Goal: Contribute content: Contribute content

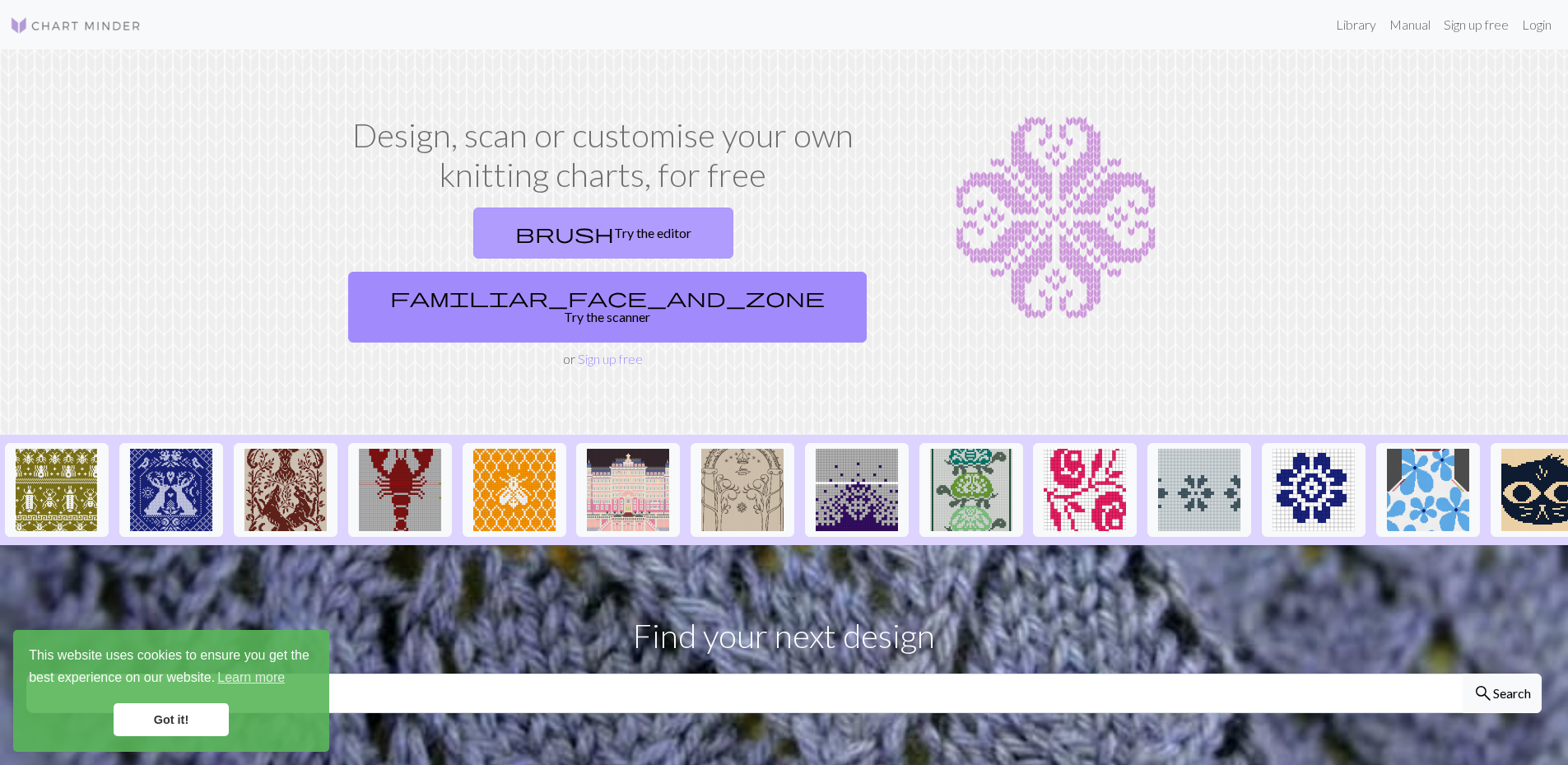
click at [473, 229] on link "brush Try the editor" at bounding box center [603, 232] width 260 height 51
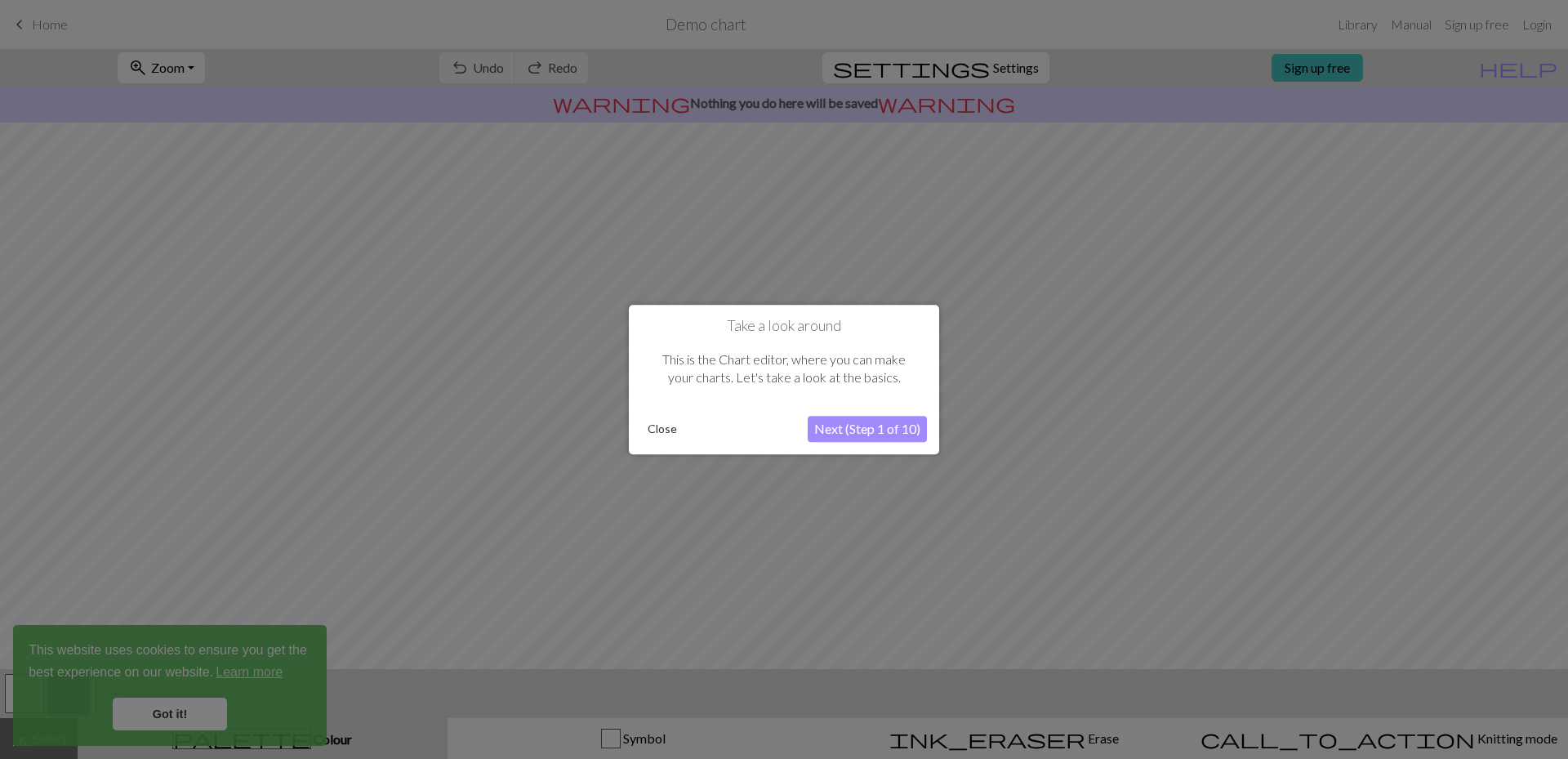
click at [190, 717] on div at bounding box center [784, 380] width 1568 height 759
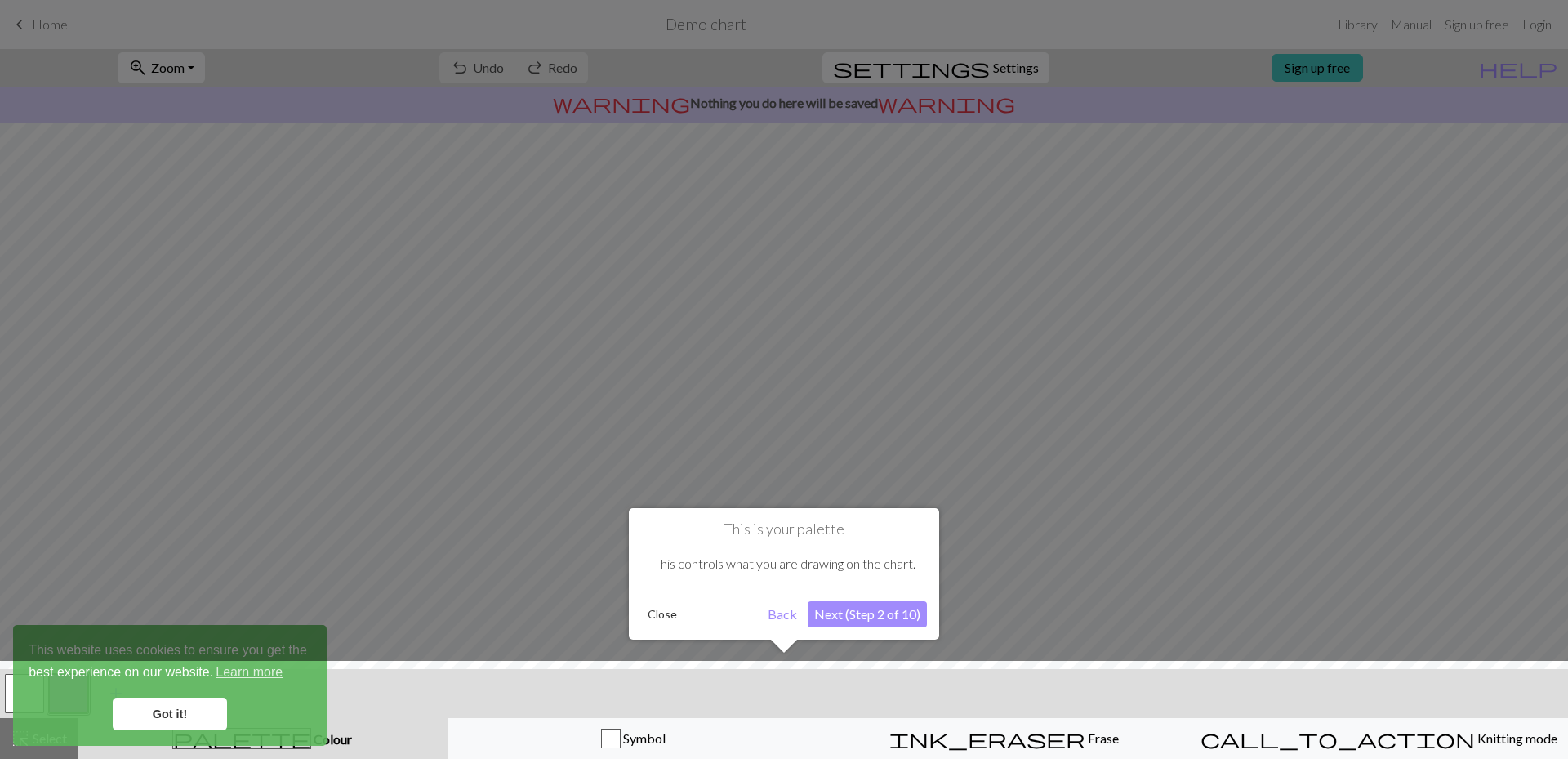
click at [769, 621] on button "Back" at bounding box center [782, 613] width 42 height 26
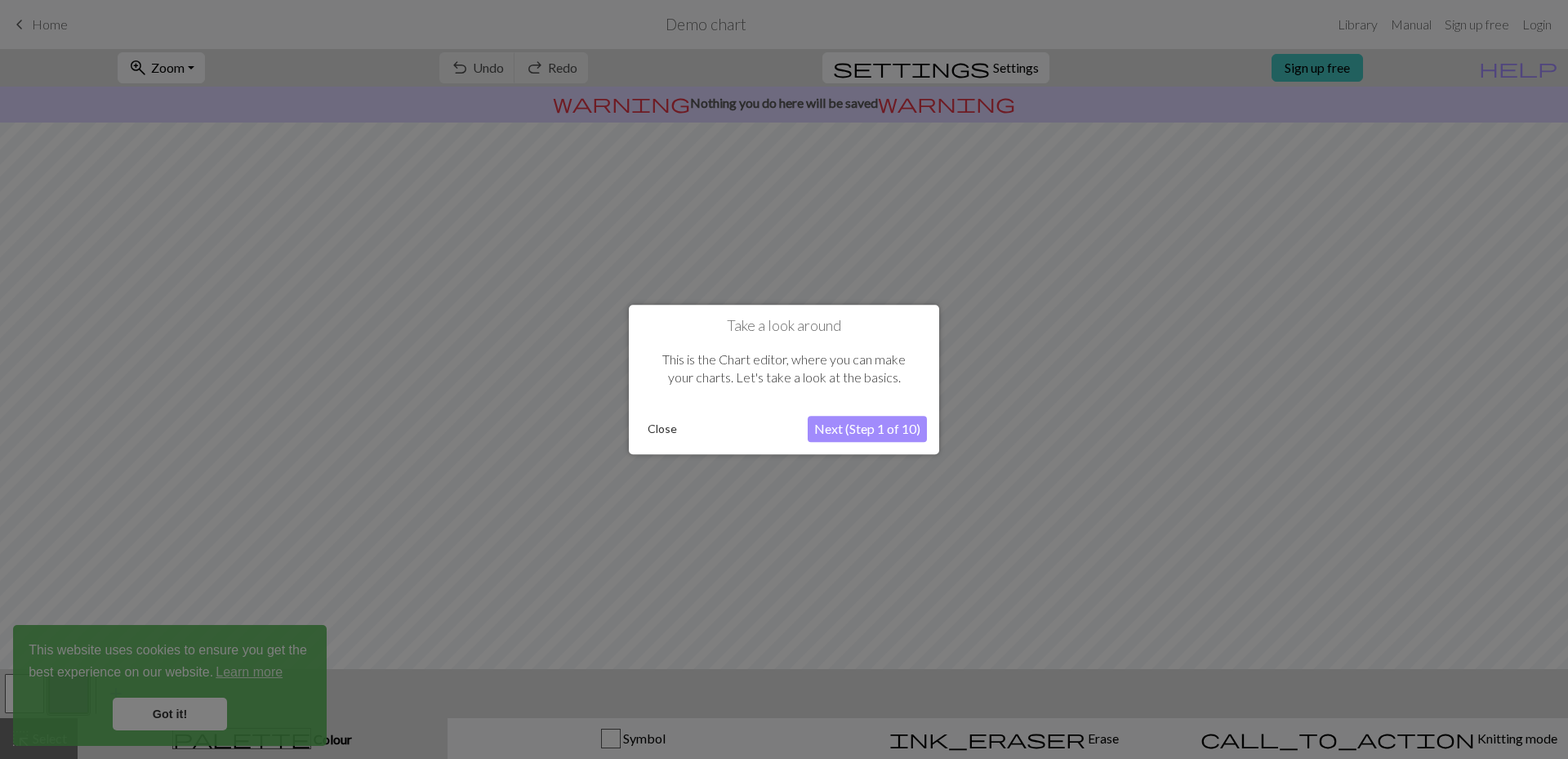
click at [884, 426] on button "Next (Step 1 of 10)" at bounding box center [867, 428] width 119 height 26
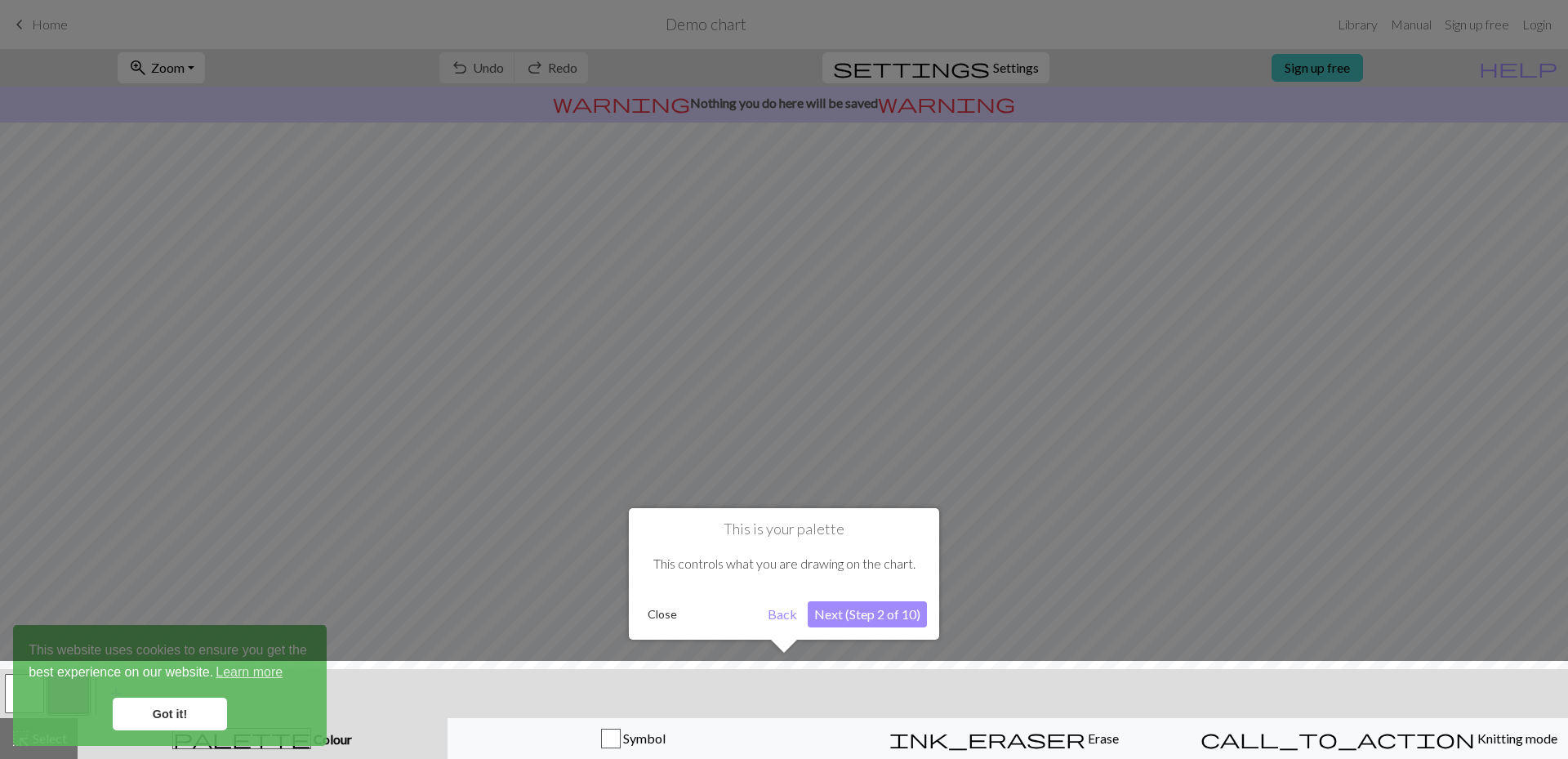
click at [876, 608] on button "Next (Step 2 of 10)" at bounding box center [867, 613] width 119 height 26
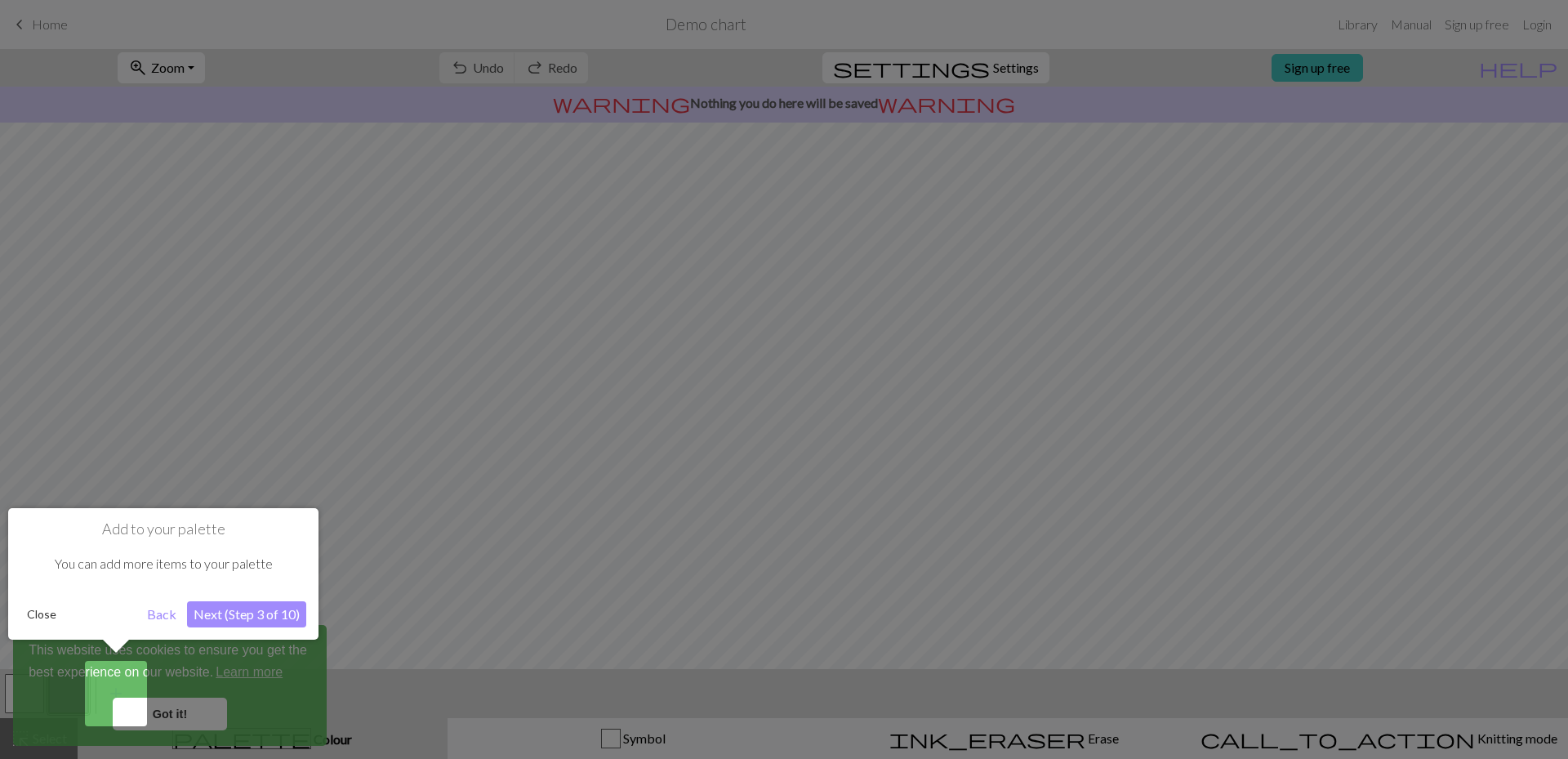
click at [243, 615] on button "Next (Step 3 of 10)" at bounding box center [246, 613] width 119 height 26
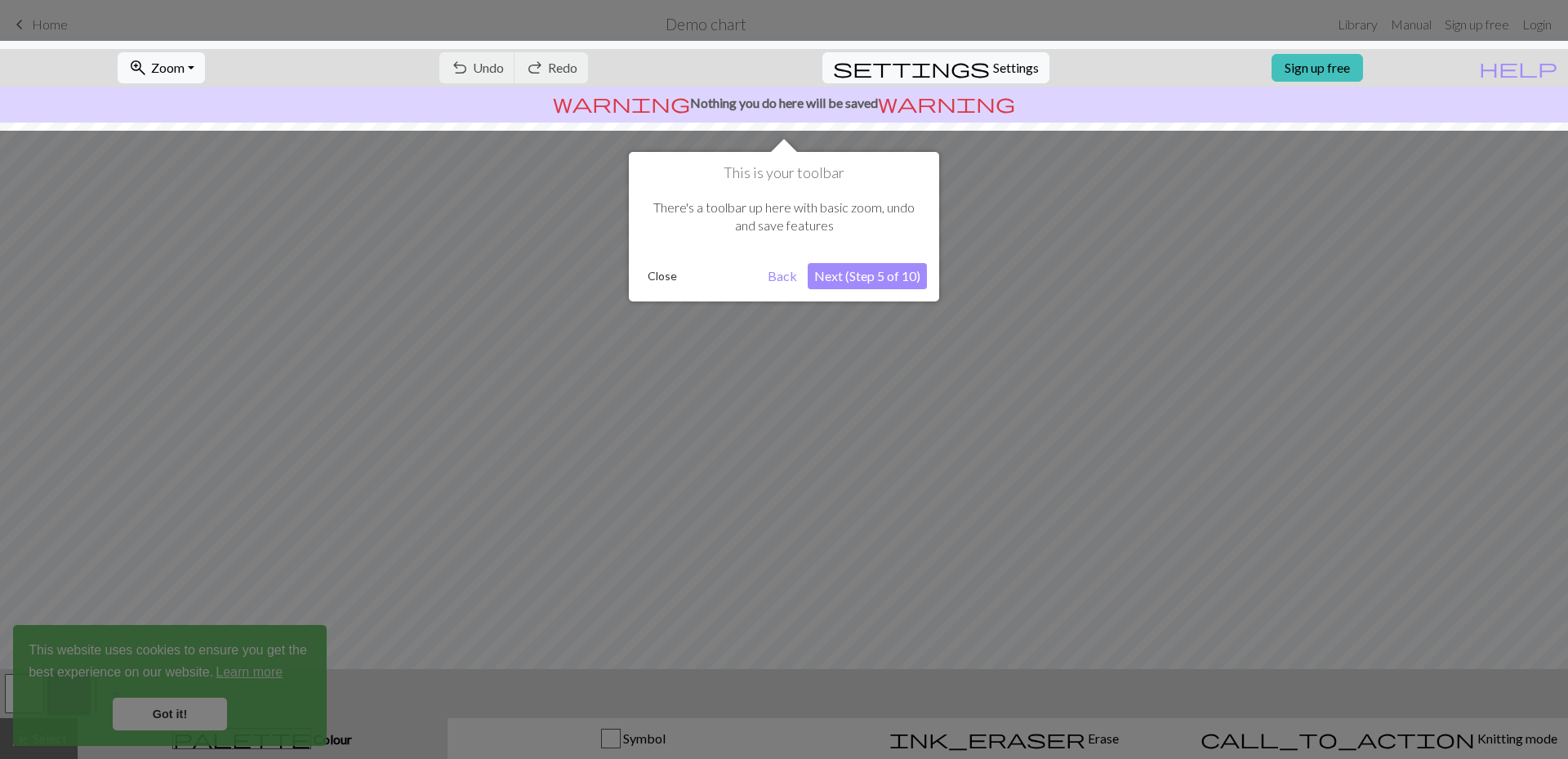
click at [876, 275] on button "Next (Step 5 of 10)" at bounding box center [867, 275] width 119 height 26
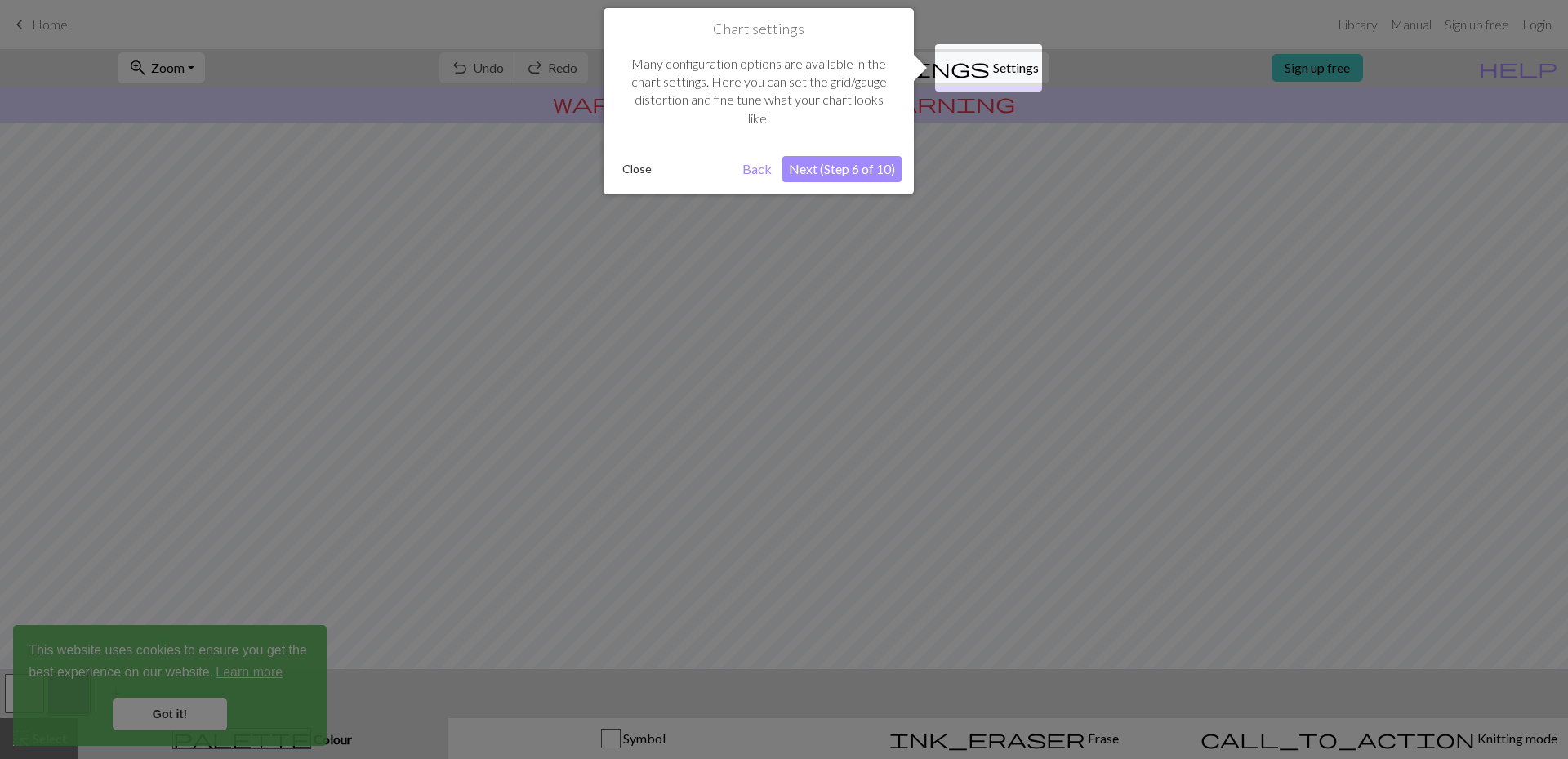
click at [851, 169] on button "Next (Step 6 of 10)" at bounding box center [841, 169] width 119 height 26
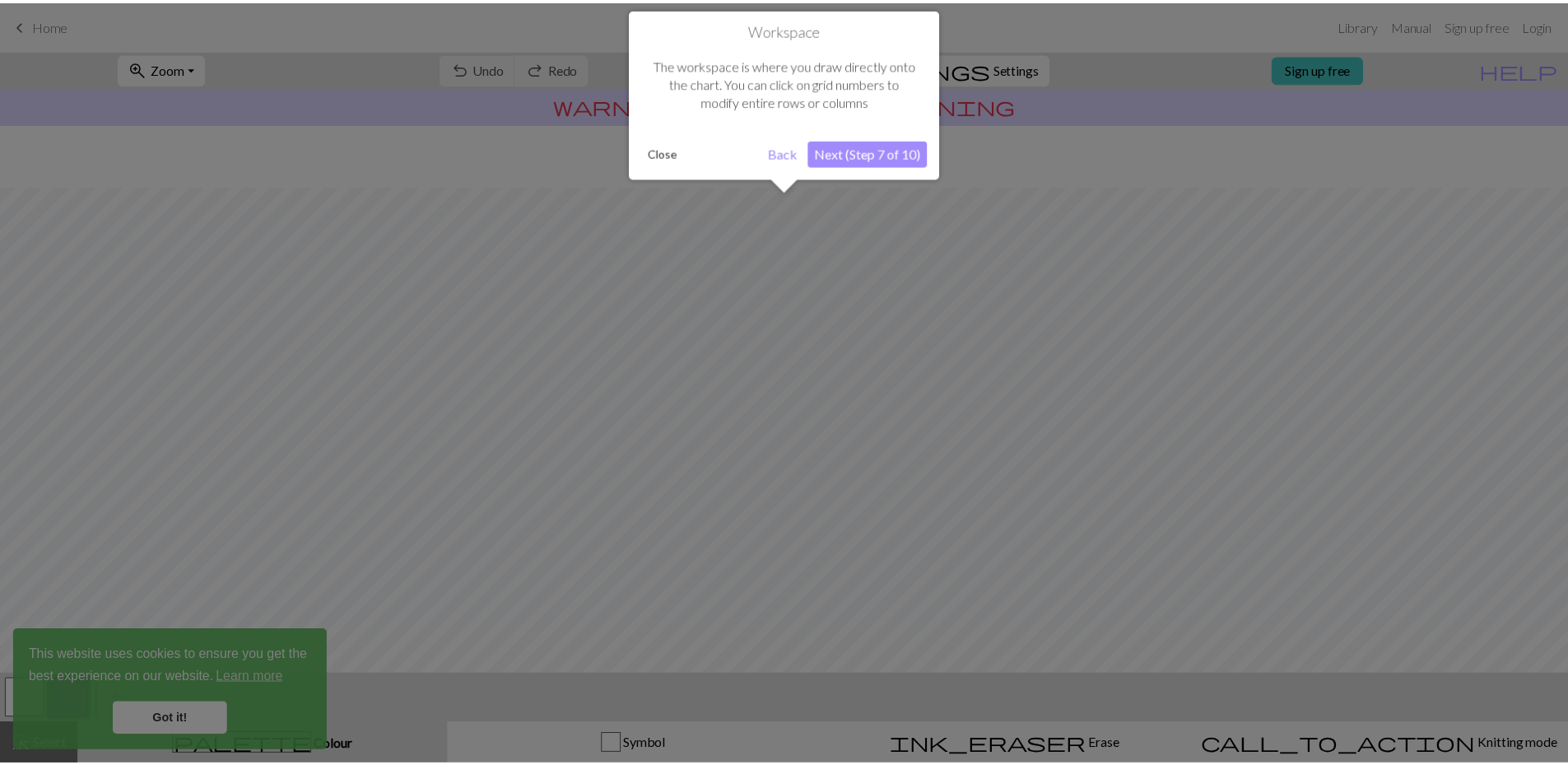
scroll to position [62, 0]
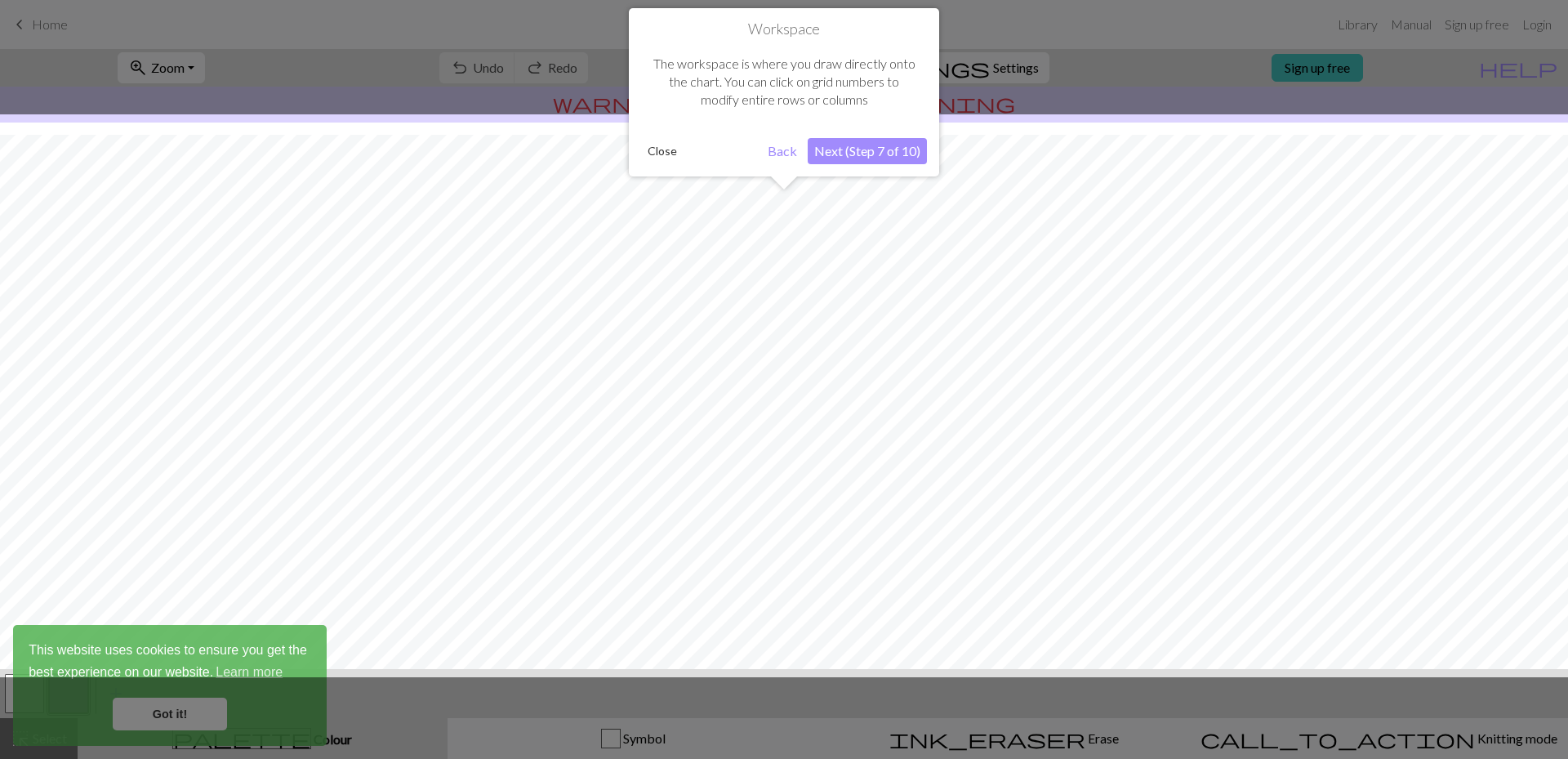
click at [873, 158] on button "Next (Step 7 of 10)" at bounding box center [867, 151] width 119 height 26
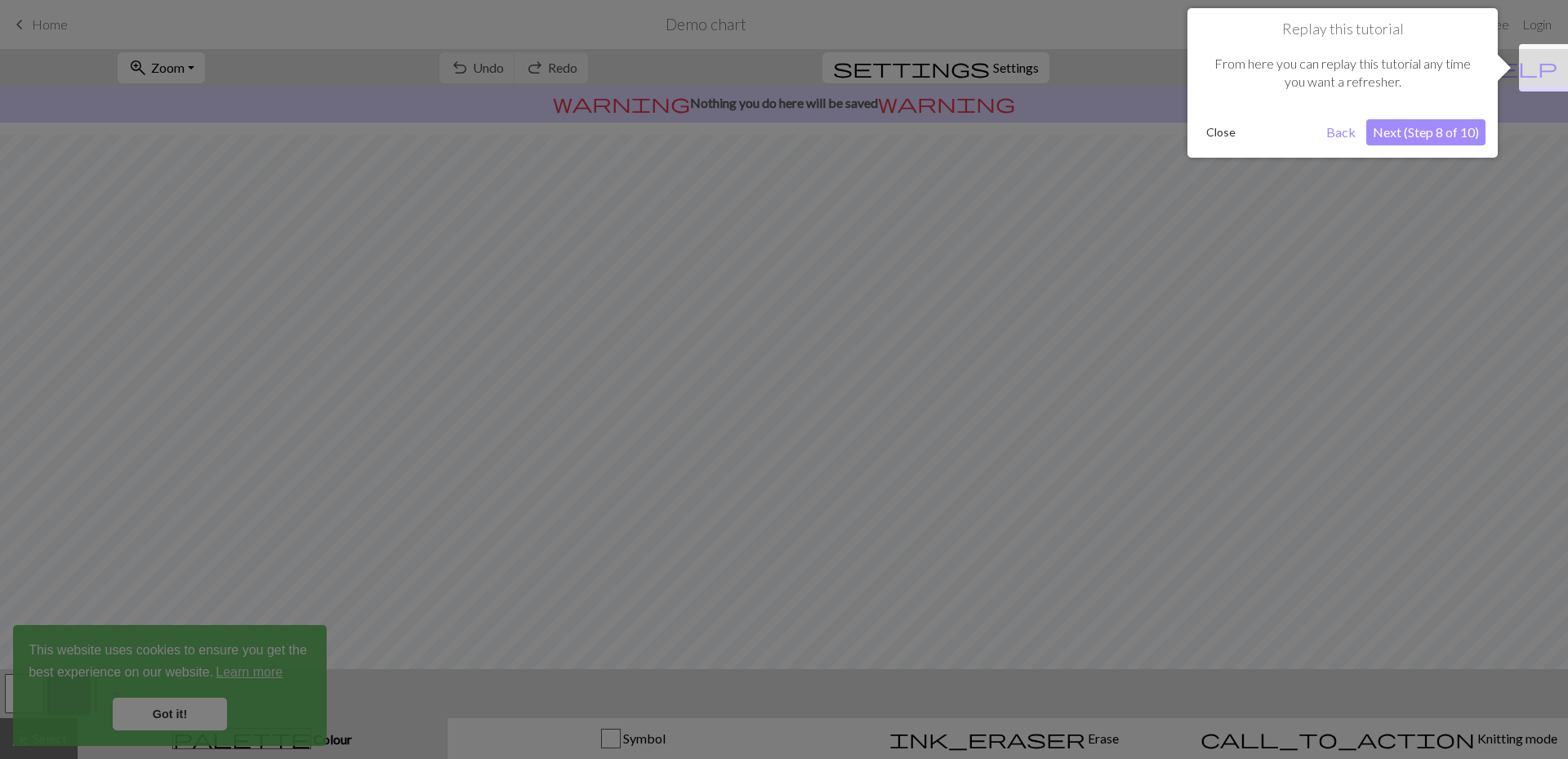
click at [1393, 129] on button "Next (Step 8 of 10)" at bounding box center [1425, 132] width 119 height 26
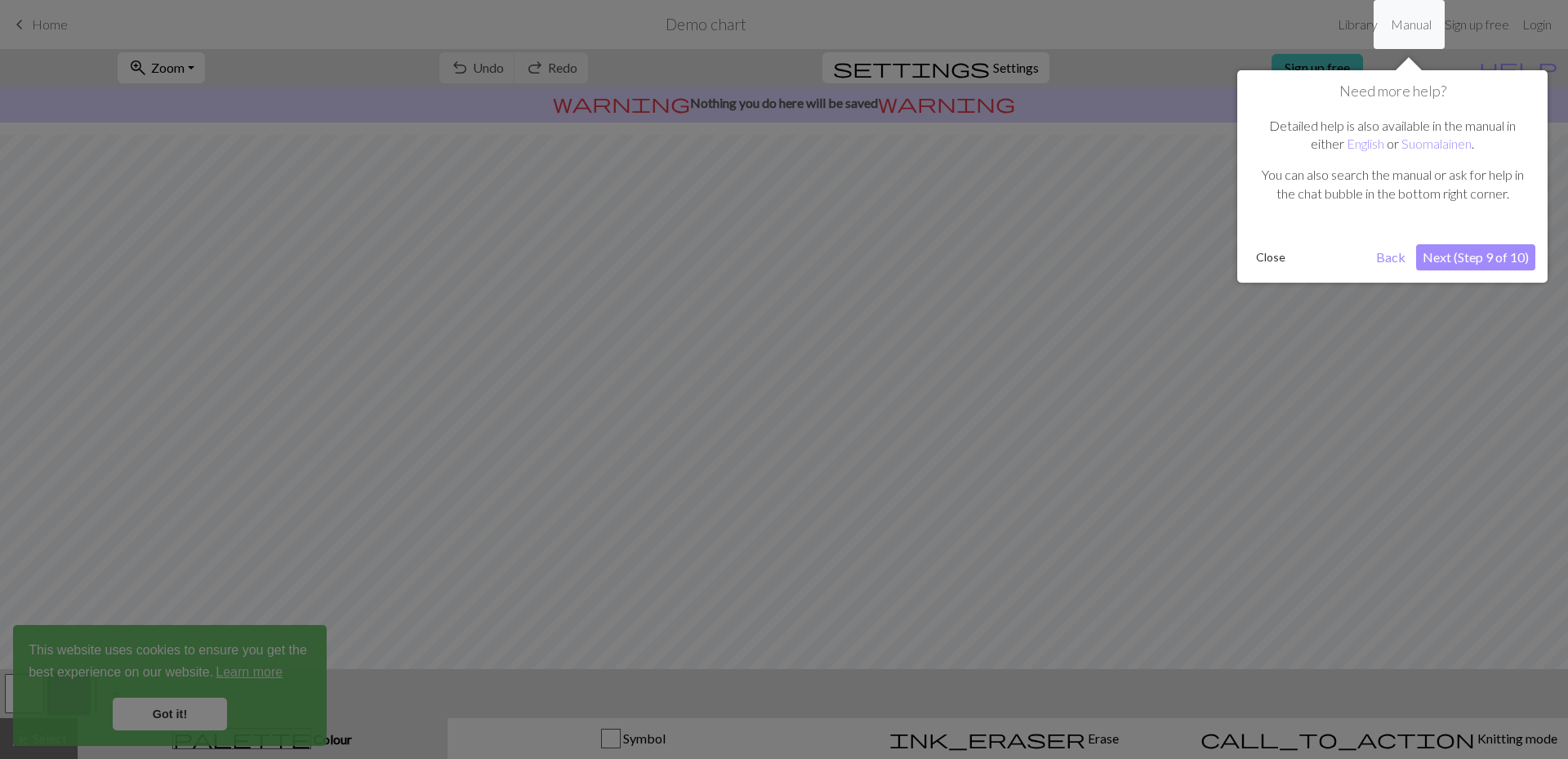
click at [1462, 252] on button "Next (Step 9 of 10)" at bounding box center [1475, 257] width 119 height 26
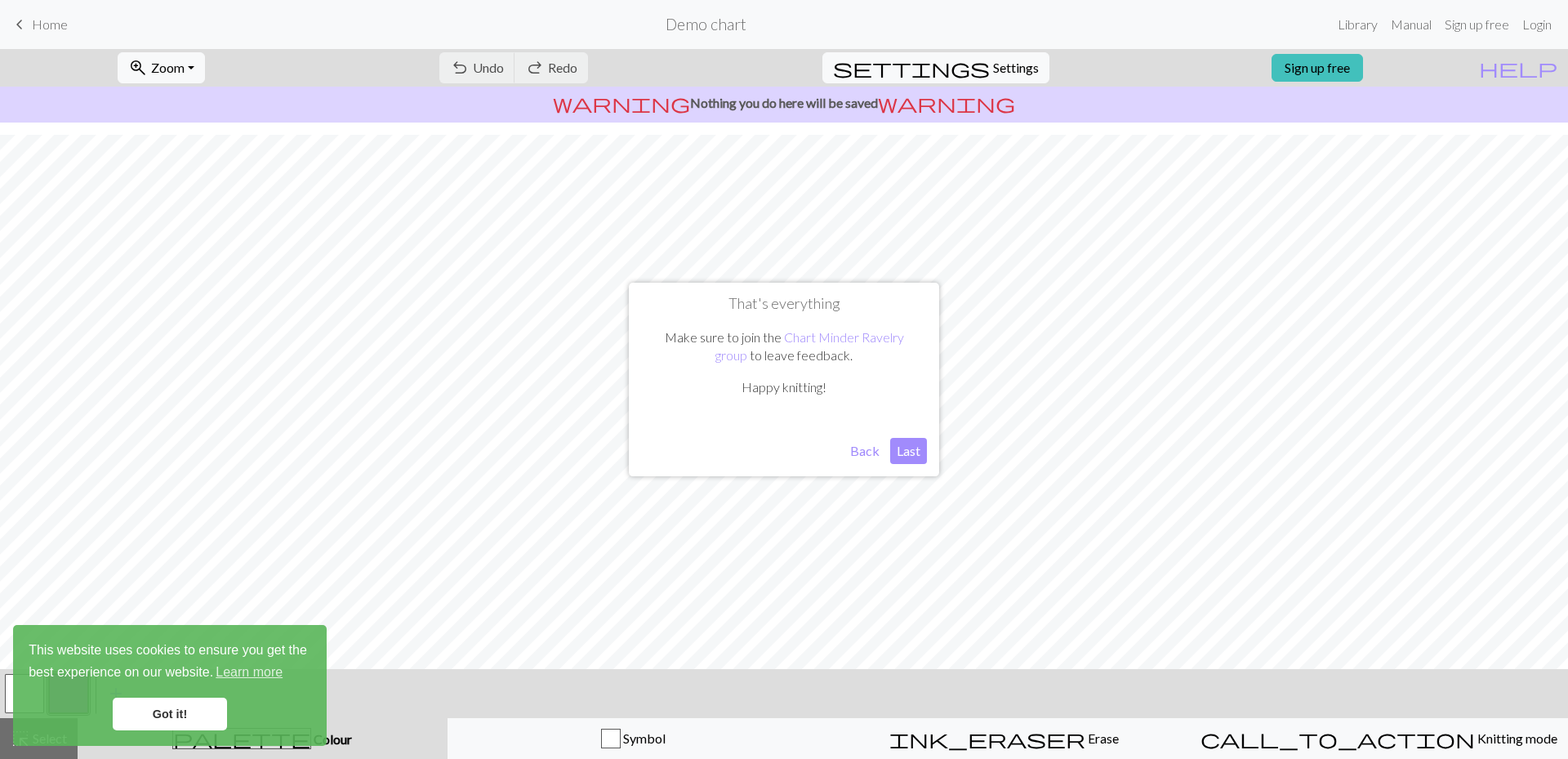
click at [904, 451] on button "Last" at bounding box center [908, 450] width 37 height 26
click at [41, 25] on span "Home" at bounding box center [50, 24] width 36 height 16
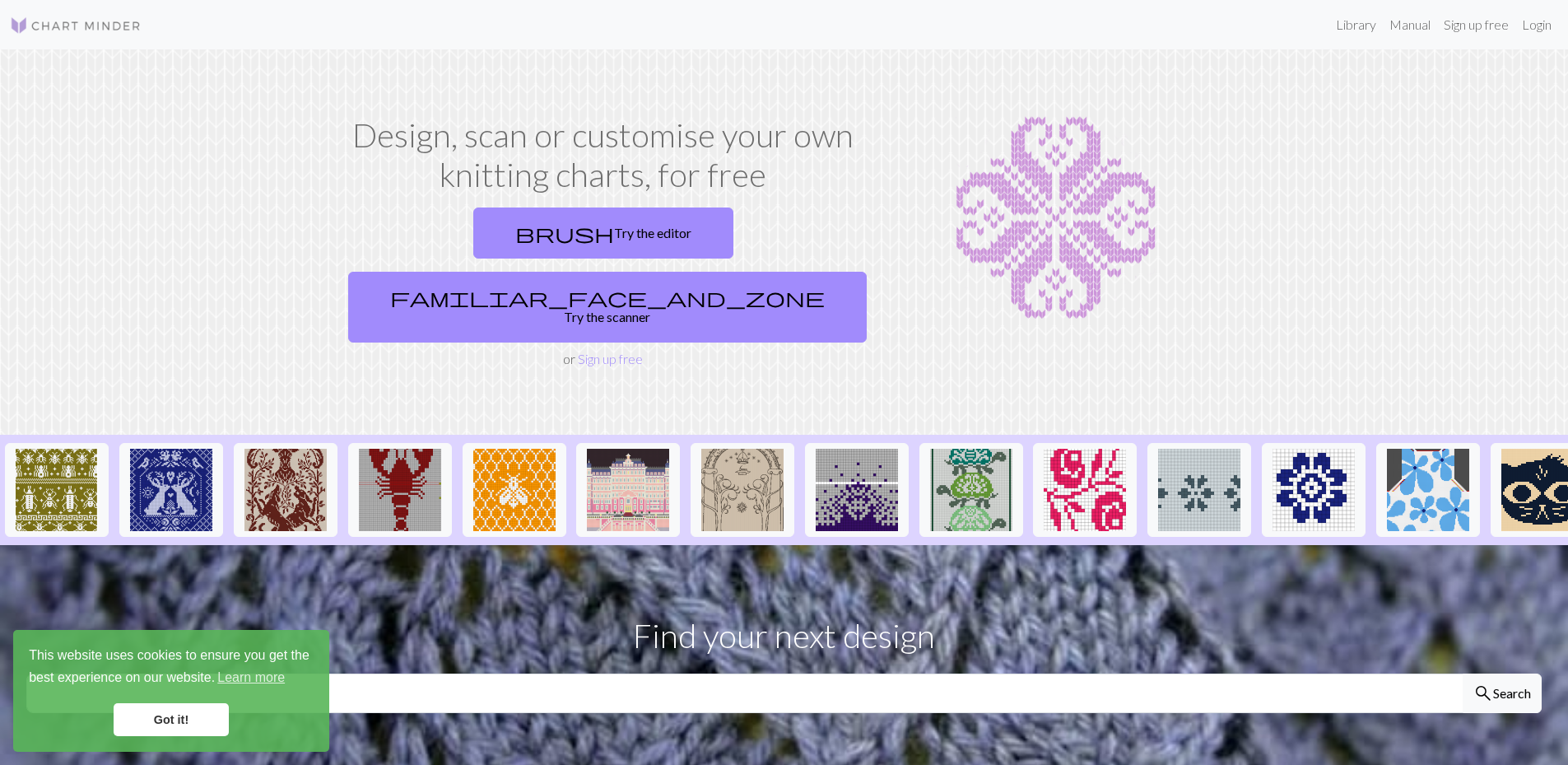
click at [171, 712] on link "Got it!" at bounding box center [171, 719] width 115 height 32
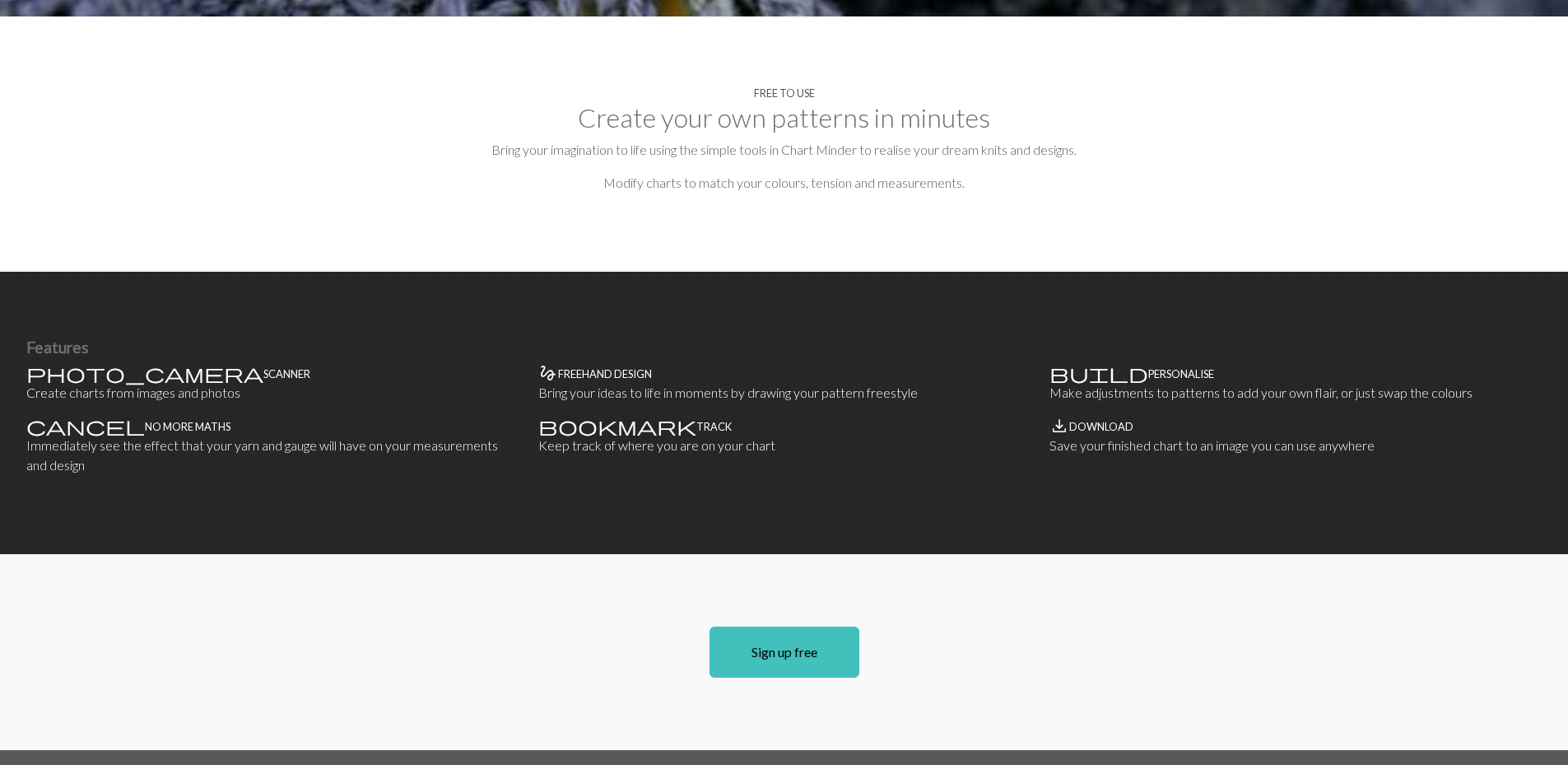
scroll to position [764, 0]
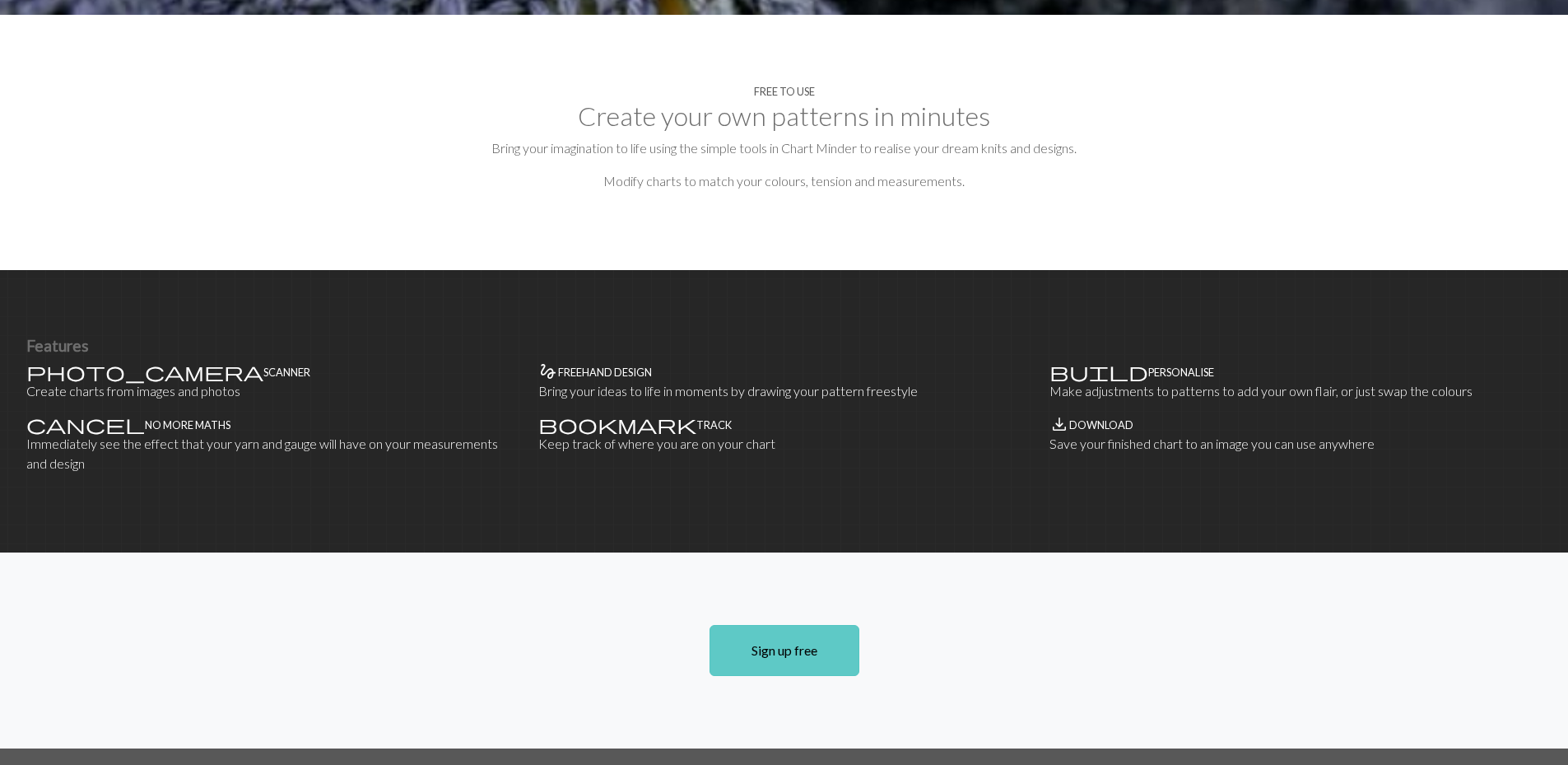
click at [819, 625] on link "Sign up free" at bounding box center [784, 650] width 149 height 51
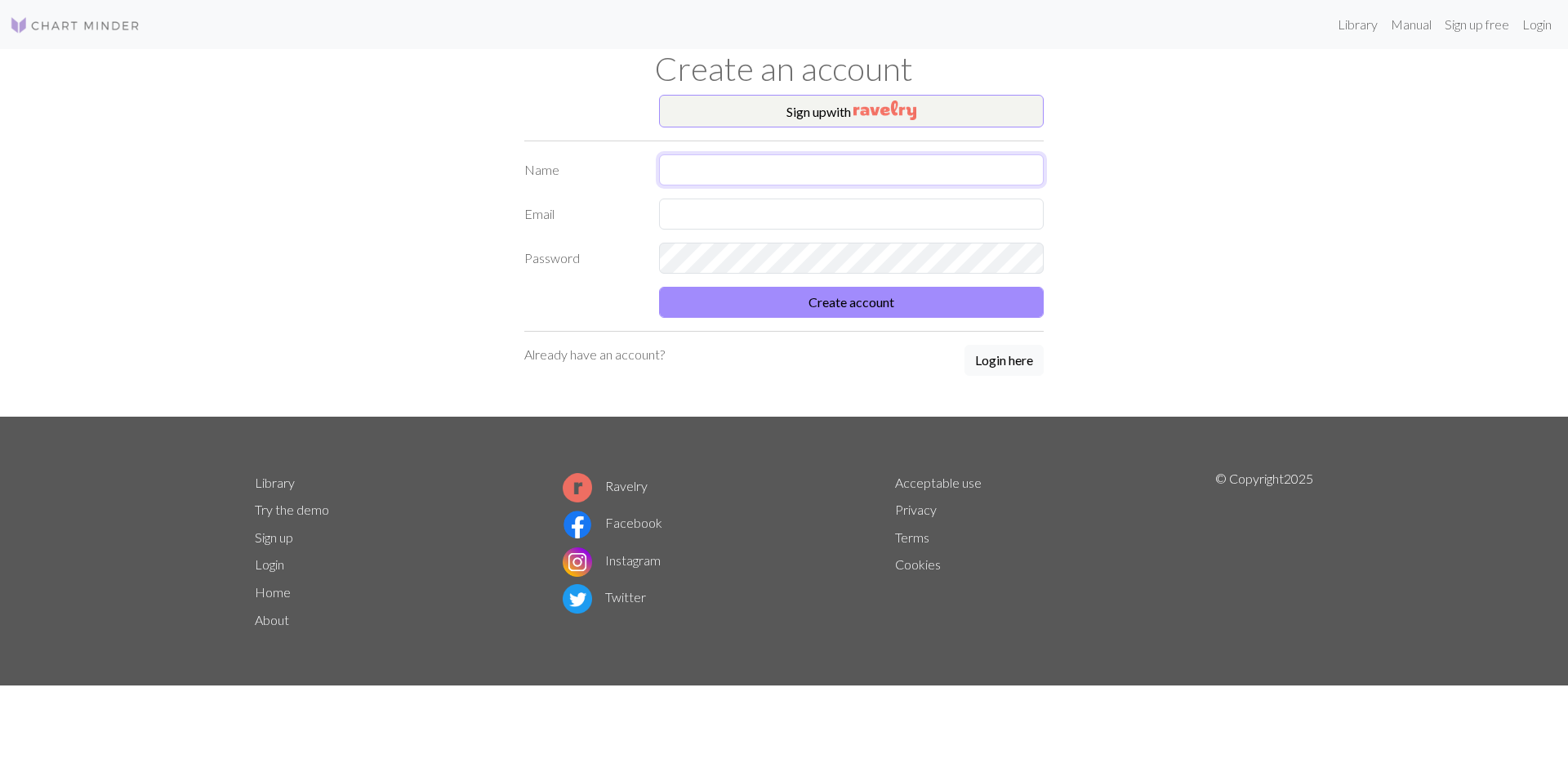
click at [781, 164] on input "text" at bounding box center [851, 170] width 385 height 31
type input "[PERSON_NAME]"
click at [745, 218] on input "text" at bounding box center [851, 214] width 385 height 31
type input "[EMAIL_ADDRESS][DOMAIN_NAME]"
click at [603, 277] on form "Name [PERSON_NAME] Email [EMAIL_ADDRESS][DOMAIN_NAME] Password Create account" at bounding box center [784, 236] width 520 height 163
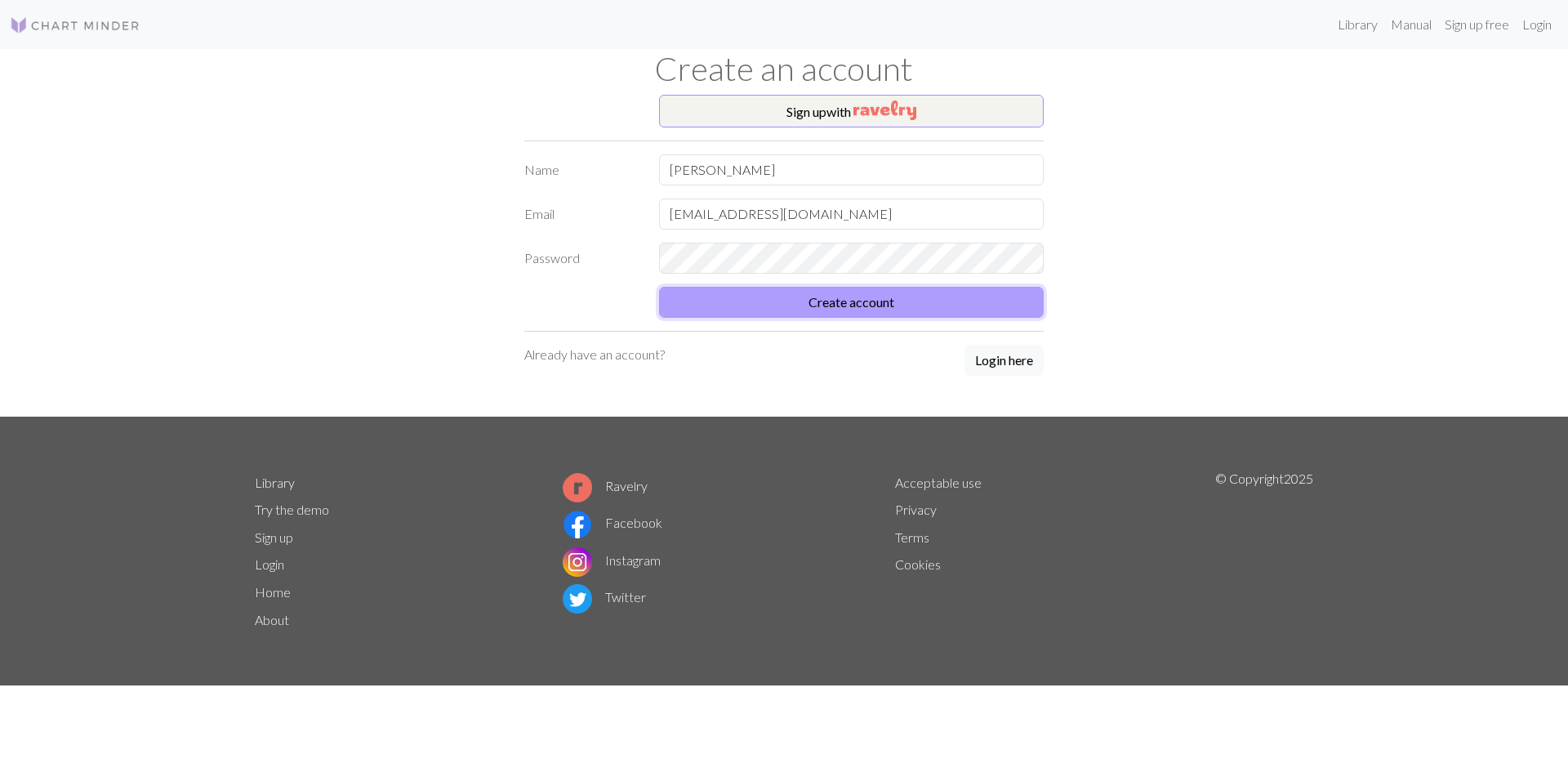
click at [838, 305] on button "Create account" at bounding box center [851, 302] width 385 height 31
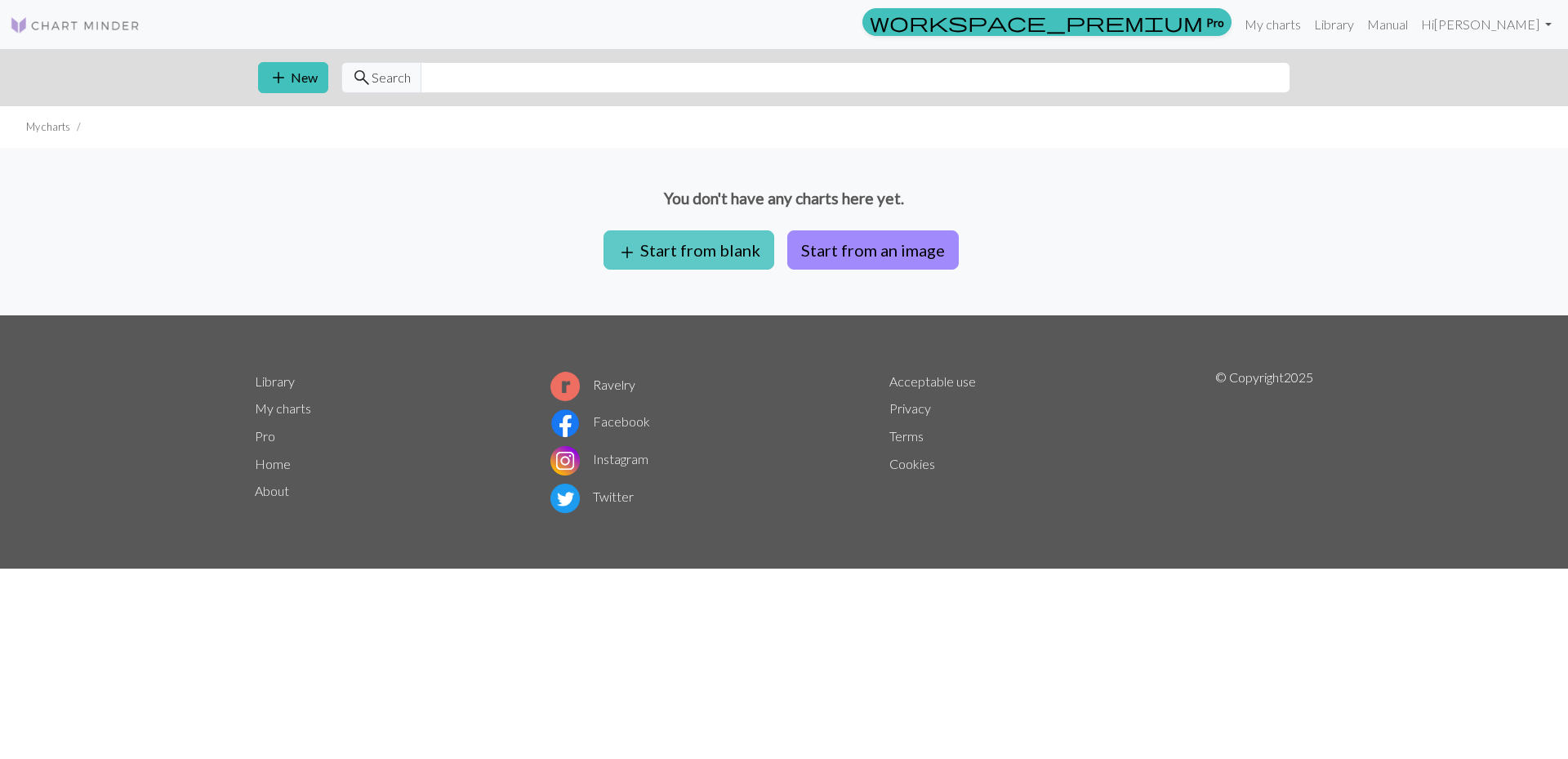
click at [694, 255] on button "add Start from blank" at bounding box center [688, 250] width 170 height 40
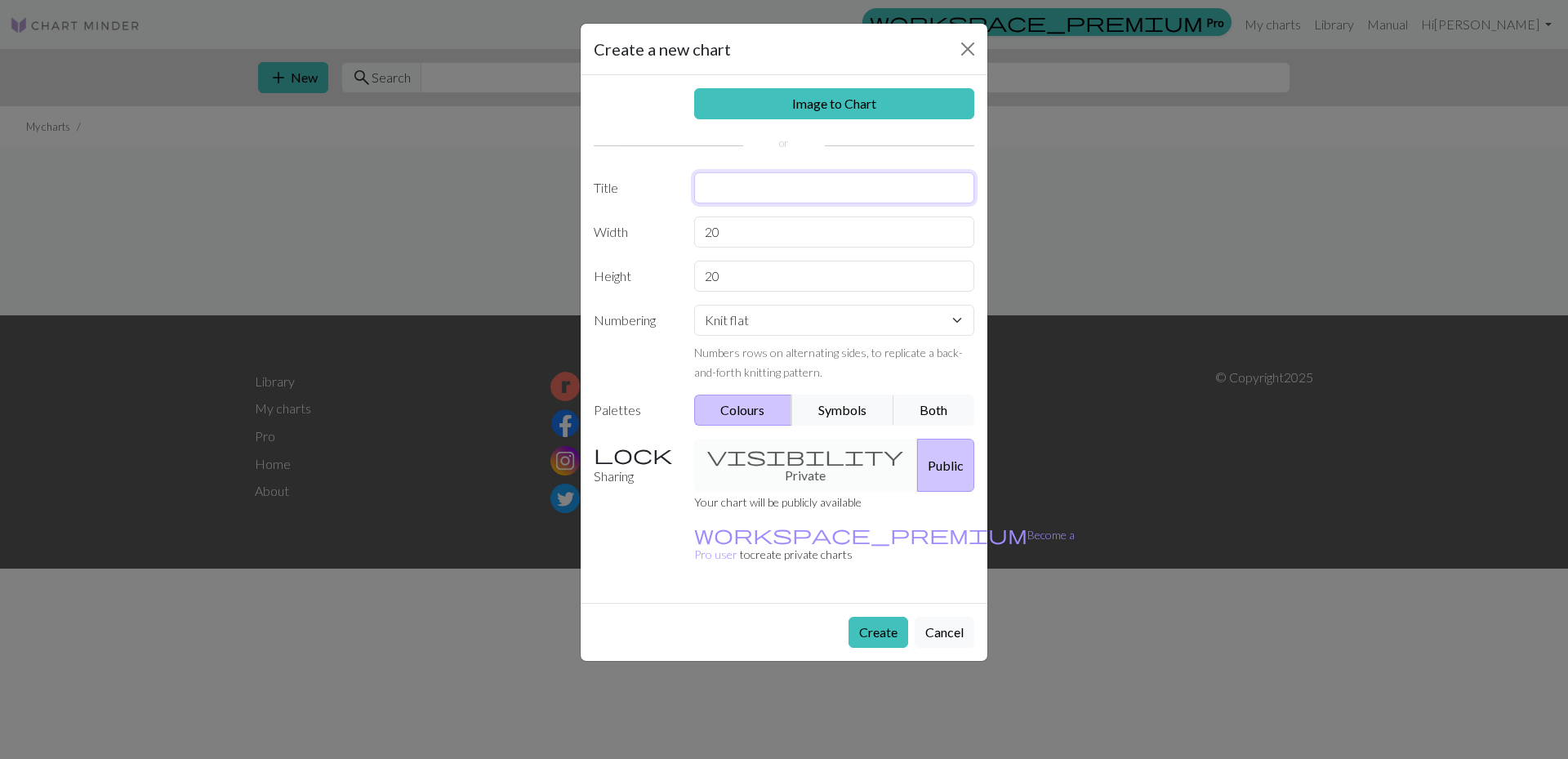
click at [751, 192] on input "text" at bounding box center [835, 188] width 281 height 31
type input "Bodø/Glimt- [PERSON_NAME] str8 år"
click at [855, 333] on select "Knit flat Knit in the round Lace knitting Cross stitch" at bounding box center [835, 321] width 281 height 31
click at [871, 315] on select "Knit flat Knit in the round Lace knitting Cross stitch" at bounding box center [835, 321] width 281 height 31
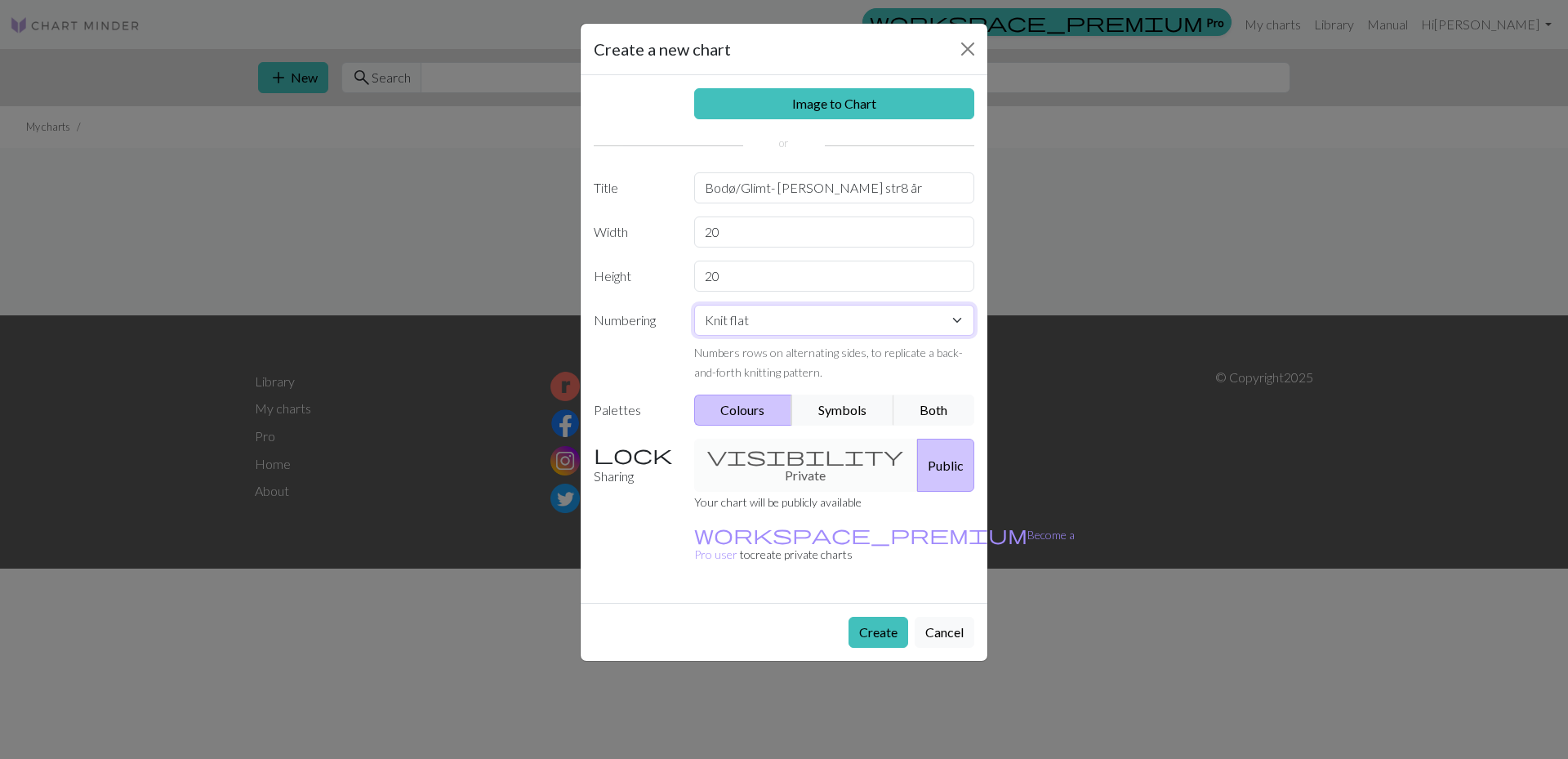
select select "round"
click at [695, 305] on select "Knit flat Knit in the round Lace knitting Cross stitch" at bounding box center [835, 321] width 281 height 31
drag, startPoint x: 771, startPoint y: 236, endPoint x: 591, endPoint y: 213, distance: 181.5
click at [591, 213] on div "Image to Chart Title Bodø/Glimt- [PERSON_NAME] str8 år Width 20 Height 20 Numbe…" at bounding box center [783, 339] width 406 height 528
type input "168"
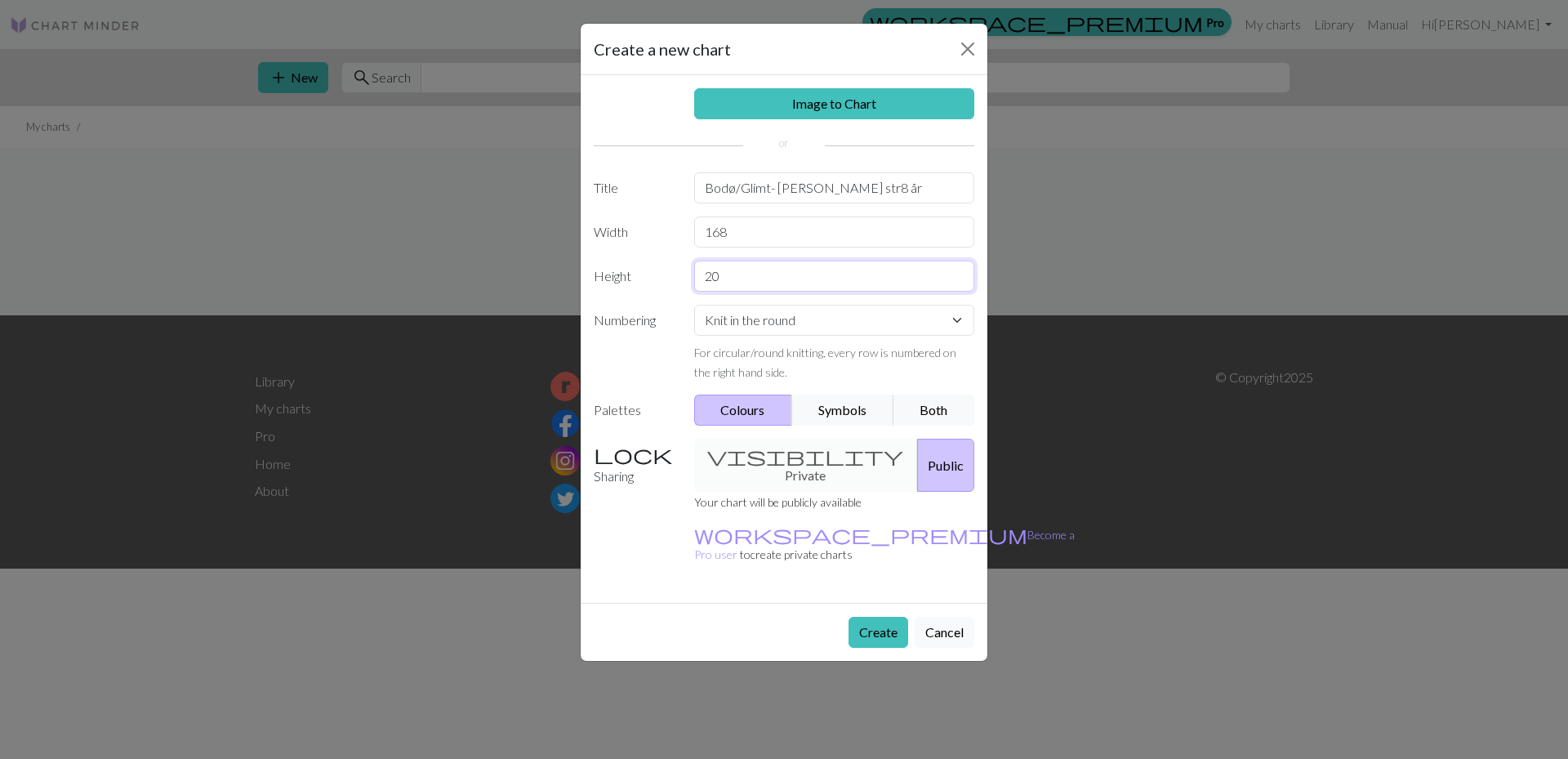
drag, startPoint x: 768, startPoint y: 275, endPoint x: 609, endPoint y: 278, distance: 159.0
click at [609, 278] on div "Height 20" at bounding box center [784, 276] width 400 height 31
type input "99"
click at [834, 409] on button "Symbols" at bounding box center [843, 410] width 103 height 31
click at [950, 405] on button "Both" at bounding box center [934, 410] width 82 height 31
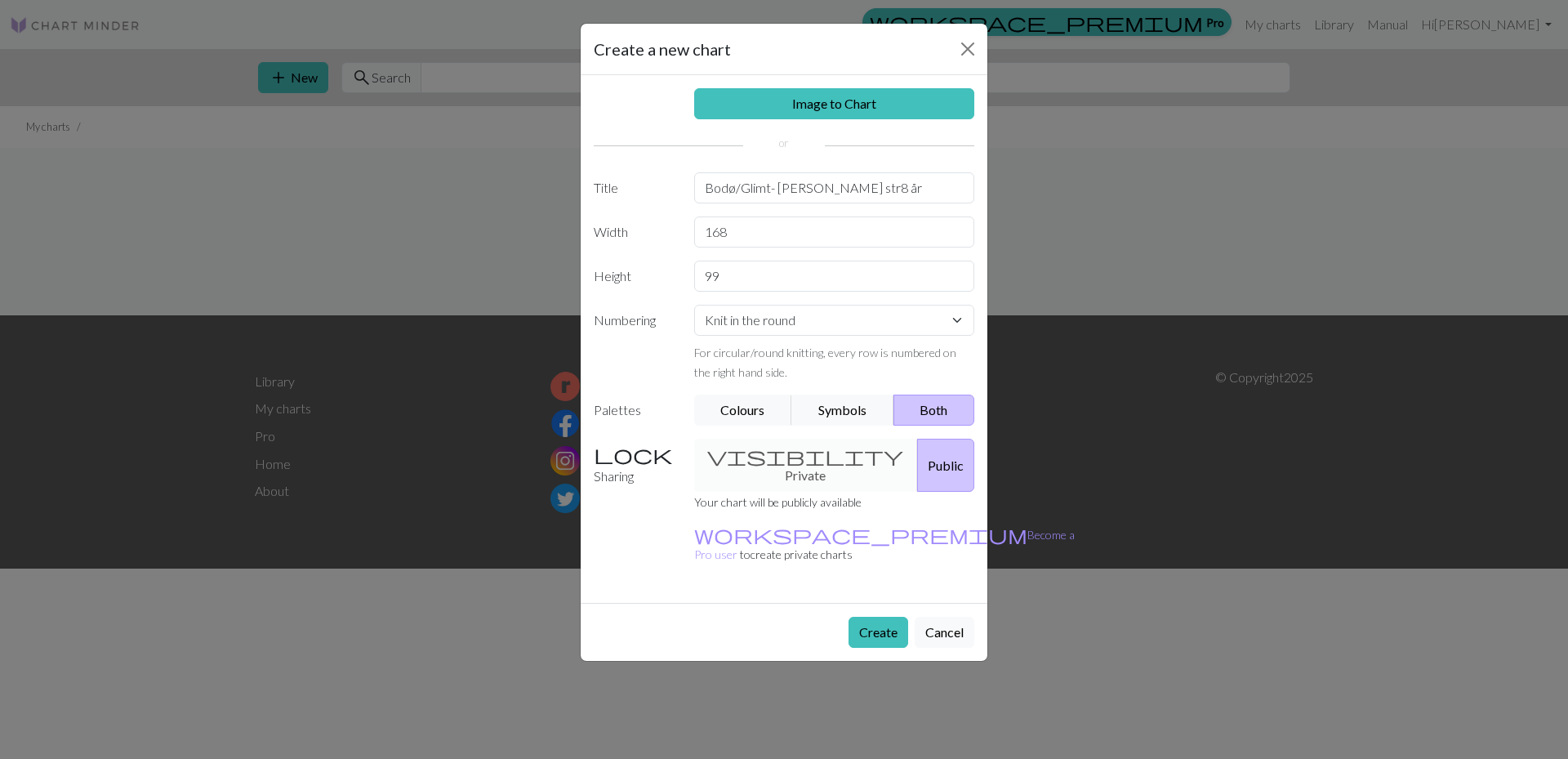
click at [757, 454] on div "visibility Private Public" at bounding box center [835, 465] width 300 height 53
click at [780, 450] on div "visibility Private Public" at bounding box center [835, 465] width 300 height 53
click at [879, 616] on button "Create" at bounding box center [878, 632] width 60 height 31
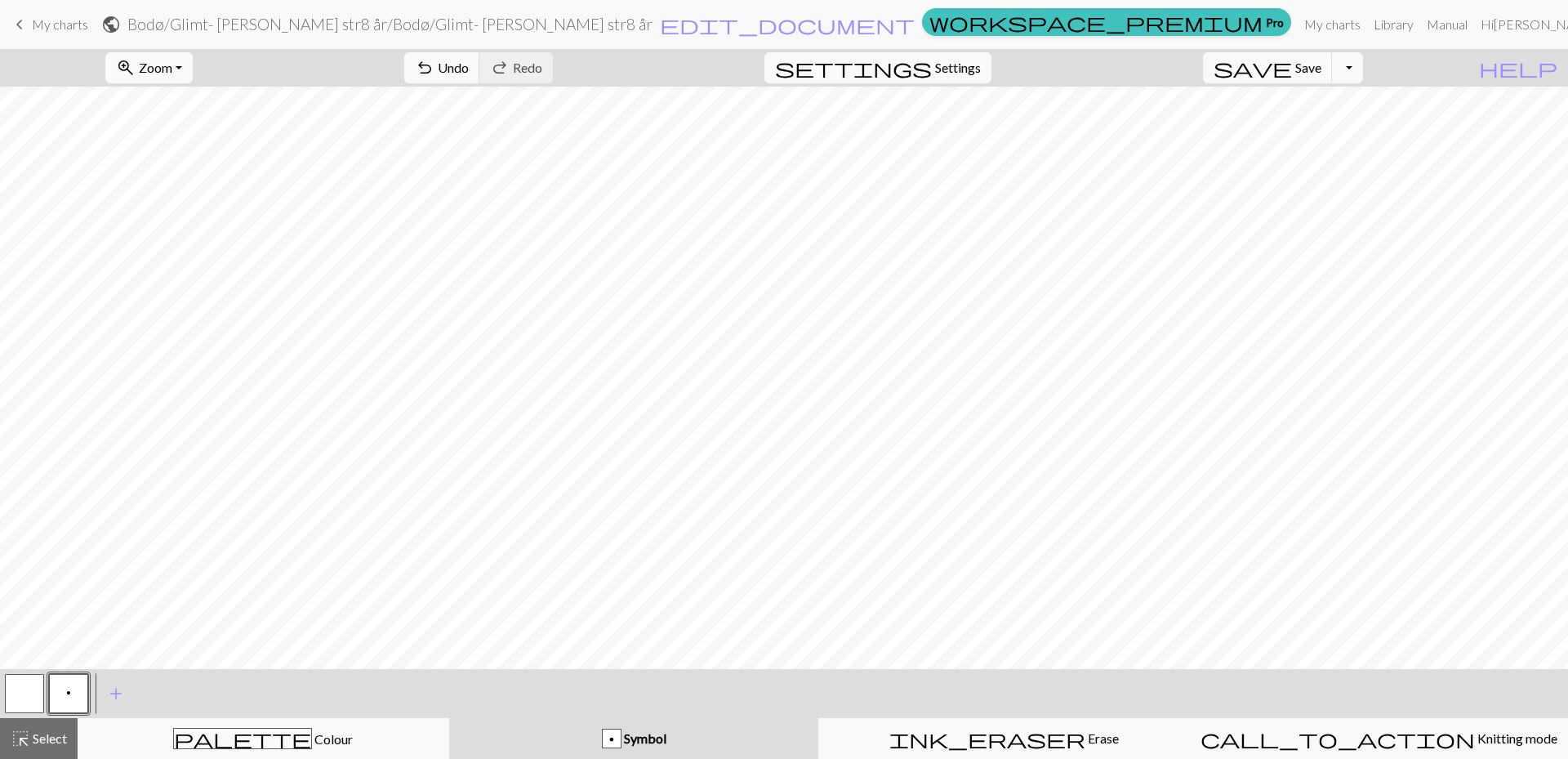
click at [193, 74] on button "zoom_in Zoom Zoom" at bounding box center [148, 68] width 88 height 31
click at [192, 97] on button "Fit all" at bounding box center [170, 103] width 129 height 26
click at [172, 65] on span "Zoom" at bounding box center [156, 67] width 33 height 16
click at [205, 193] on button "50%" at bounding box center [170, 196] width 129 height 26
click at [17, 694] on button "button" at bounding box center [24, 693] width 40 height 40
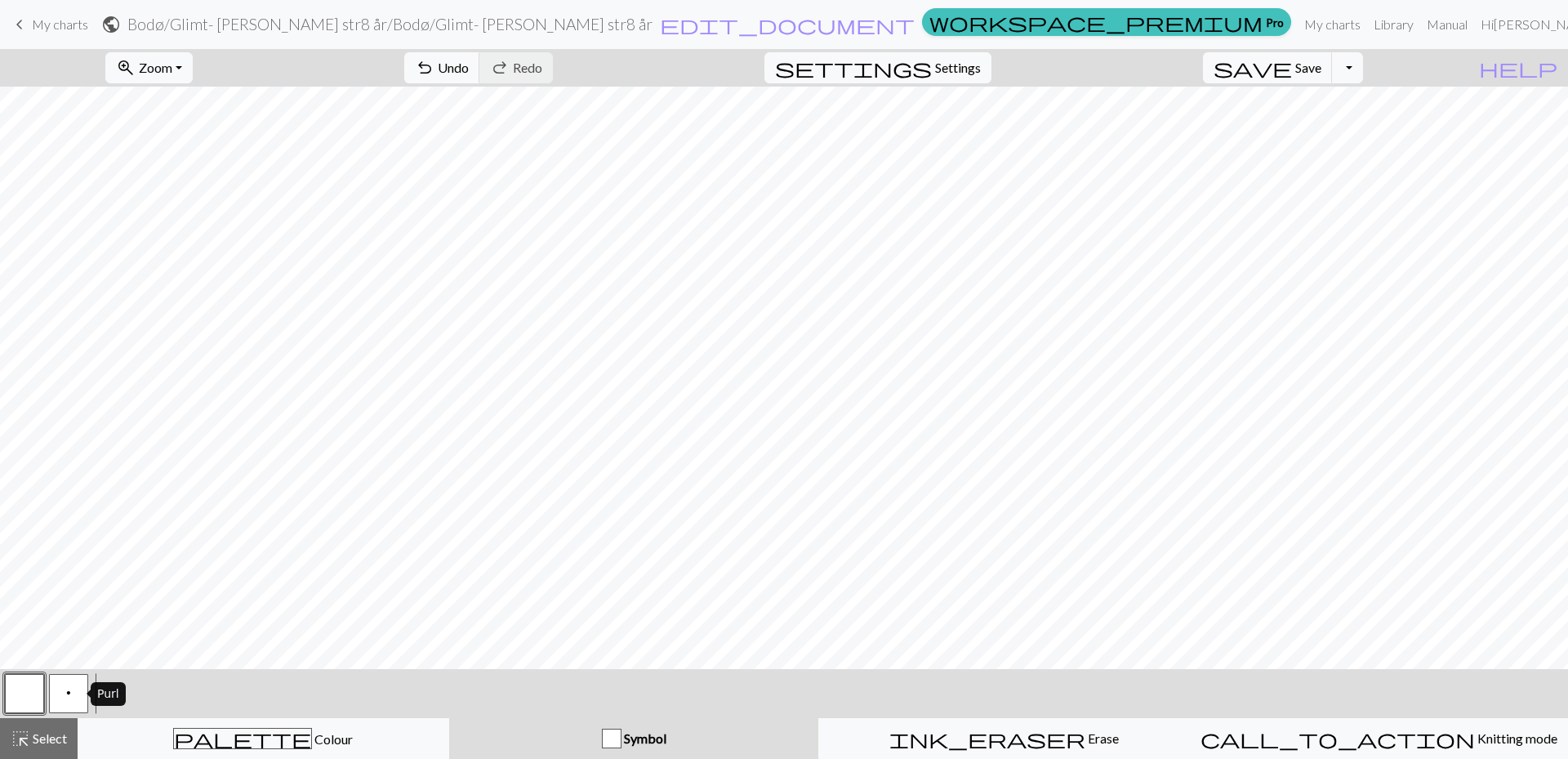
click at [68, 697] on span "p" at bounding box center [68, 693] width 5 height 13
click at [17, 693] on button "button" at bounding box center [24, 693] width 40 height 40
click at [63, 738] on span "Select" at bounding box center [49, 738] width 37 height 16
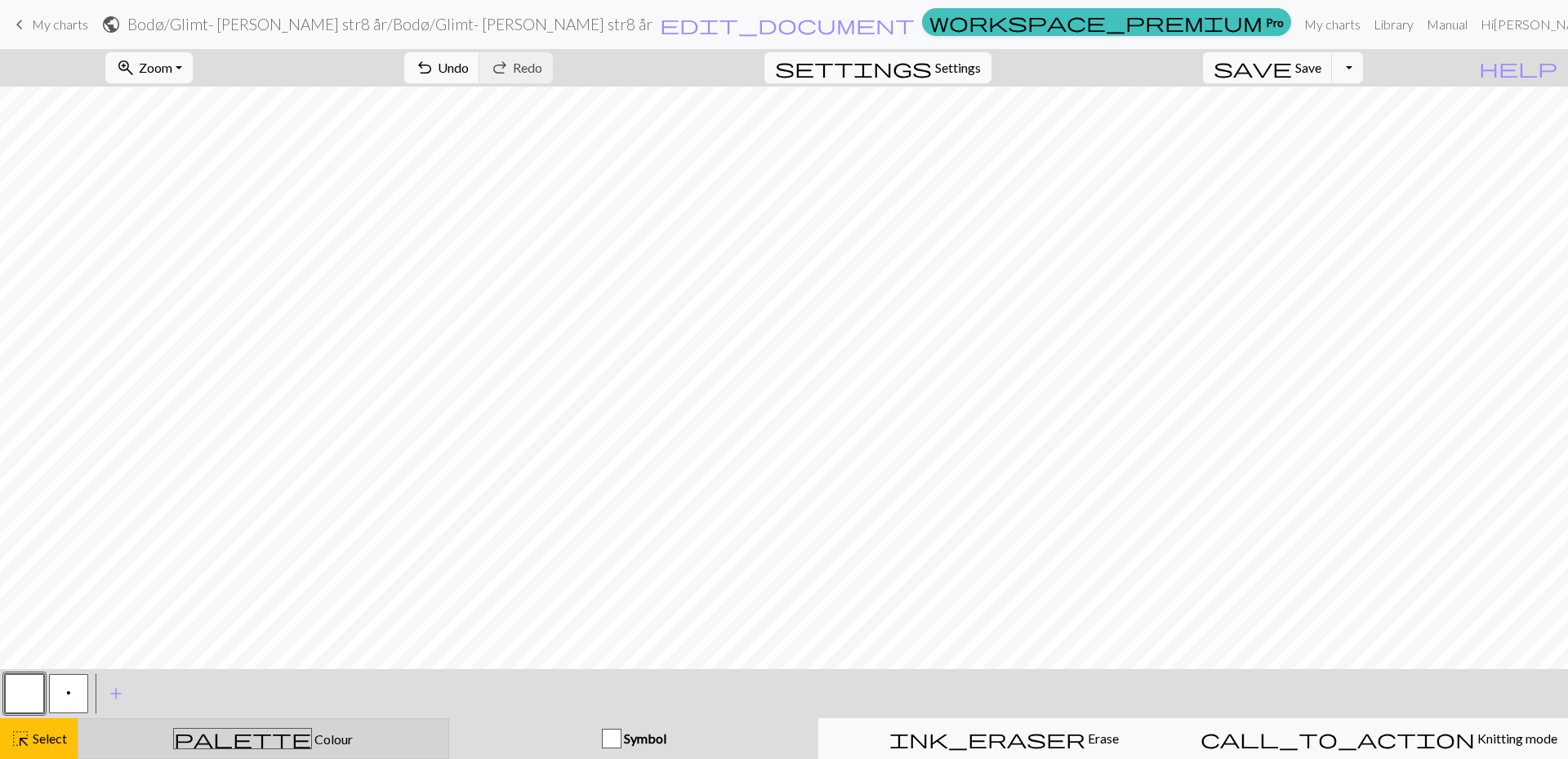
click at [181, 734] on div "palette Colour Colour" at bounding box center [263, 738] width 350 height 21
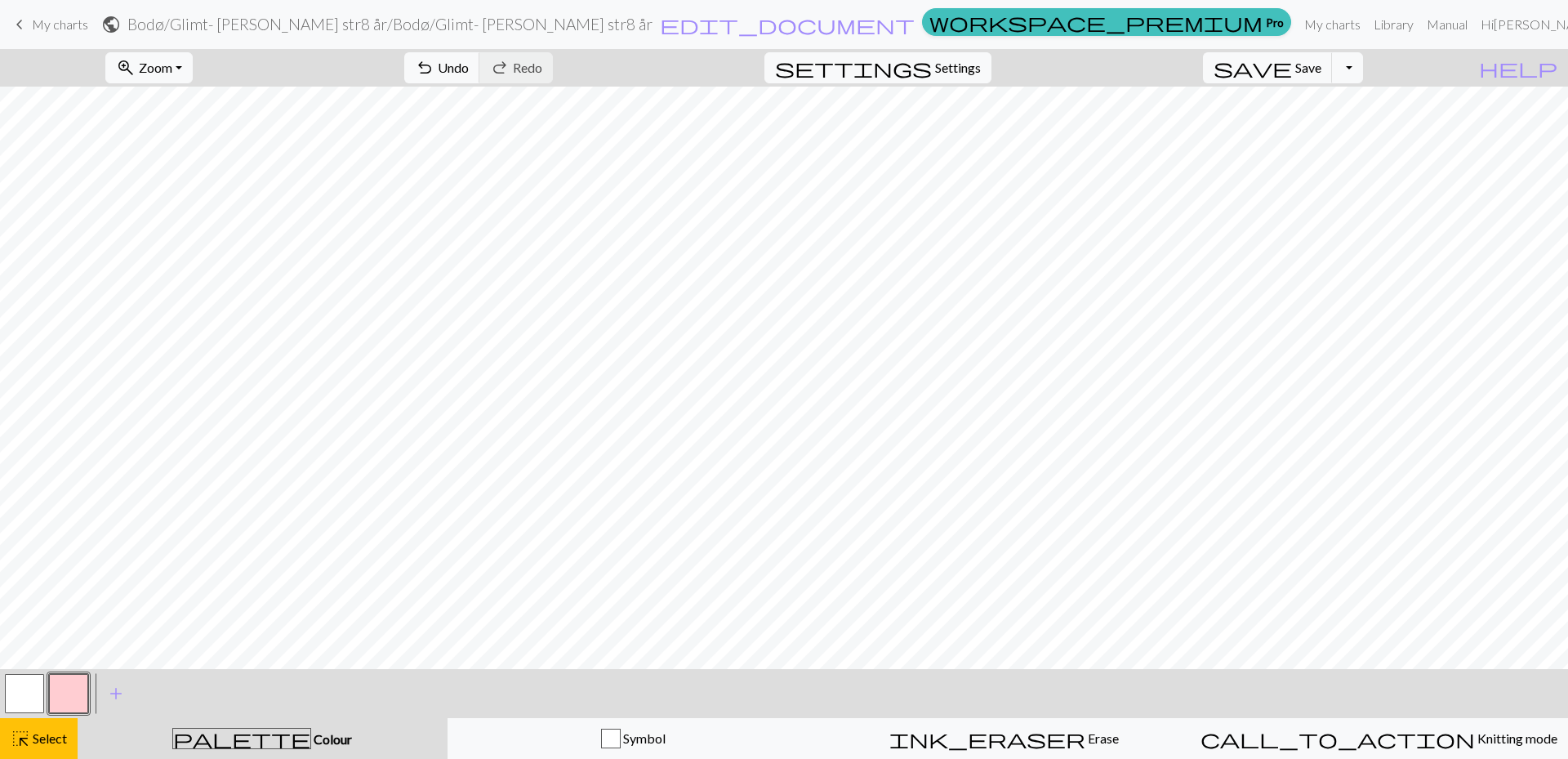
click at [196, 741] on div "palette Colour Colour" at bounding box center [263, 738] width 350 height 21
click at [246, 739] on span "palette" at bounding box center [241, 738] width 137 height 23
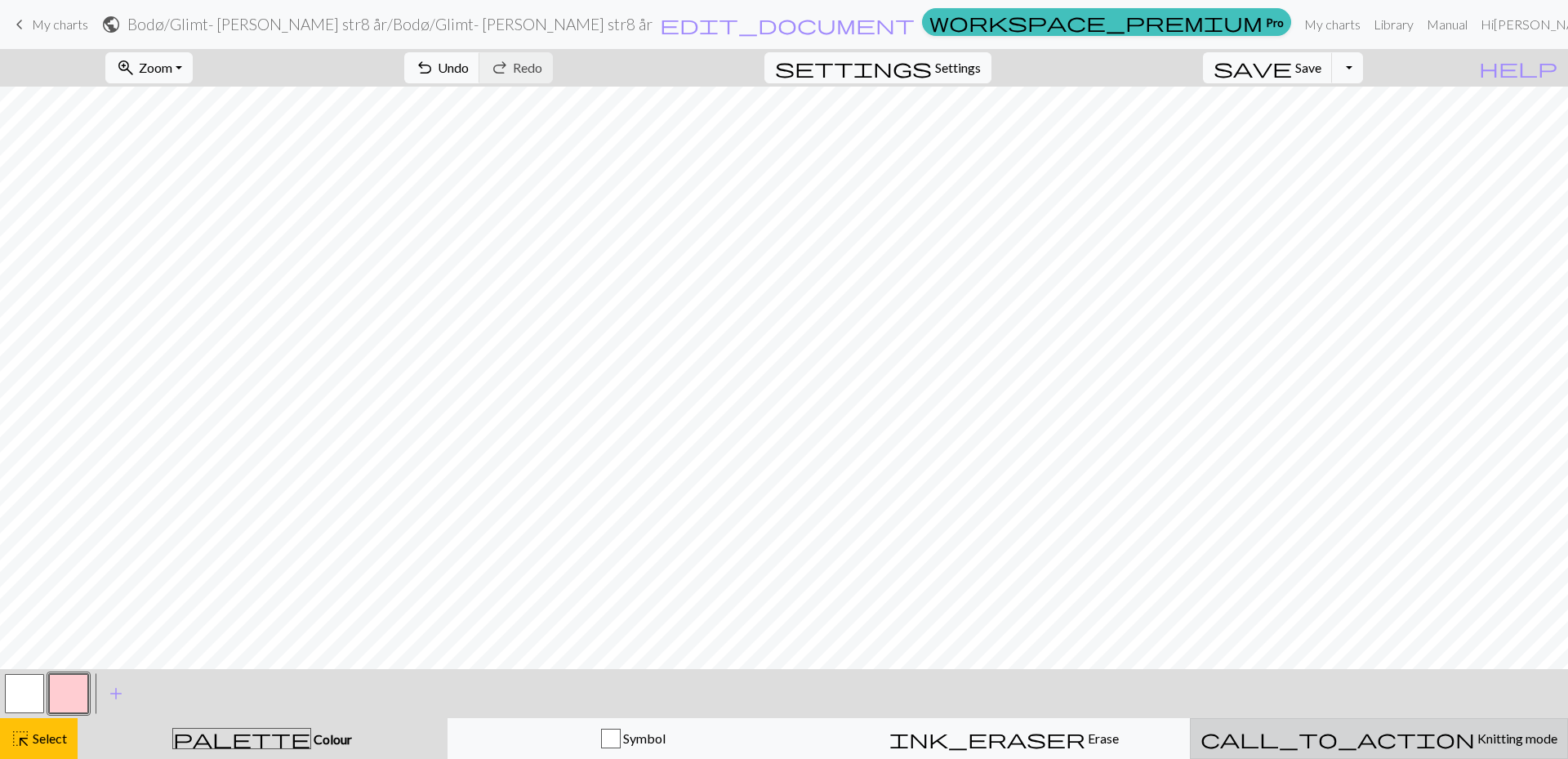
click at [1475, 738] on span "Knitting mode" at bounding box center [1516, 738] width 83 height 16
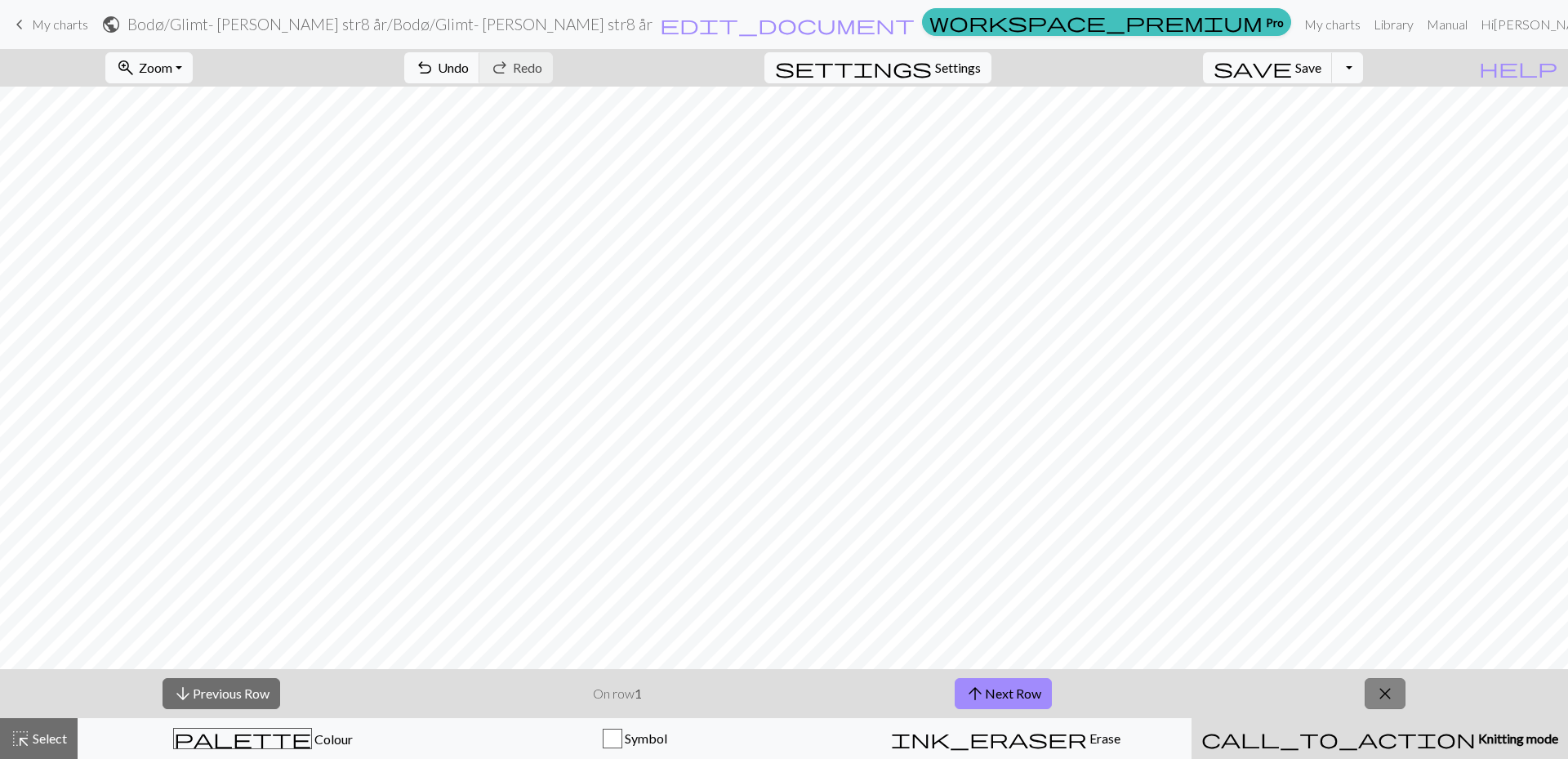
click at [1390, 683] on span "close" at bounding box center [1385, 693] width 19 height 23
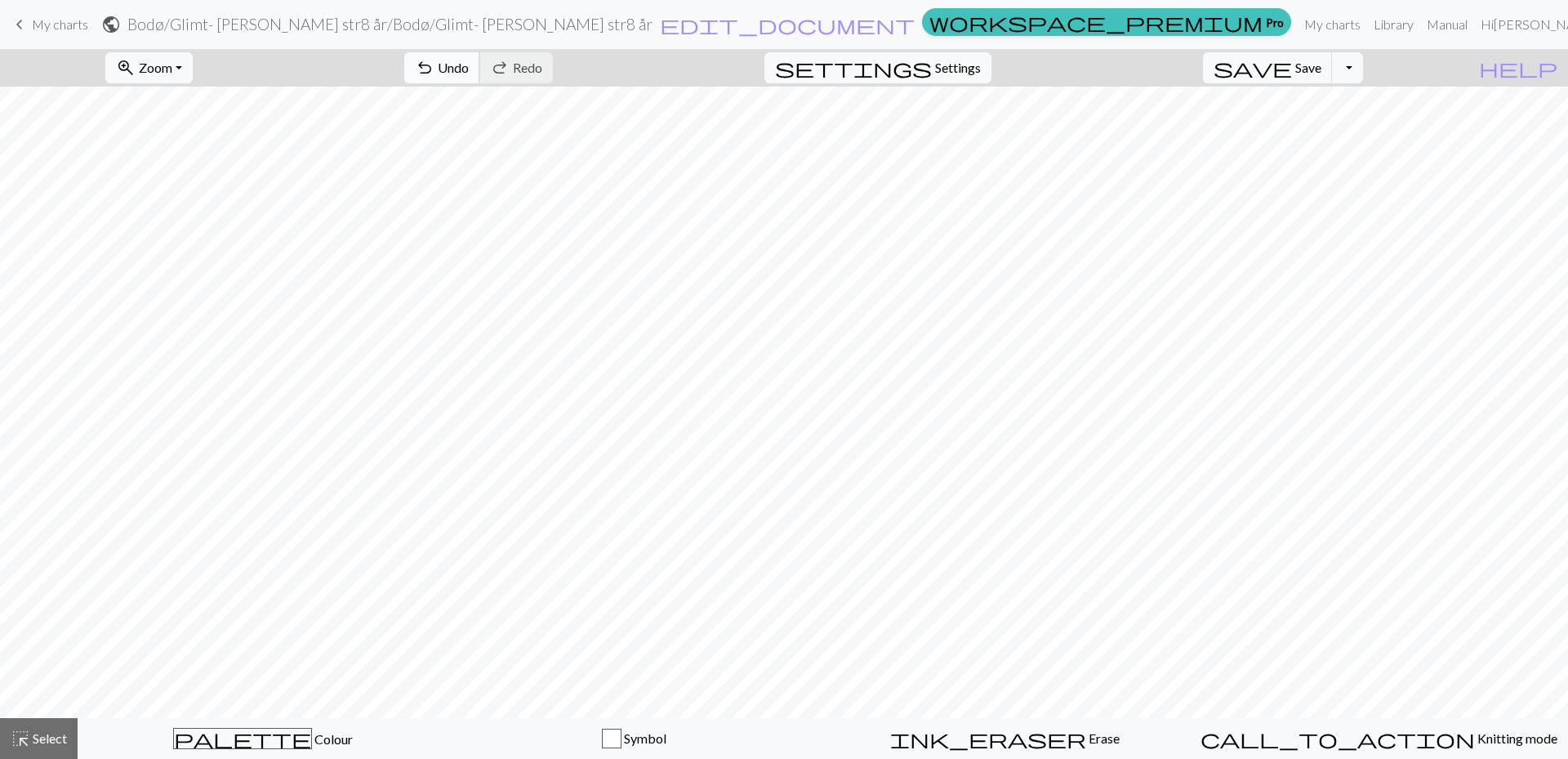
click at [469, 68] on span "Undo" at bounding box center [453, 67] width 31 height 16
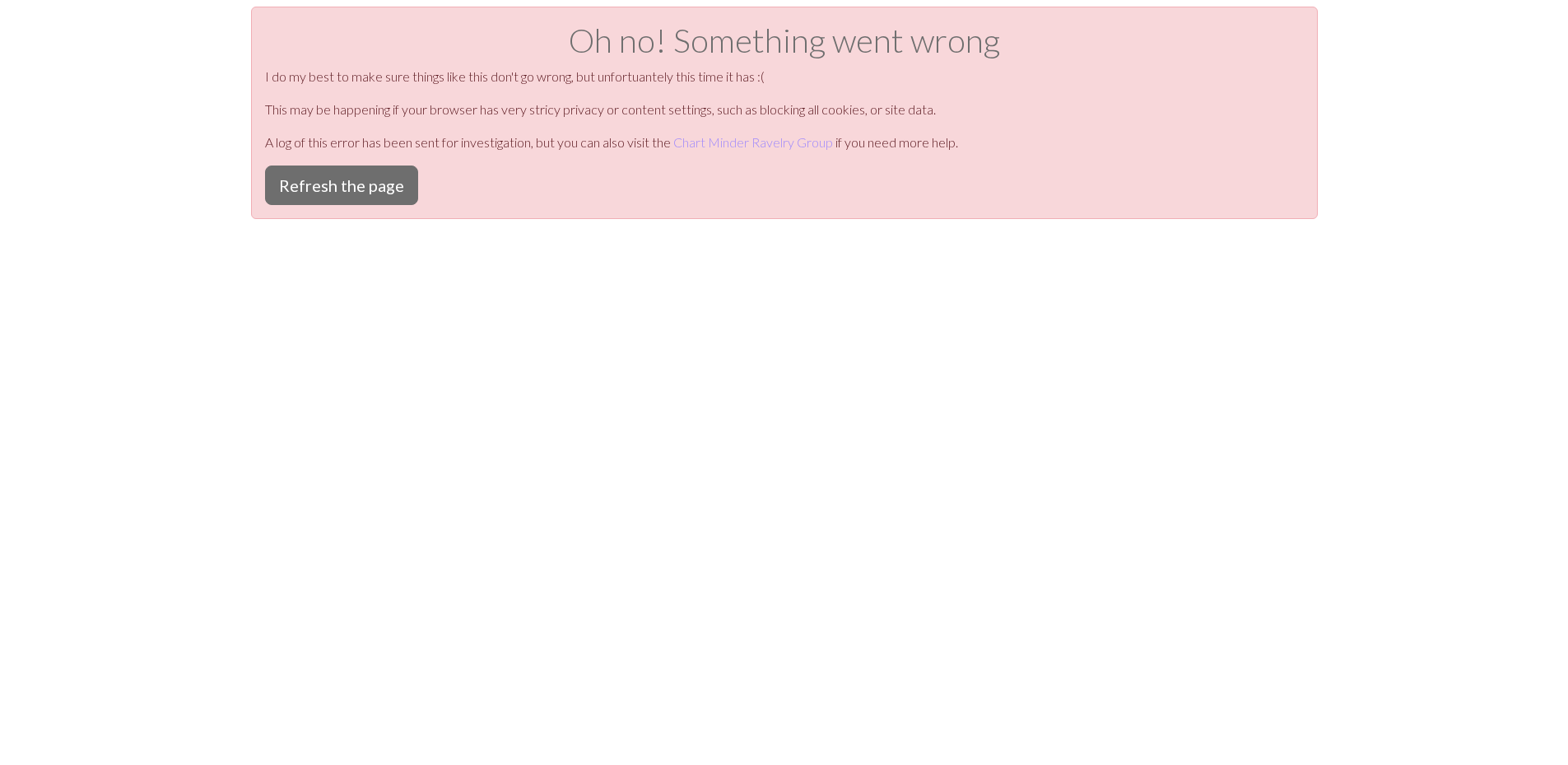
click at [548, 69] on p "I do my best to make sure things like this don't go wrong, but unfortuantely th…" at bounding box center [784, 76] width 1039 height 19
click at [337, 189] on button "Refresh the page" at bounding box center [341, 185] width 153 height 40
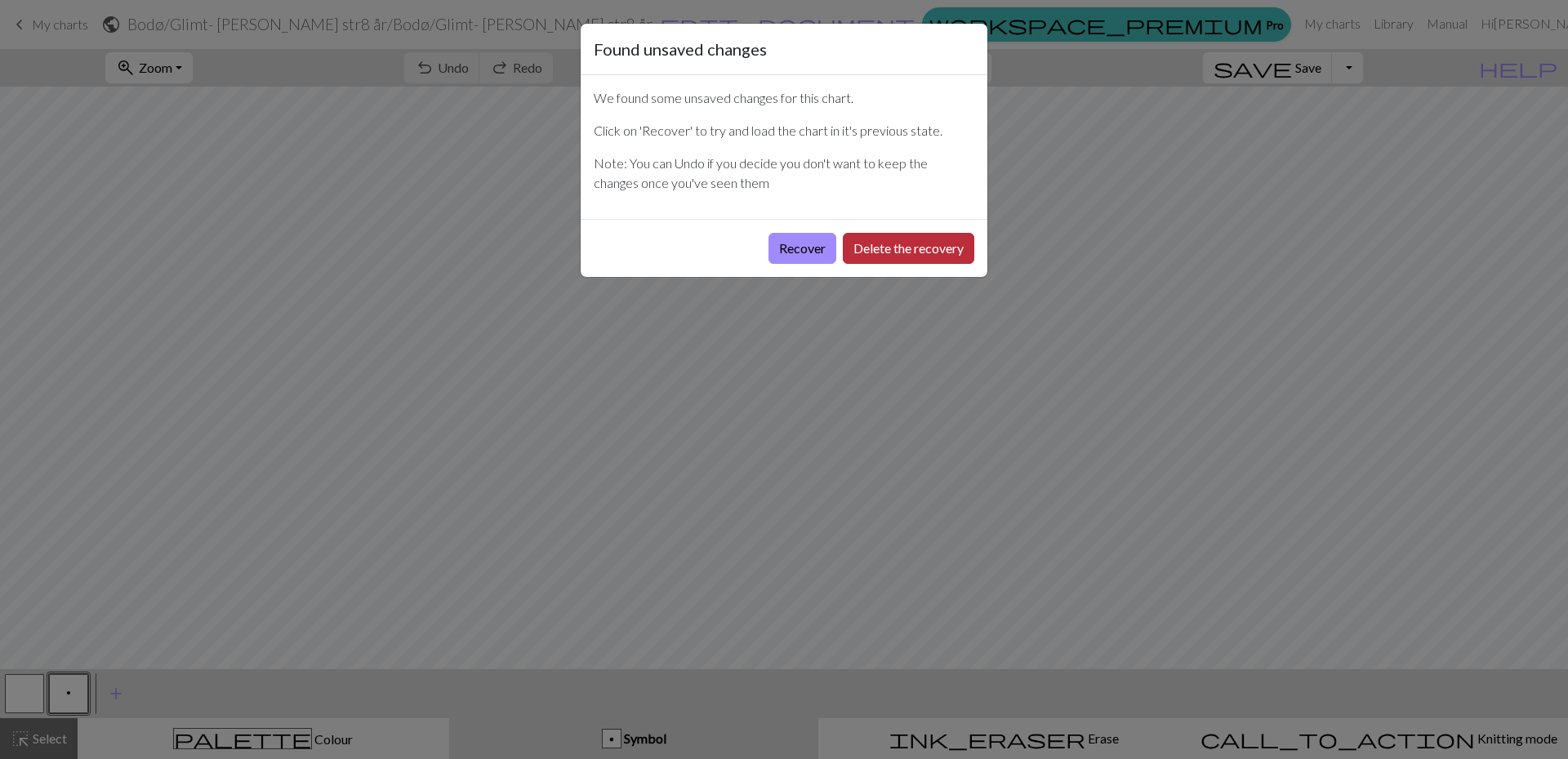
click at [892, 254] on button "Delete the recovery" at bounding box center [908, 249] width 132 height 31
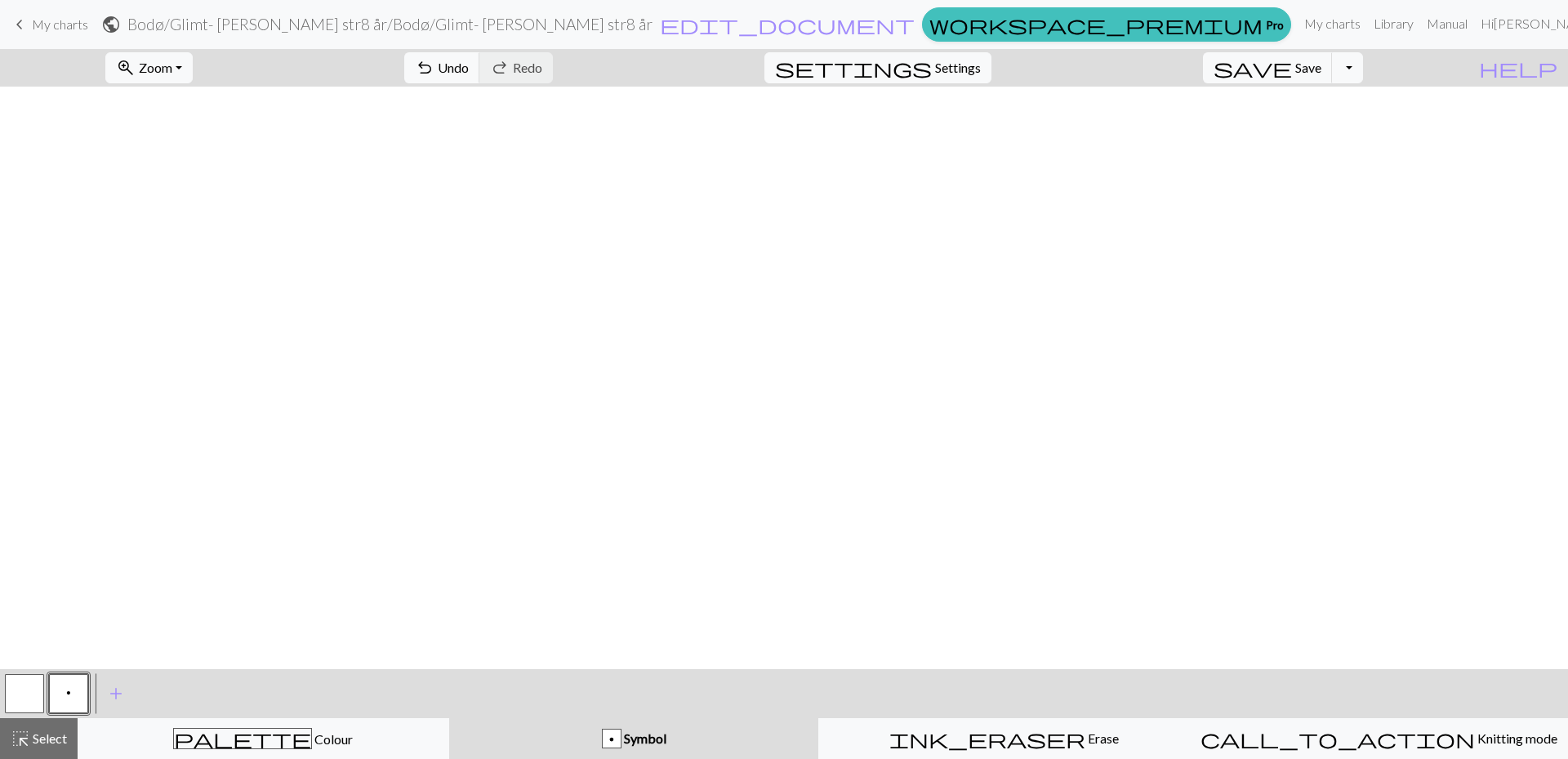
scroll to position [1120, 2187]
click at [469, 61] on span "Undo" at bounding box center [453, 67] width 31 height 16
click at [23, 687] on button "button" at bounding box center [24, 693] width 40 height 40
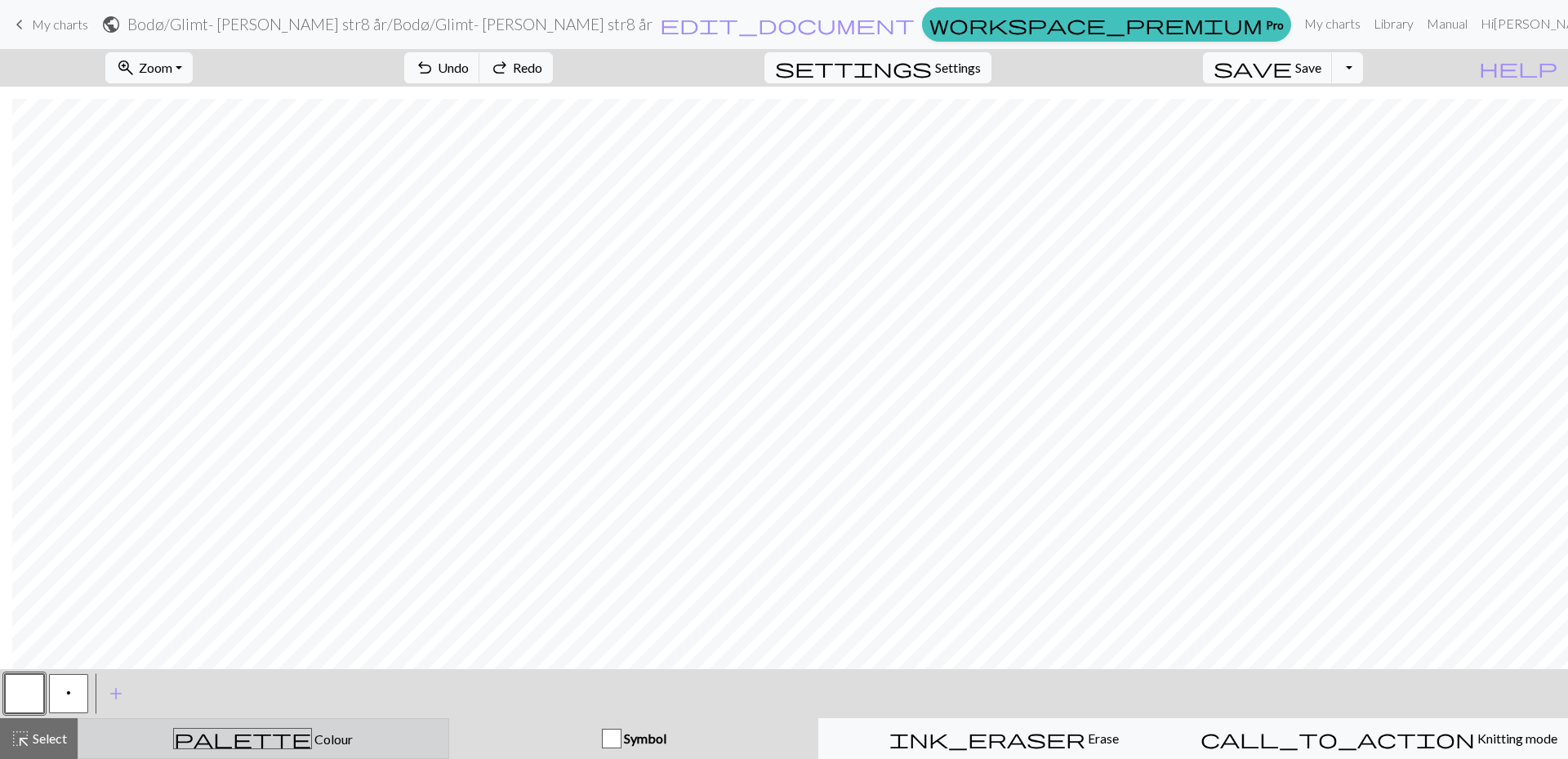
click at [312, 732] on span "Colour" at bounding box center [333, 738] width 41 height 16
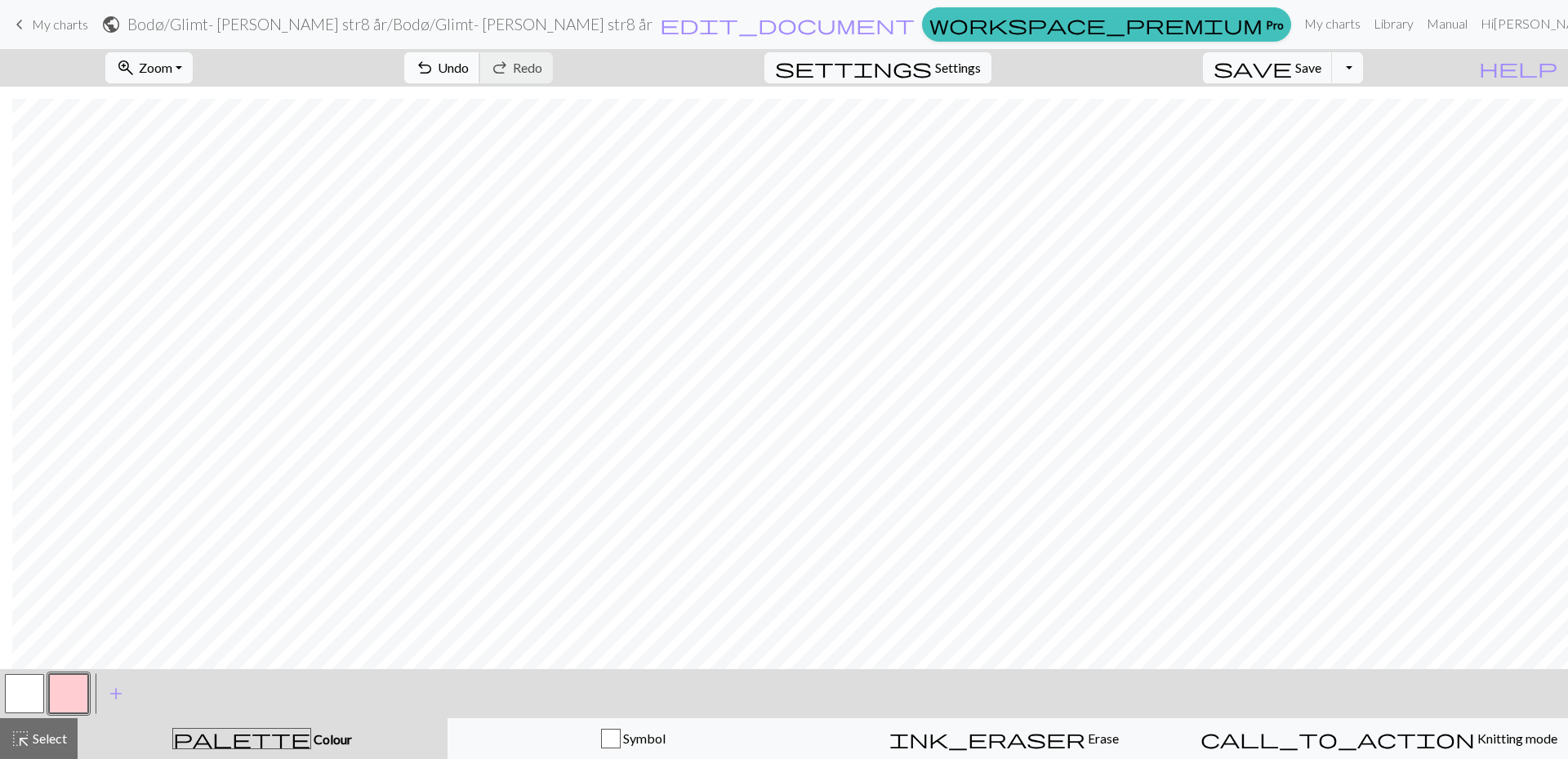
click at [469, 64] on span "Undo" at bounding box center [453, 67] width 31 height 16
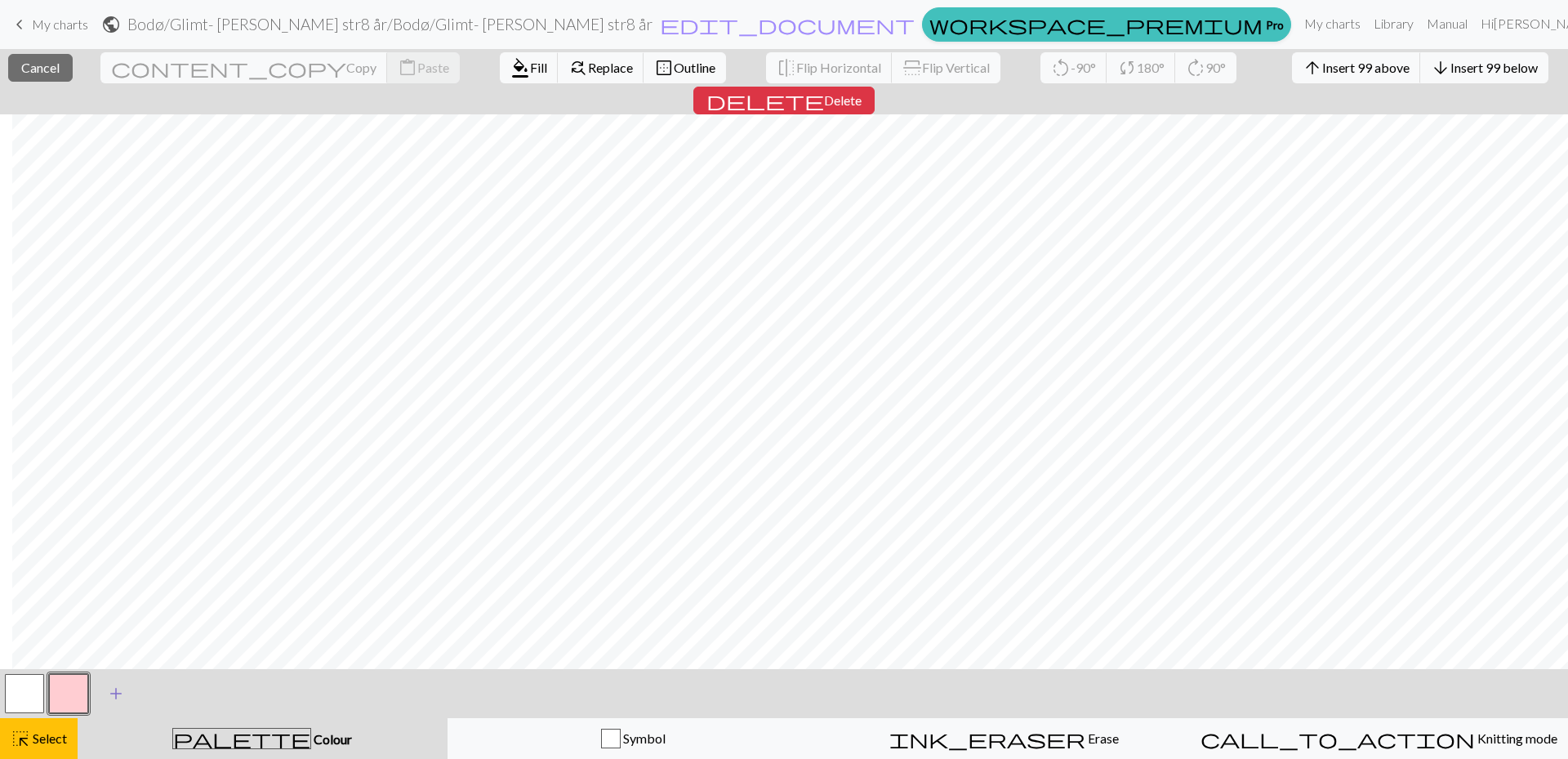
click at [117, 690] on span "add" at bounding box center [115, 693] width 19 height 23
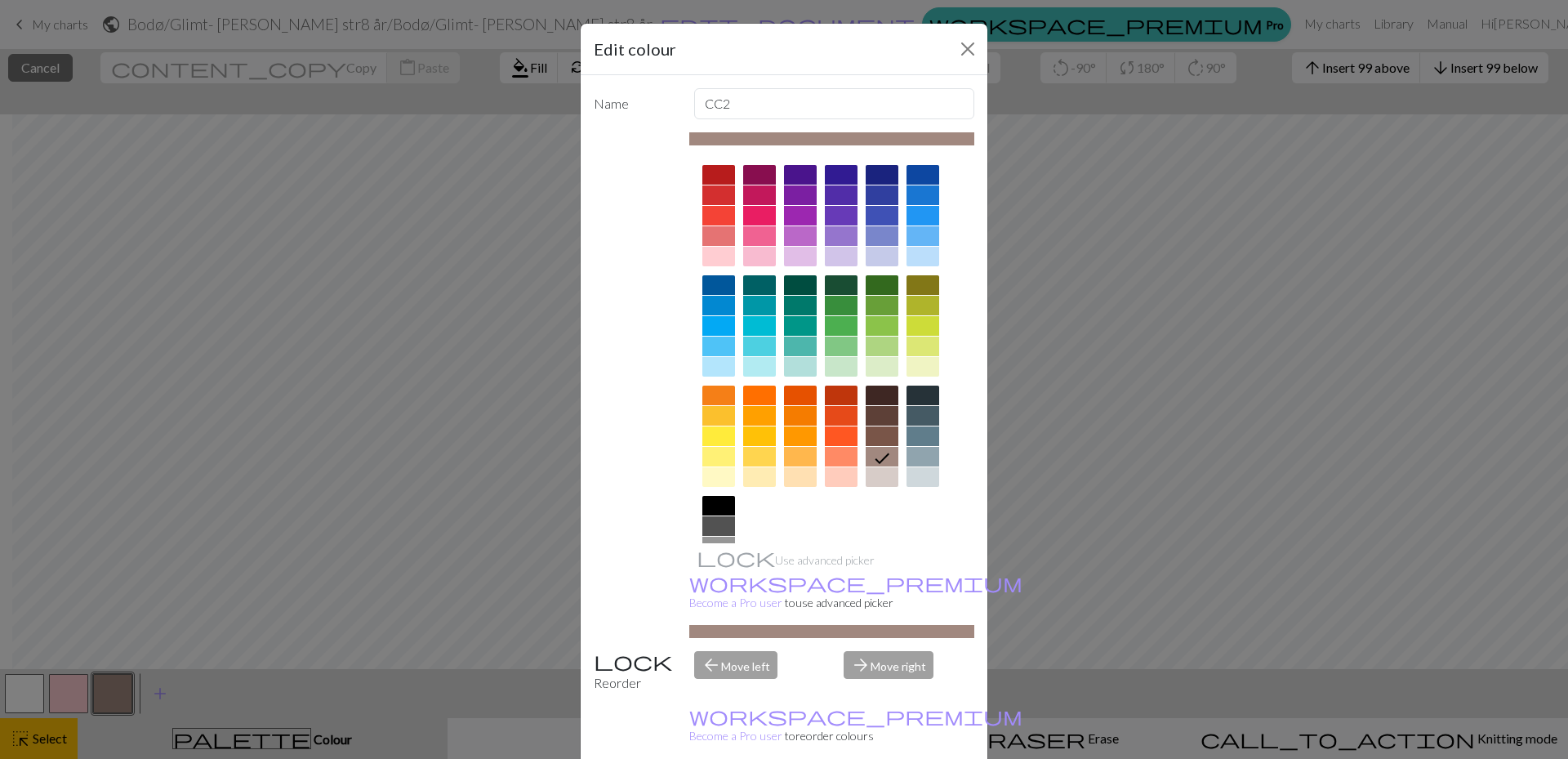
click at [715, 443] on div at bounding box center [718, 436] width 32 height 19
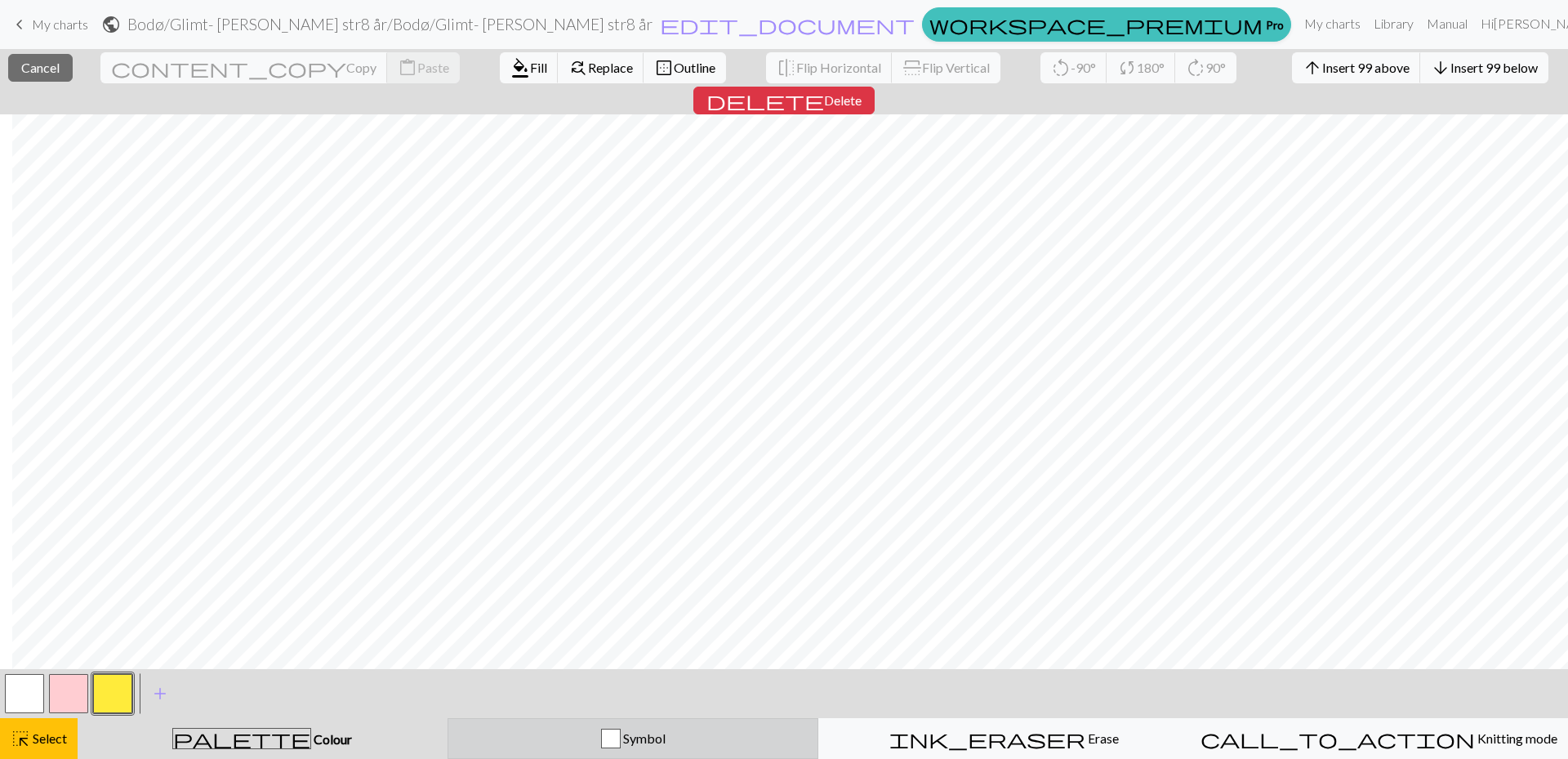
click at [614, 738] on div "button" at bounding box center [610, 738] width 19 height 19
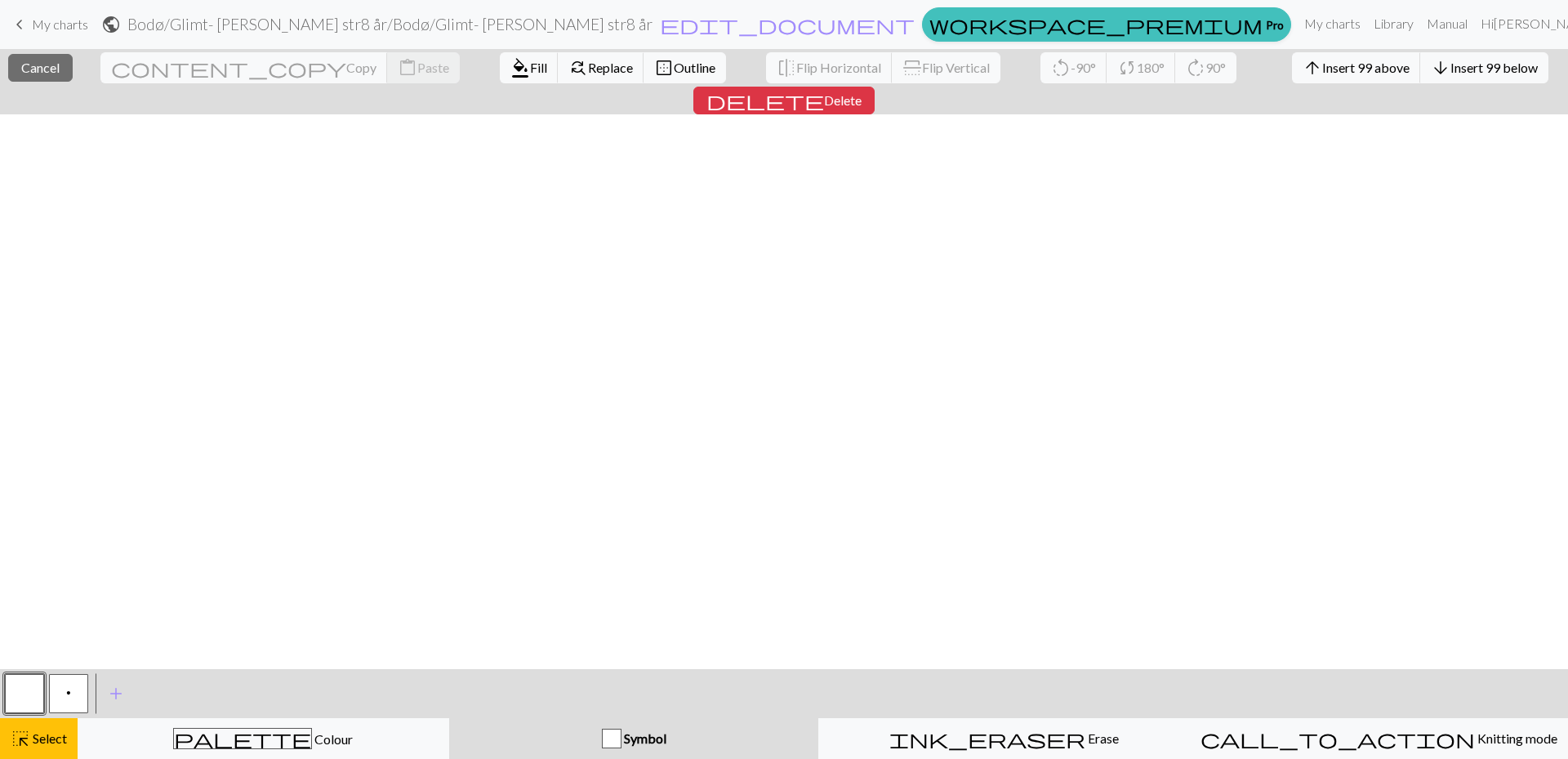
scroll to position [0, 2187]
click at [114, 695] on span "add" at bounding box center [115, 693] width 19 height 23
click at [163, 698] on span "add" at bounding box center [159, 693] width 19 height 23
click at [162, 695] on button "button" at bounding box center [157, 693] width 40 height 40
drag, startPoint x: 162, startPoint y: 695, endPoint x: 248, endPoint y: 716, distance: 88.5
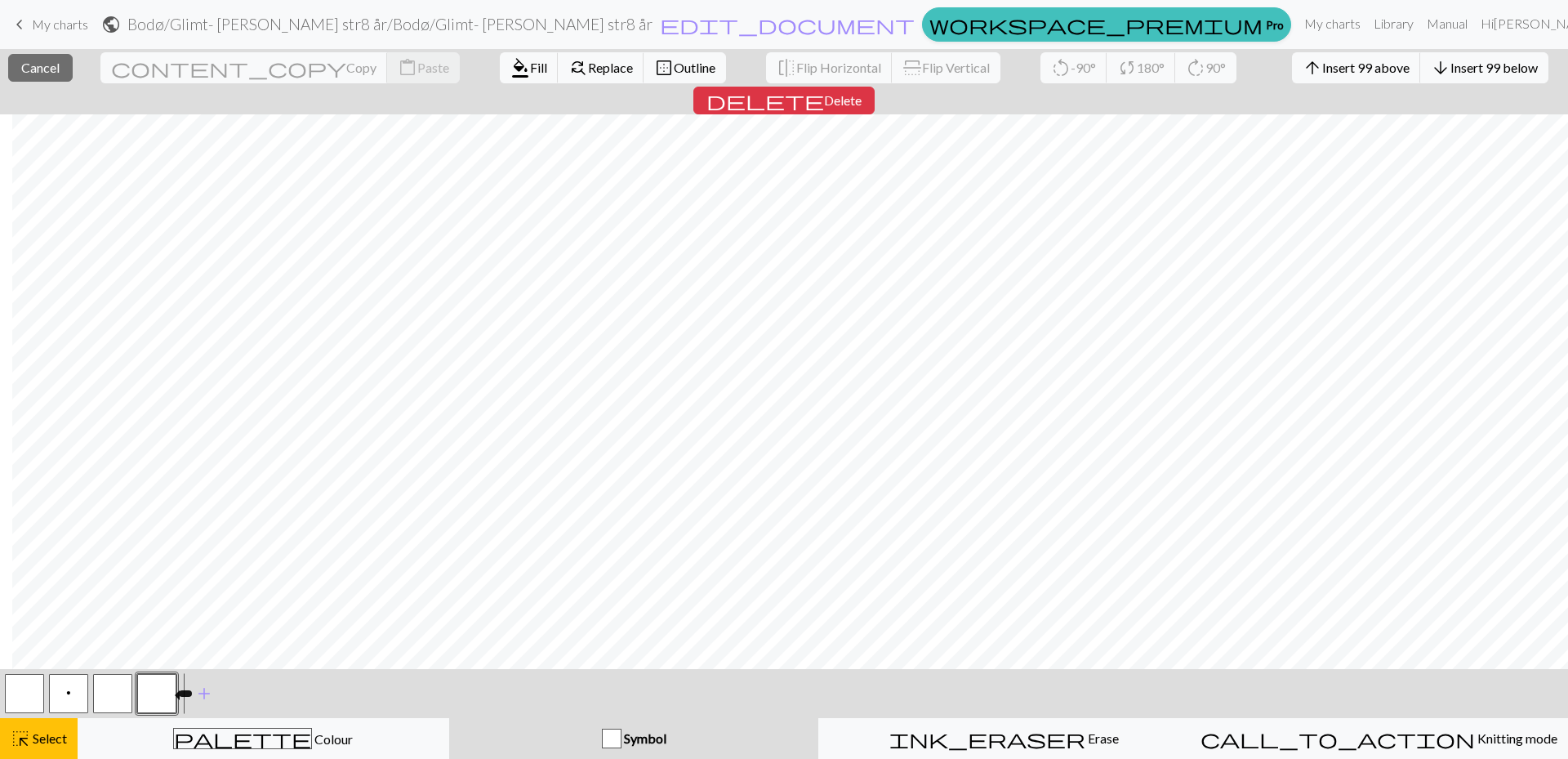
click at [248, 716] on div "< p > add Add a symbol" at bounding box center [784, 693] width 1568 height 49
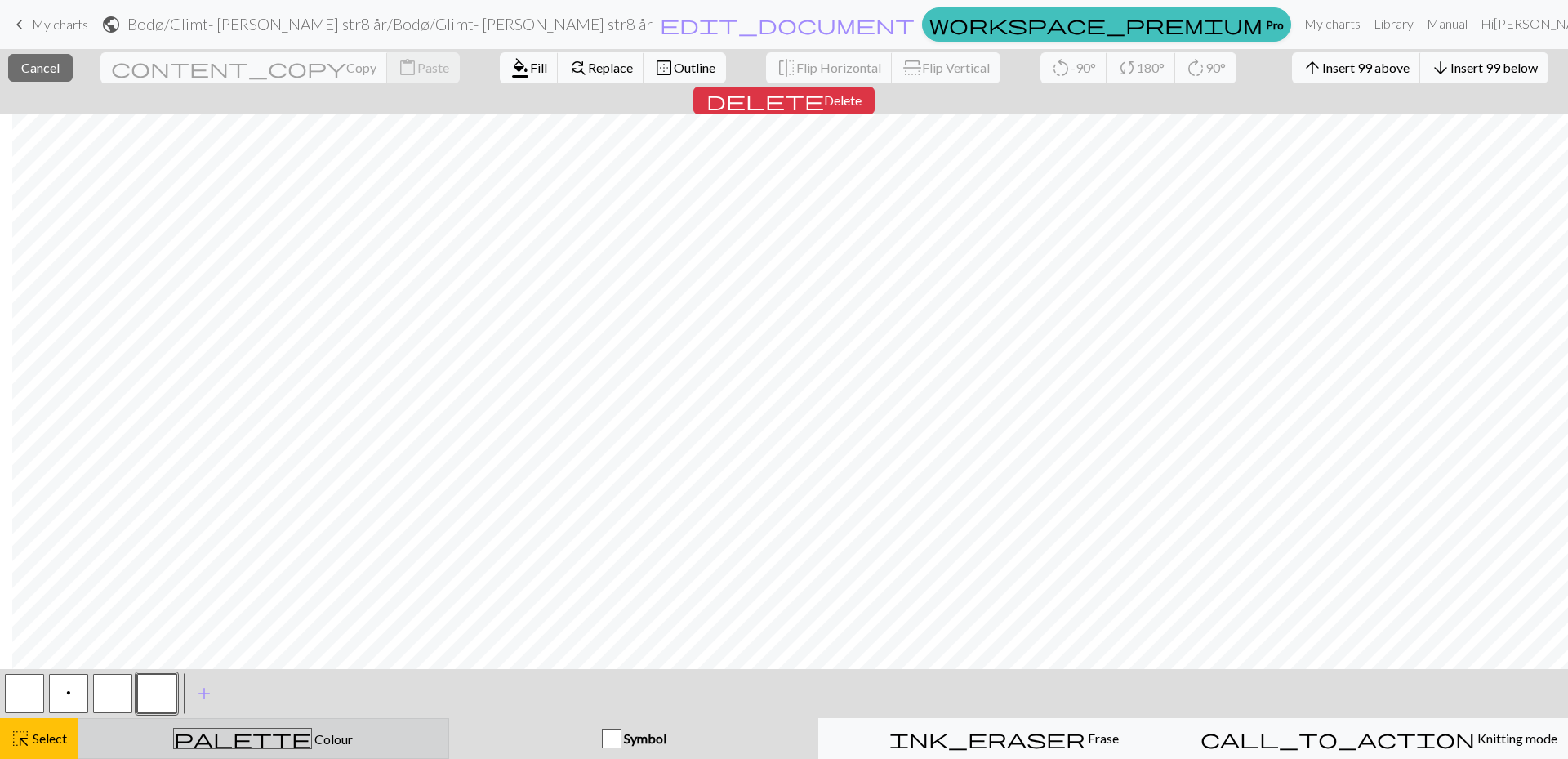
click at [239, 755] on button "palette Colour Colour" at bounding box center [263, 738] width 371 height 41
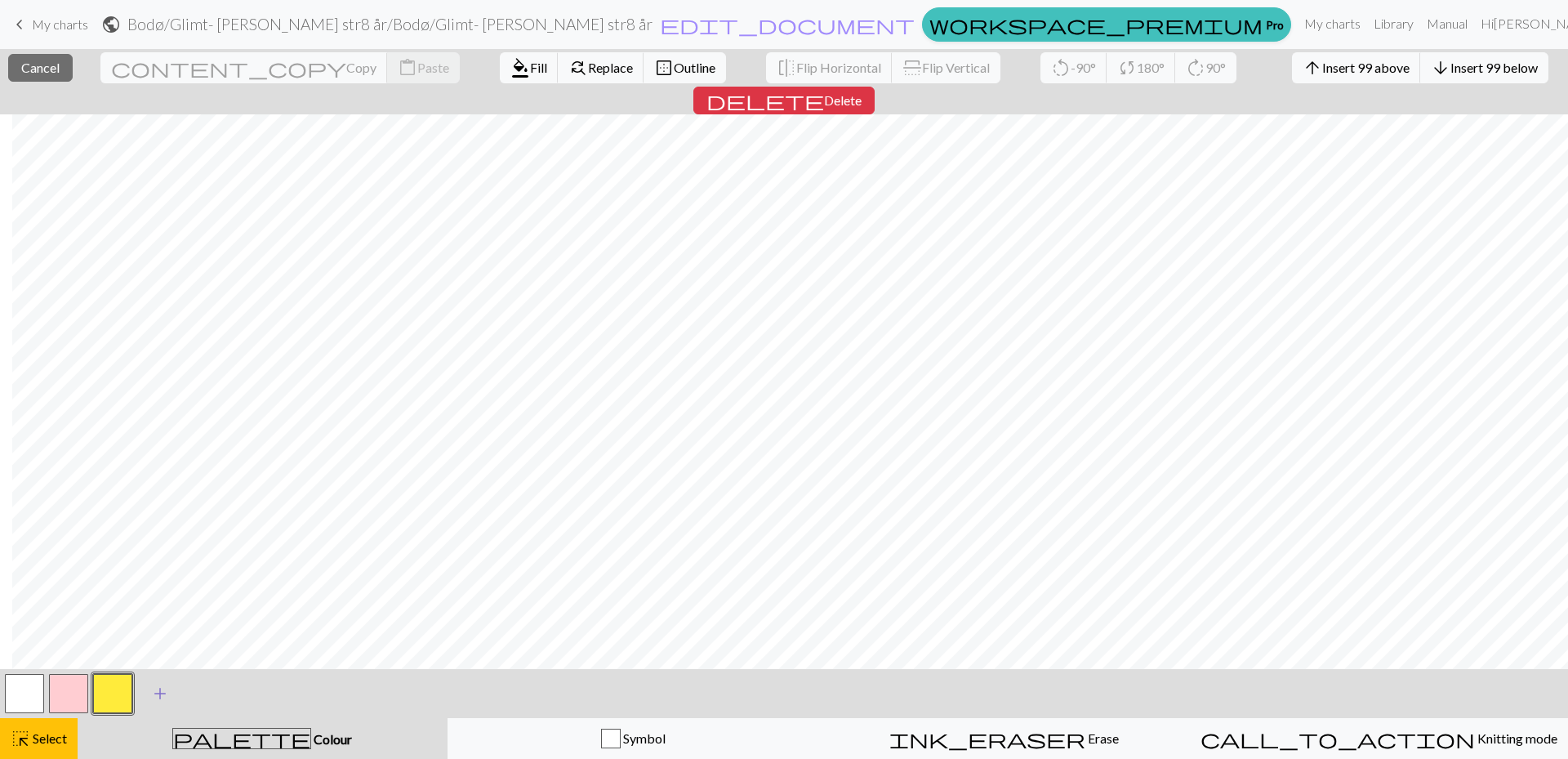
click at [166, 695] on span "add" at bounding box center [159, 693] width 19 height 23
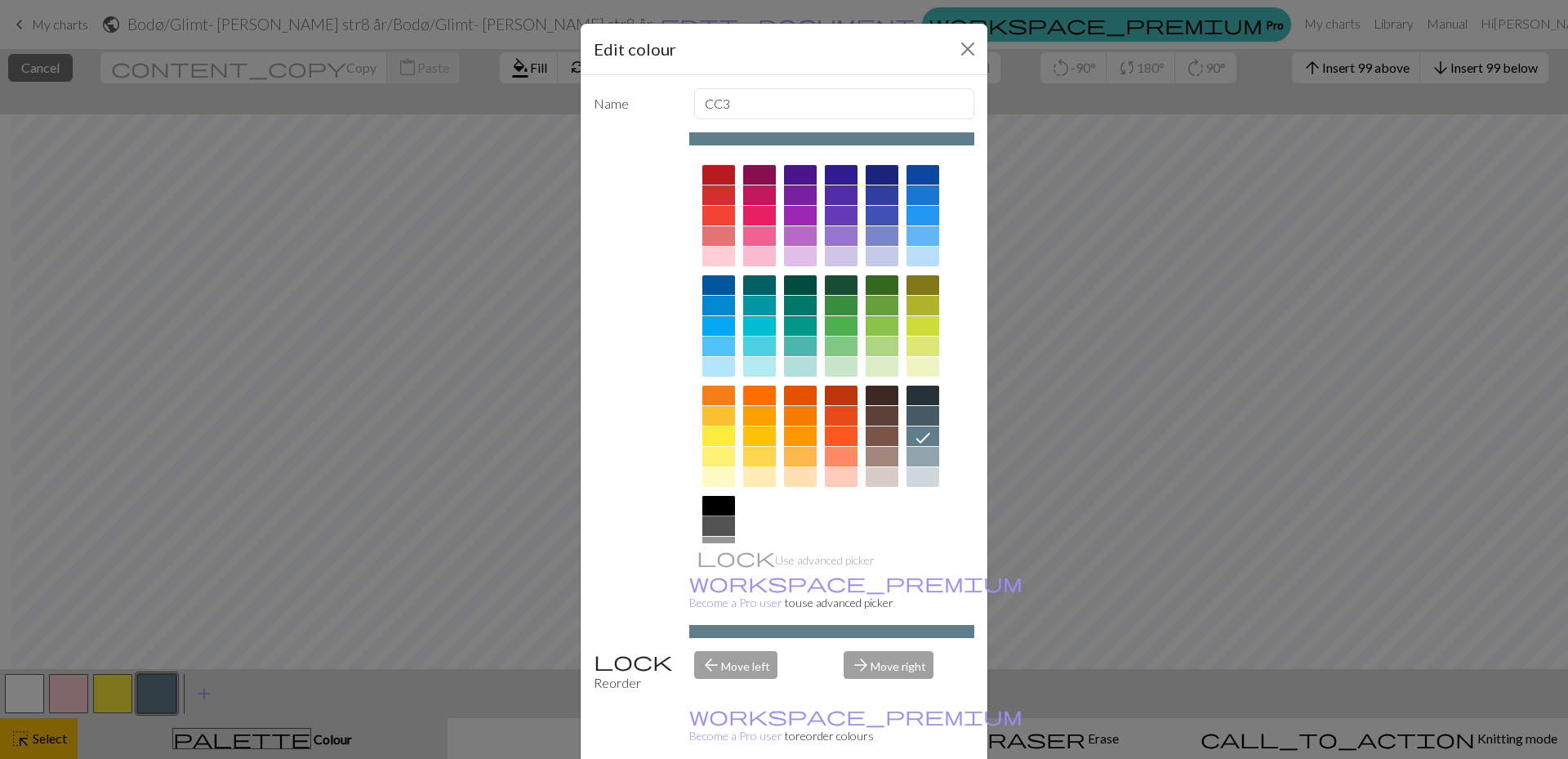
click at [728, 502] on div at bounding box center [718, 505] width 32 height 19
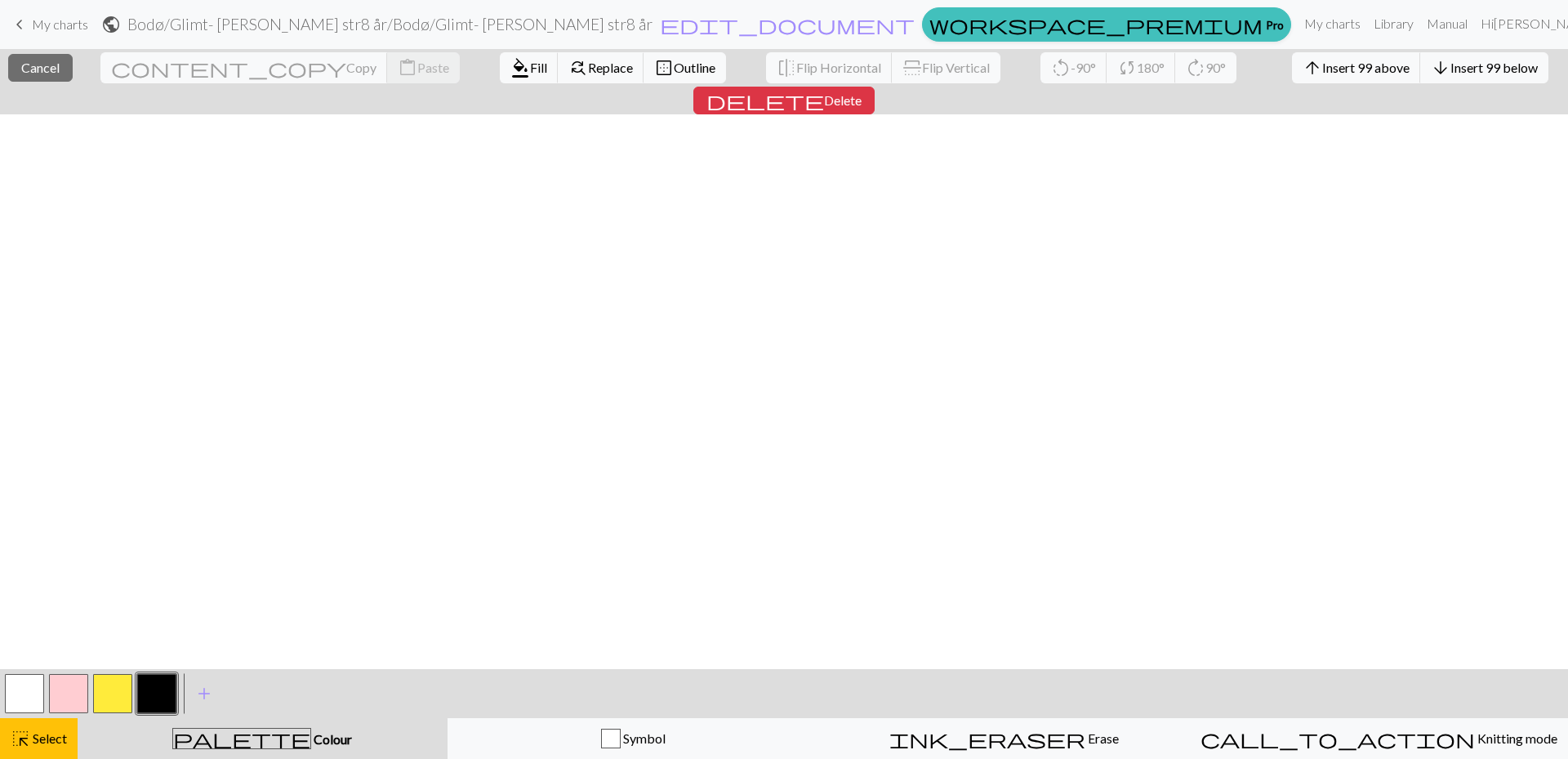
scroll to position [1120, 2187]
click at [1322, 70] on span "Insert 99 above" at bounding box center [1365, 67] width 88 height 16
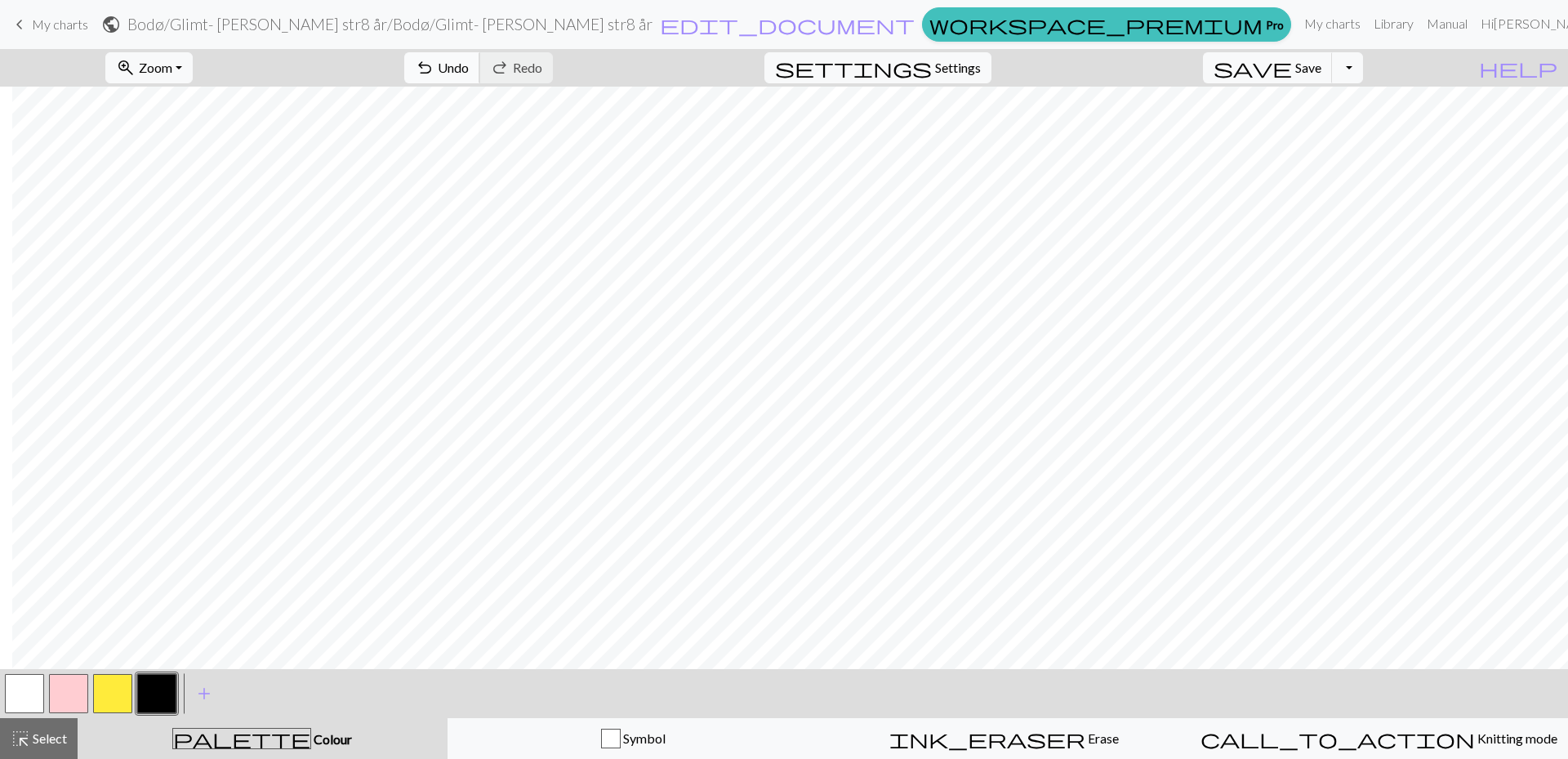
click at [480, 59] on button "undo Undo Undo" at bounding box center [442, 68] width 76 height 31
click at [125, 687] on button "button" at bounding box center [112, 693] width 40 height 40
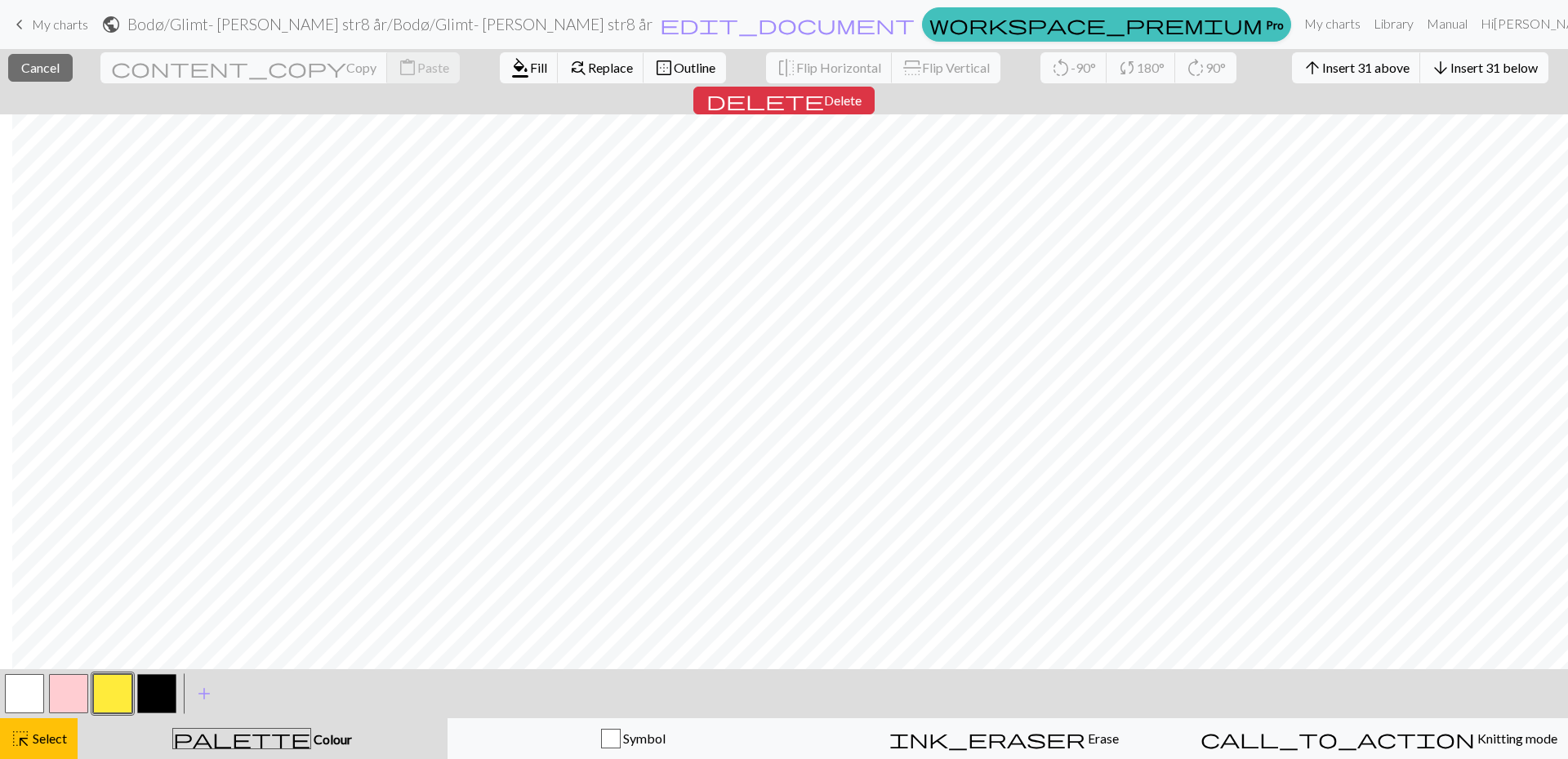
click at [1450, 69] on span "Insert 31 below" at bounding box center [1493, 67] width 88 height 16
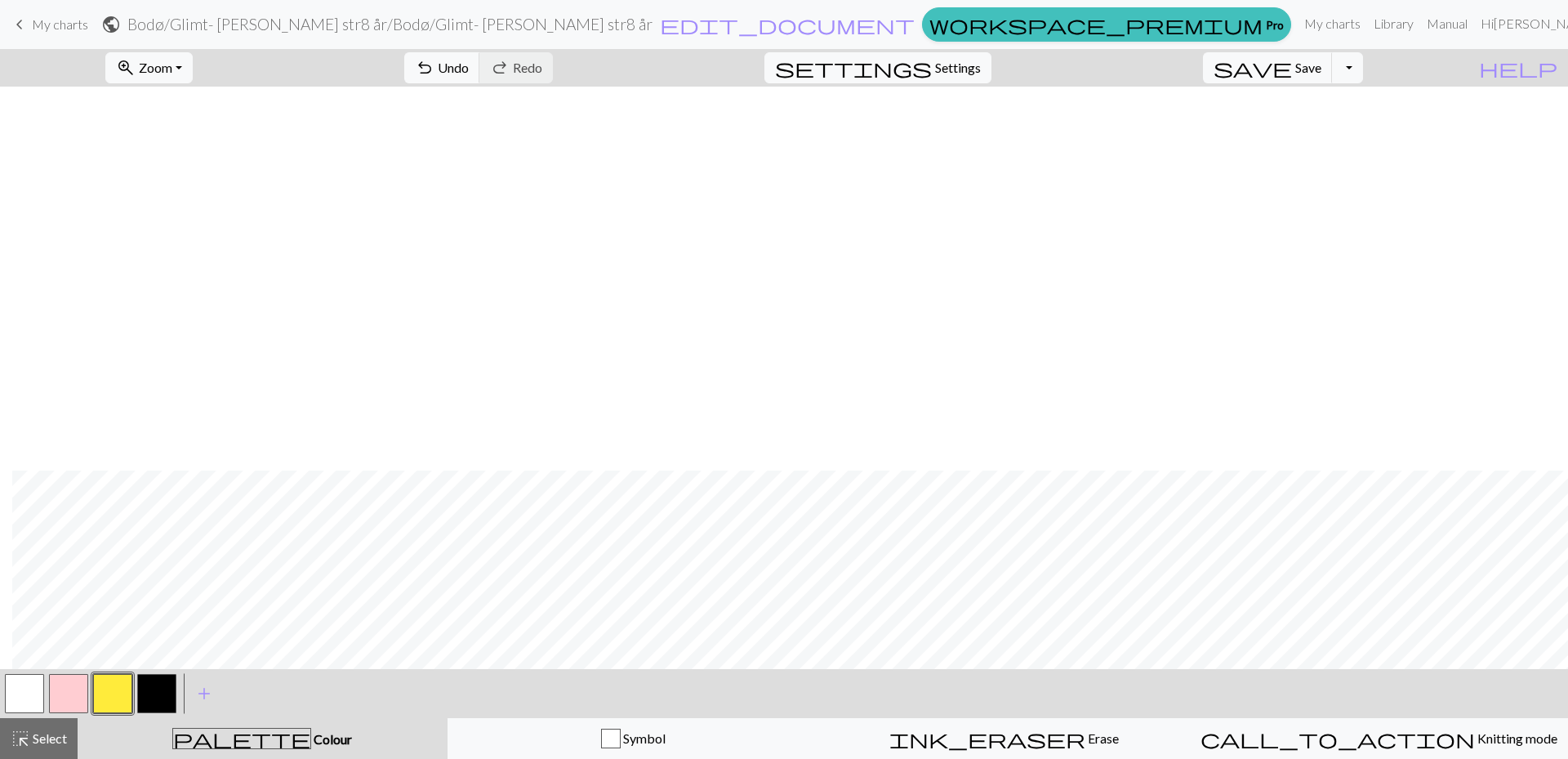
scroll to position [1627, 2187]
click at [435, 78] on span "undo" at bounding box center [424, 67] width 19 height 23
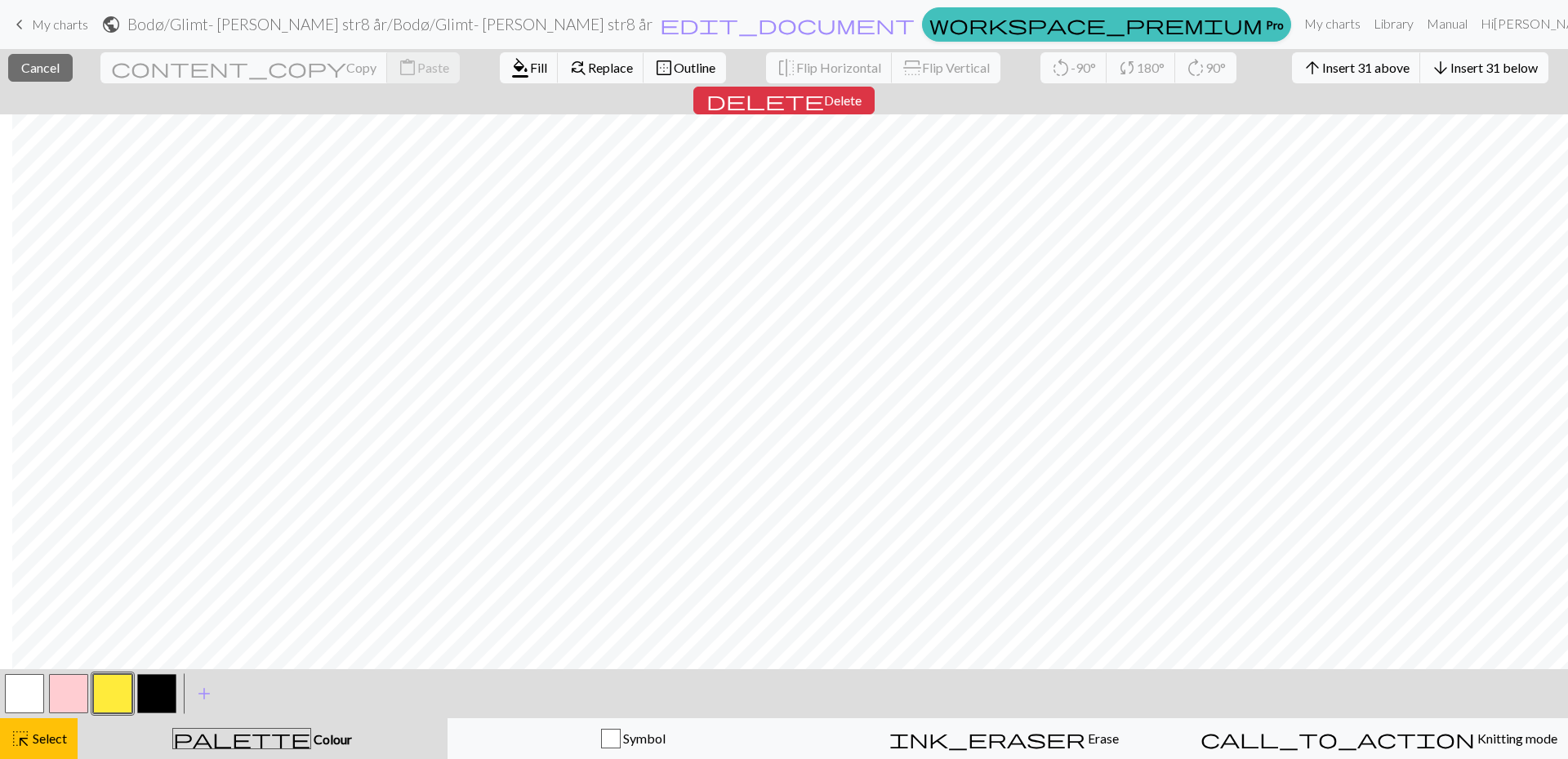
click at [1450, 68] on span "Insert 31 below" at bounding box center [1493, 67] width 88 height 16
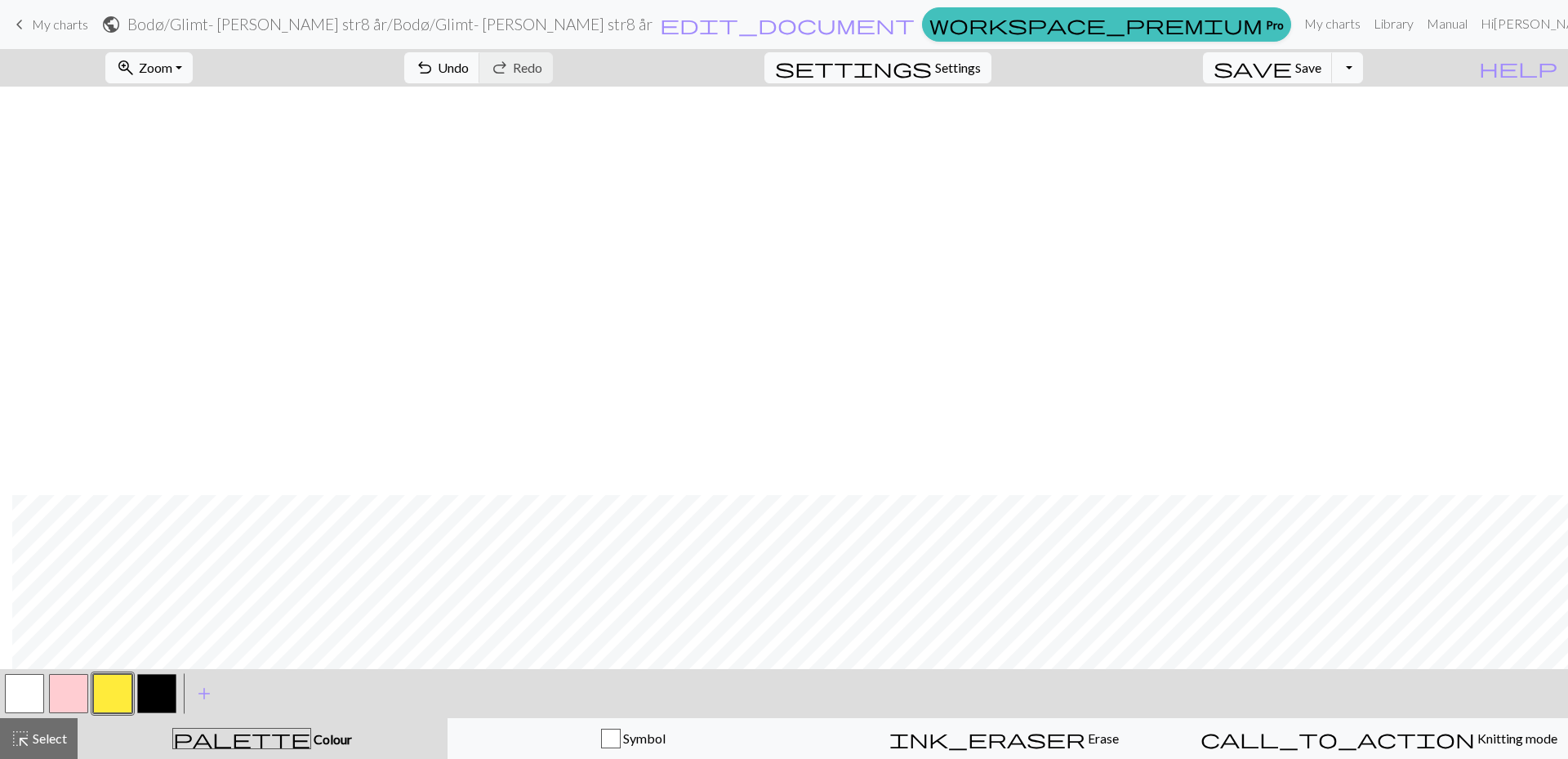
scroll to position [2133, 2187]
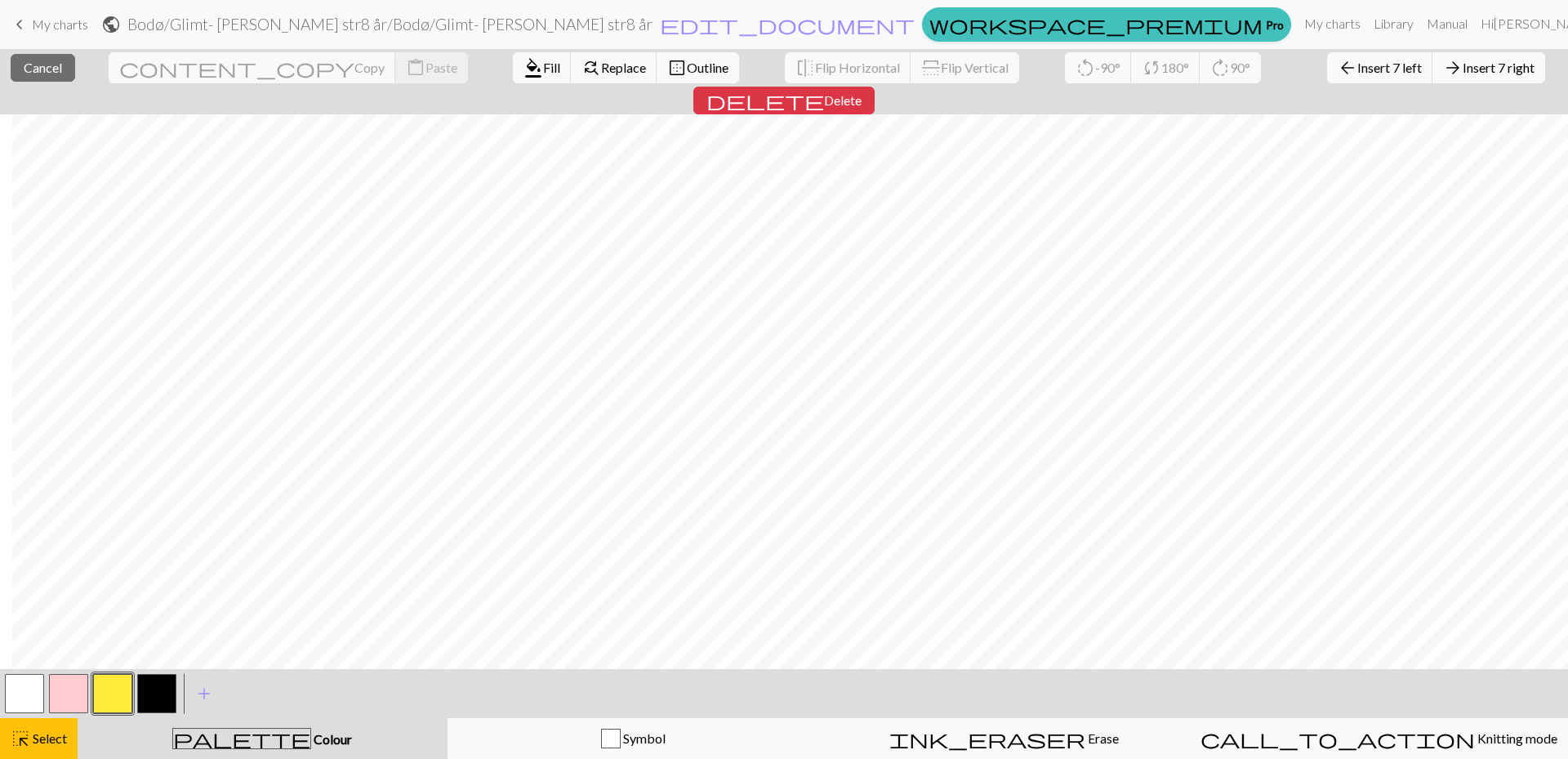
click at [1463, 71] on span "Insert 7 right" at bounding box center [1499, 67] width 72 height 16
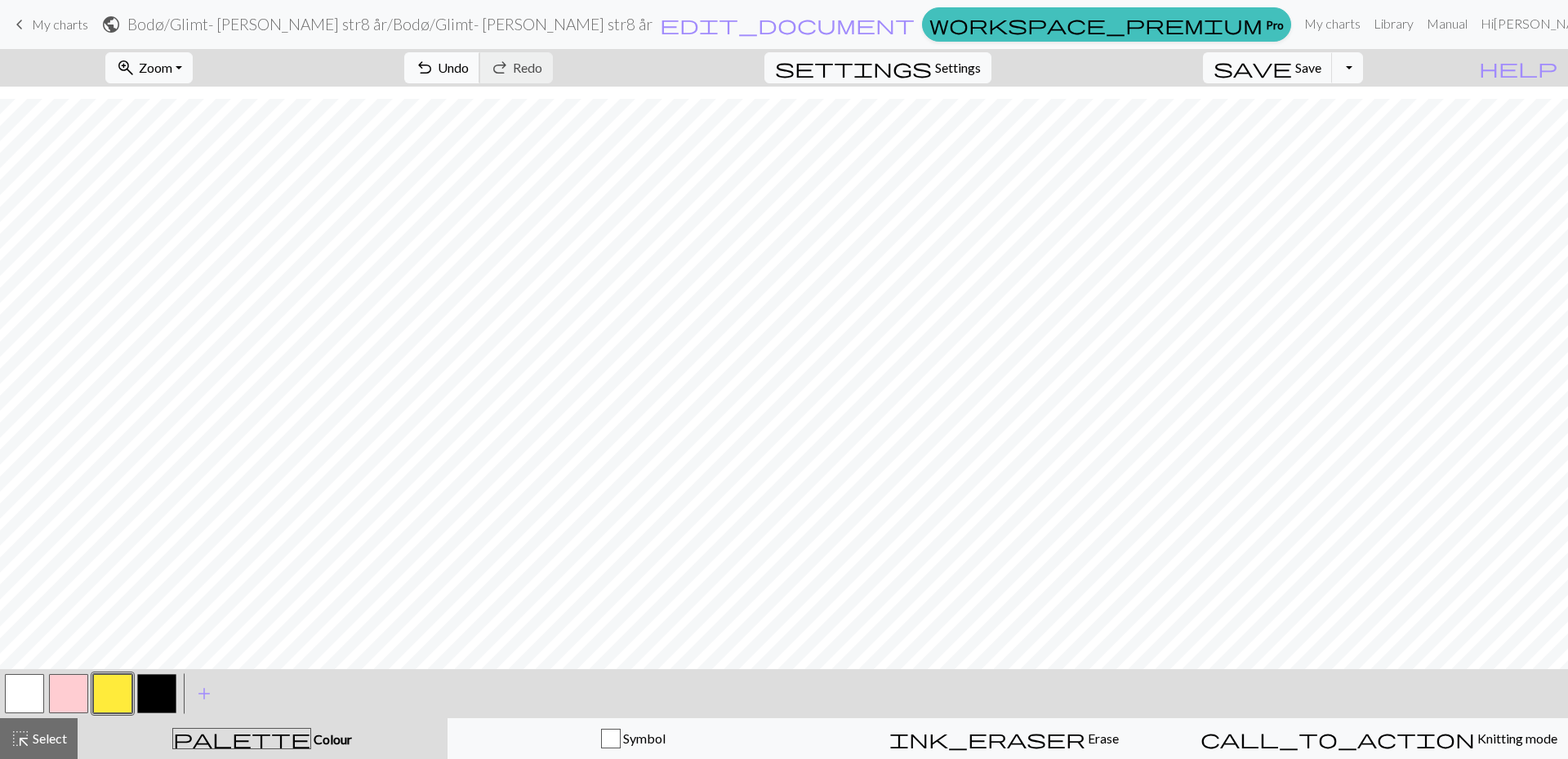
click at [480, 69] on button "undo Undo Undo" at bounding box center [442, 68] width 76 height 31
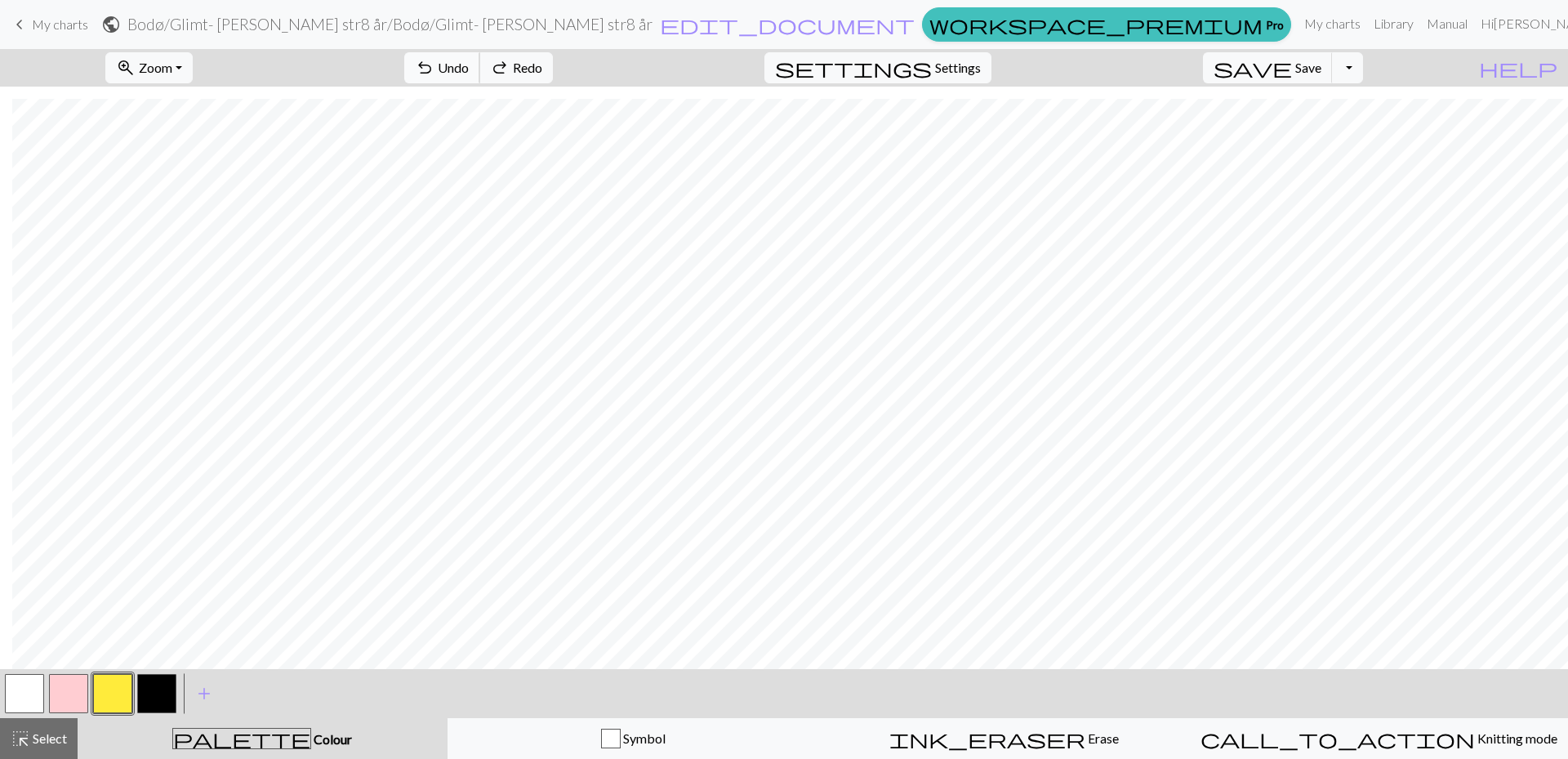
scroll to position [1120, 2187]
click at [480, 69] on button "undo Undo Undo" at bounding box center [442, 68] width 76 height 31
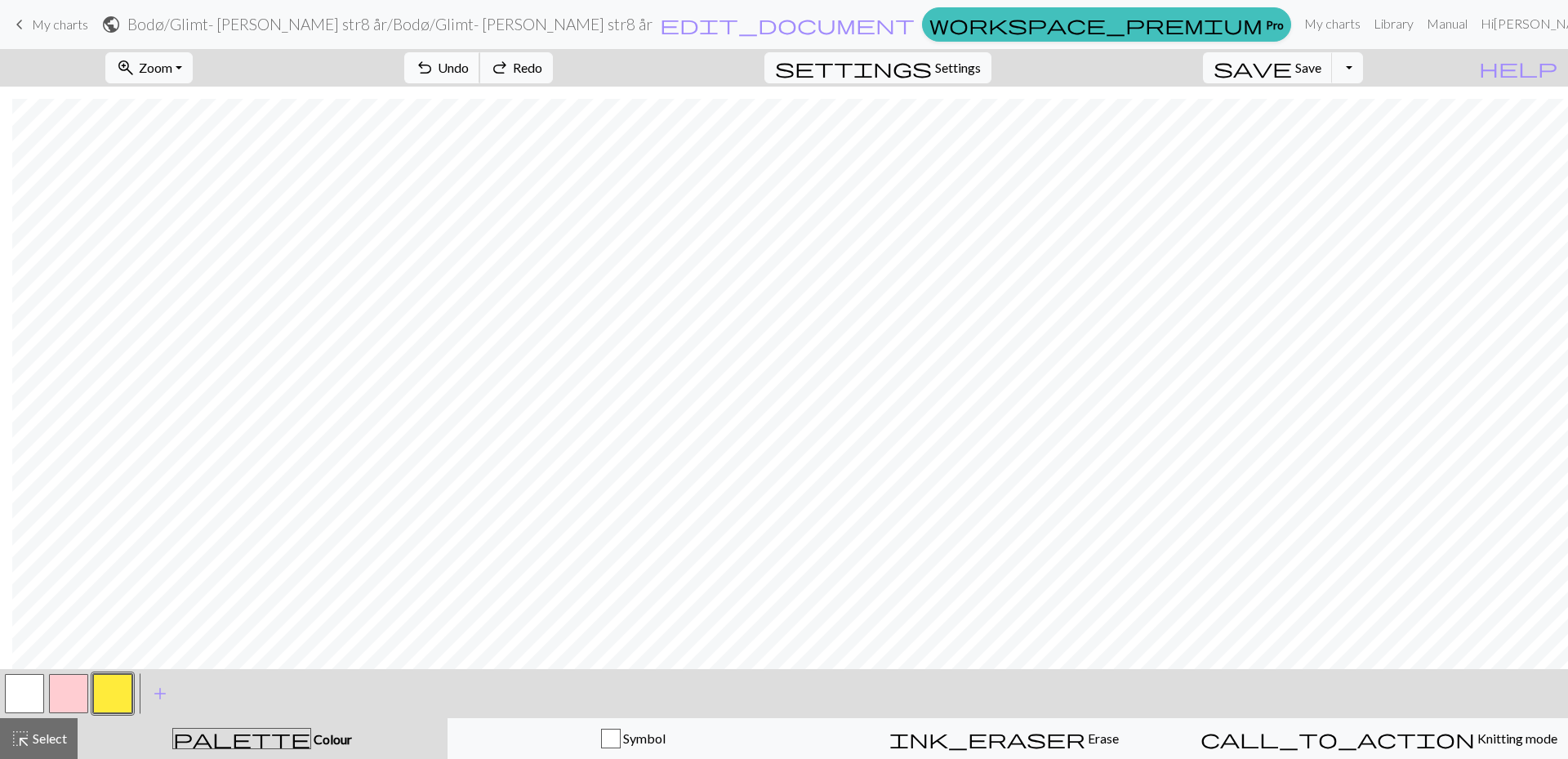
click at [480, 69] on button "undo Undo Undo" at bounding box center [442, 68] width 76 height 31
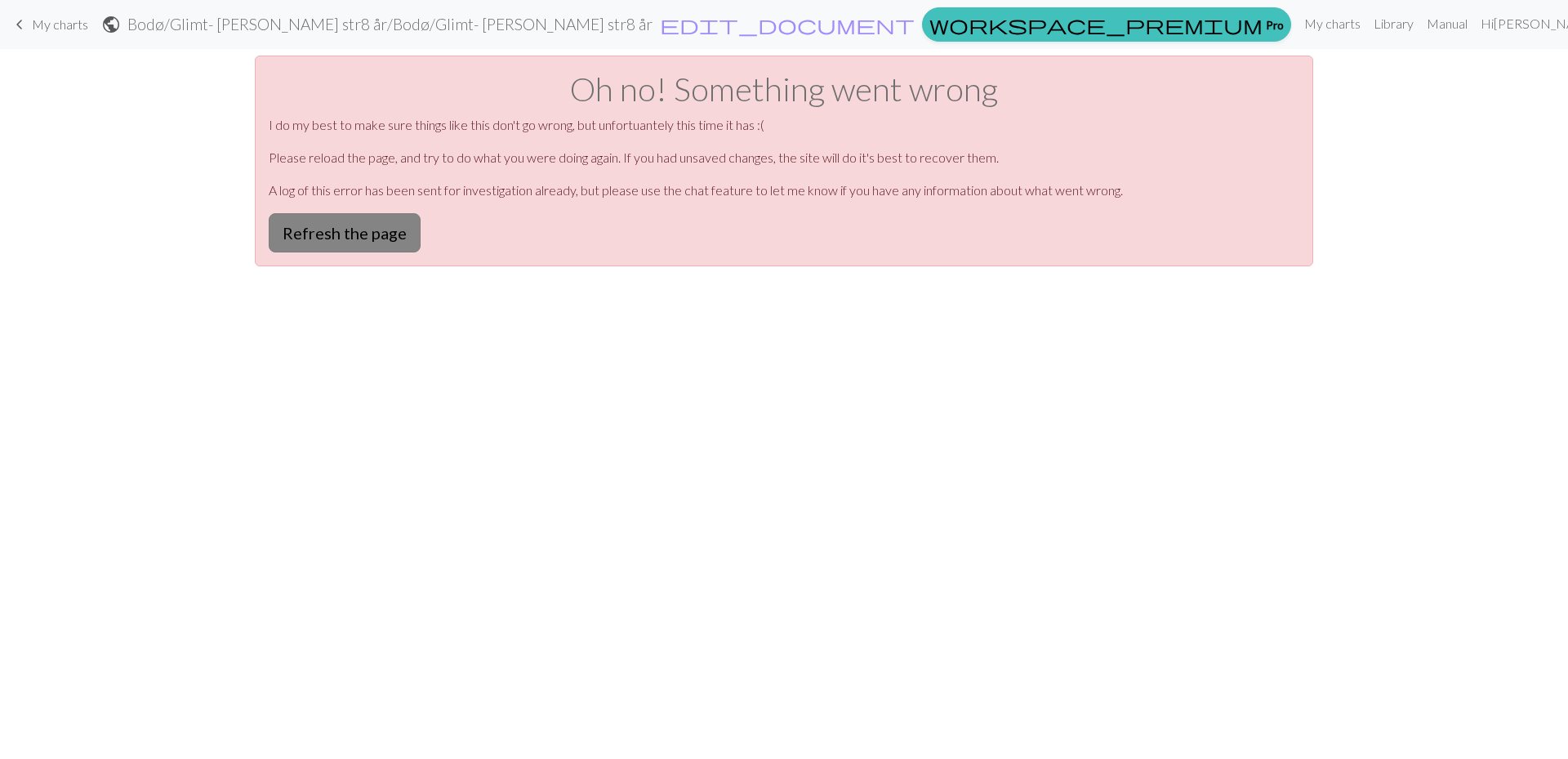
click at [368, 229] on button "Refresh the page" at bounding box center [345, 232] width 152 height 40
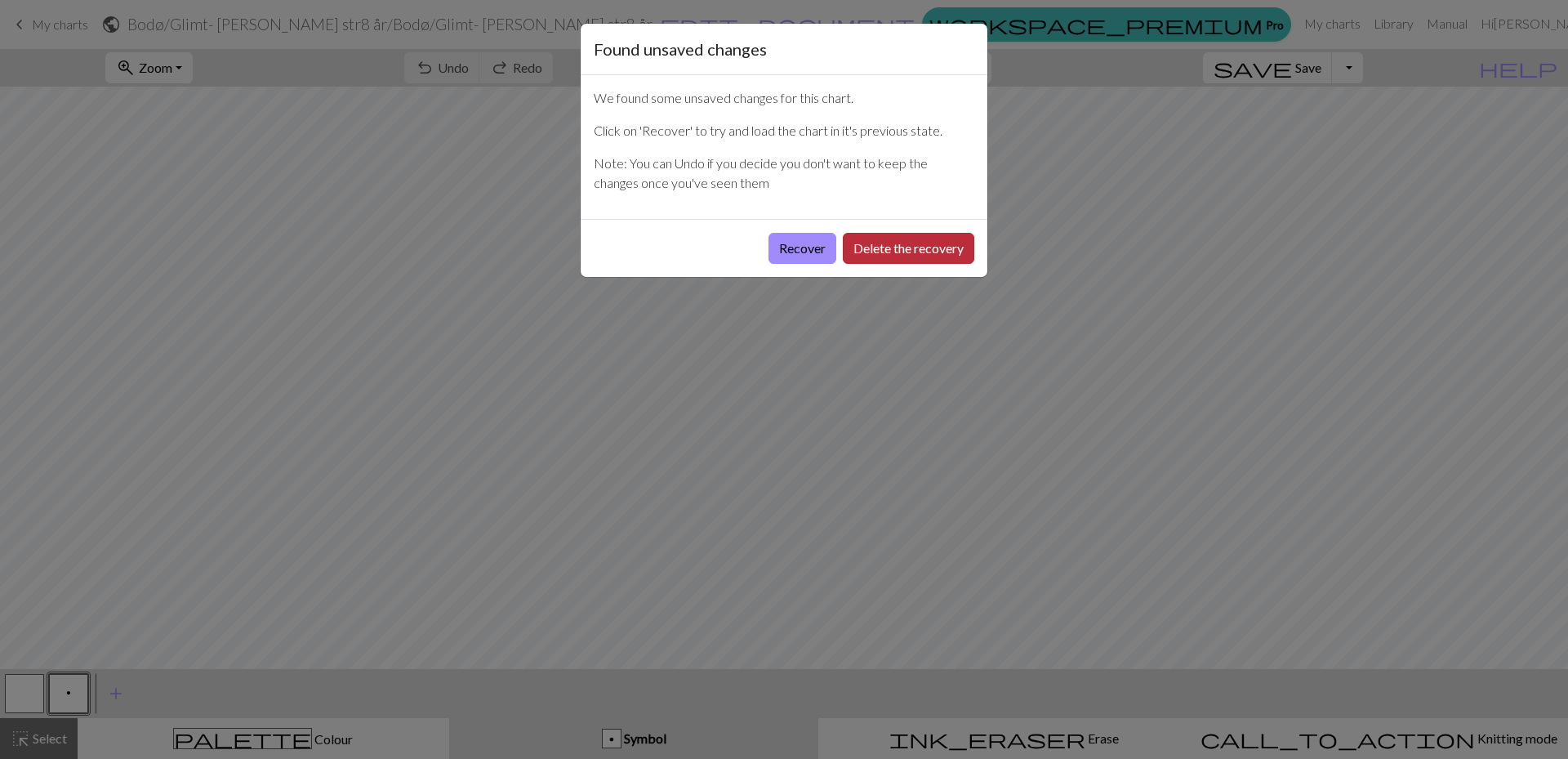
click at [853, 245] on button "Delete the recovery" at bounding box center [908, 249] width 132 height 31
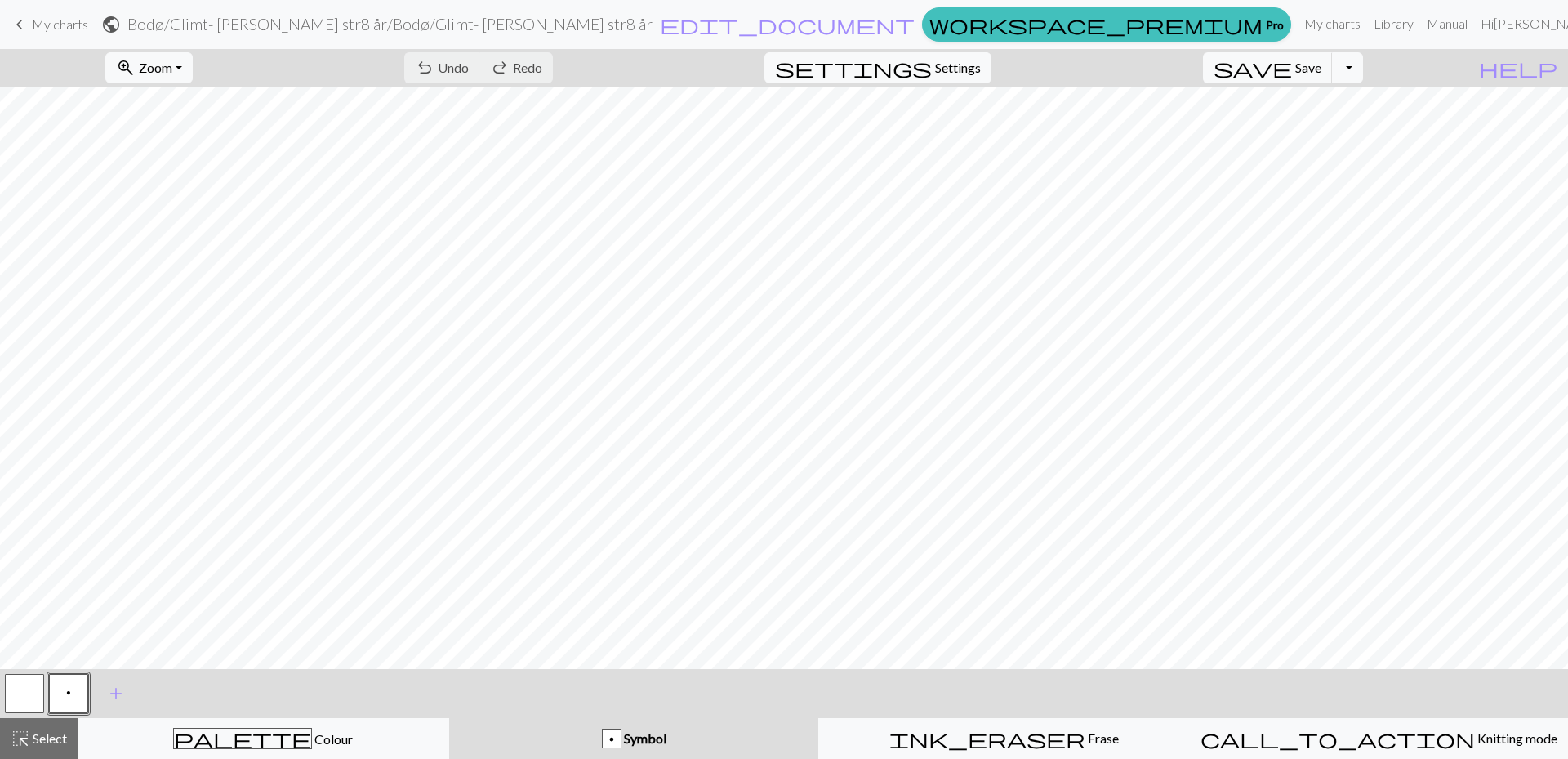
click at [1375, 73] on div "save Save Save Toggle Dropdown file_copy Save a copy save_alt Download" at bounding box center [1283, 67] width 184 height 38
click at [1363, 70] on button "Toggle Dropdown" at bounding box center [1348, 68] width 31 height 31
click at [932, 70] on span "settings" at bounding box center [853, 67] width 157 height 23
select select "aran"
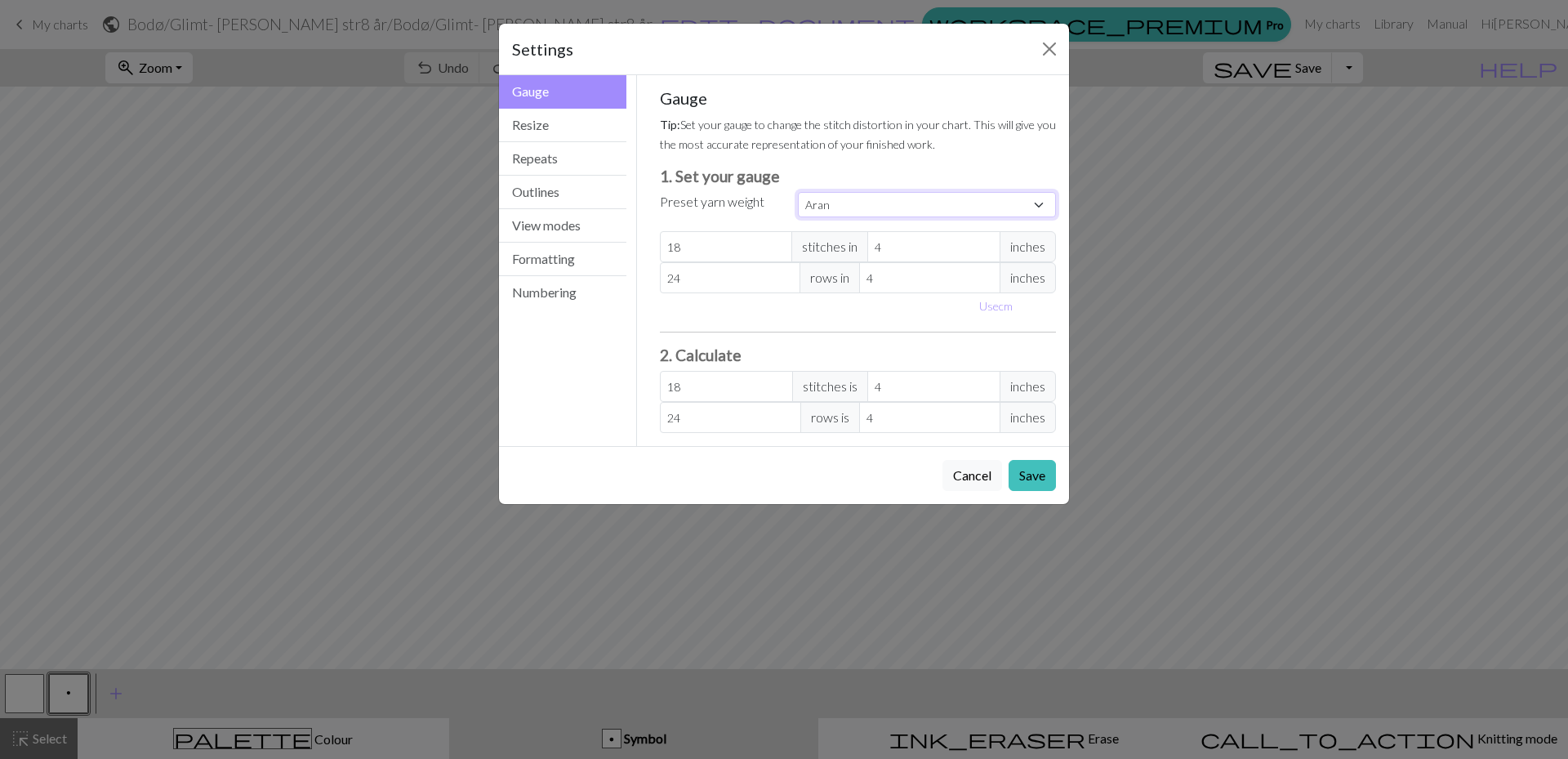
click at [1033, 203] on select "Custom Square Lace Light Fingering Fingering Sport Double knit Worsted Aran Bul…" at bounding box center [927, 204] width 258 height 25
click at [1033, 243] on span "inches" at bounding box center [1027, 247] width 56 height 31
click at [544, 291] on button "Numbering" at bounding box center [563, 292] width 127 height 32
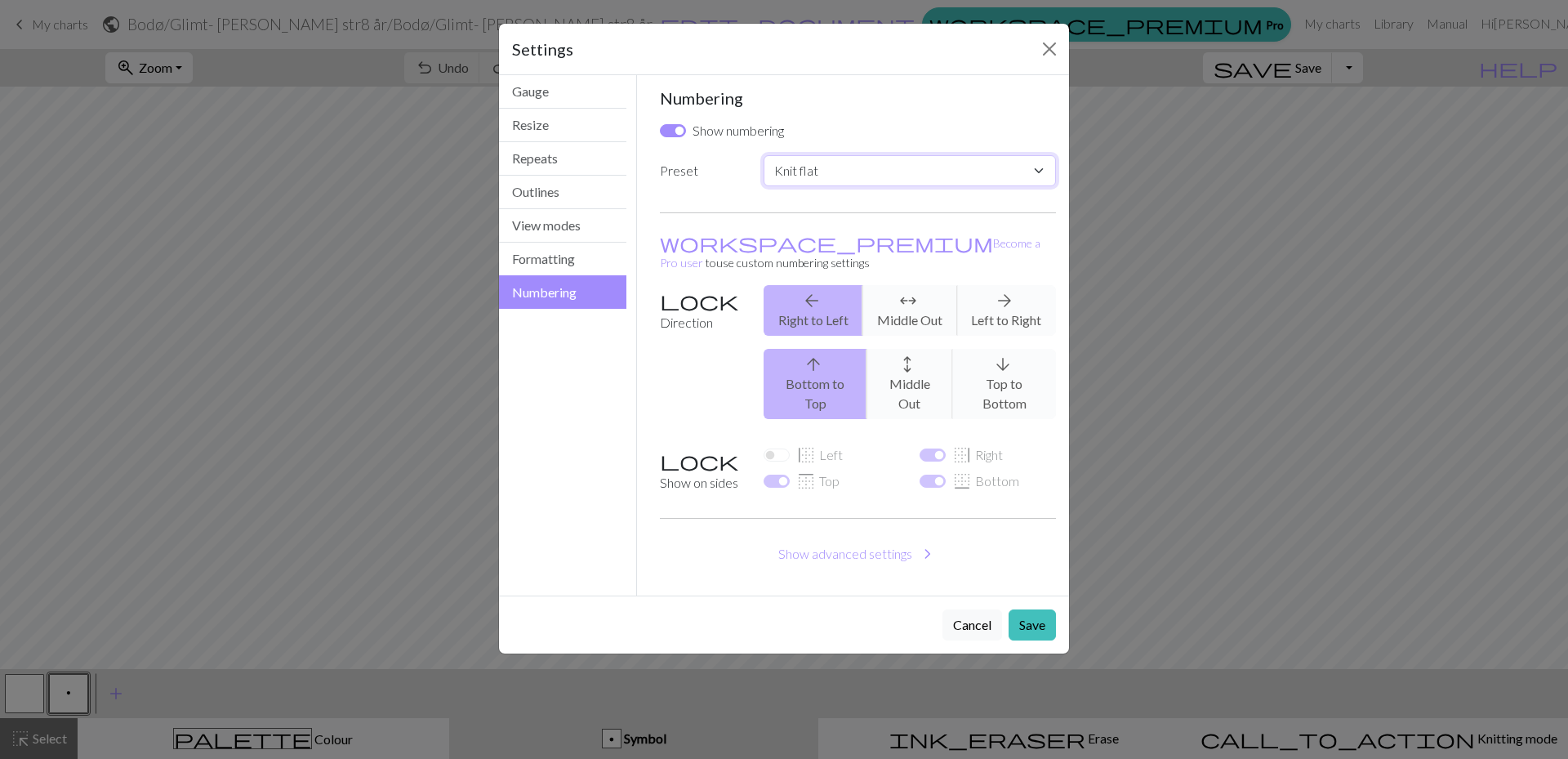
click at [814, 166] on select "Custom Knit flat Knit in the round Lace knitting Cross stitch" at bounding box center [909, 170] width 292 height 31
select select "round"
click at [764, 155] on select "Custom Knit flat Knit in the round Lace knitting Cross stitch" at bounding box center [909, 170] width 292 height 31
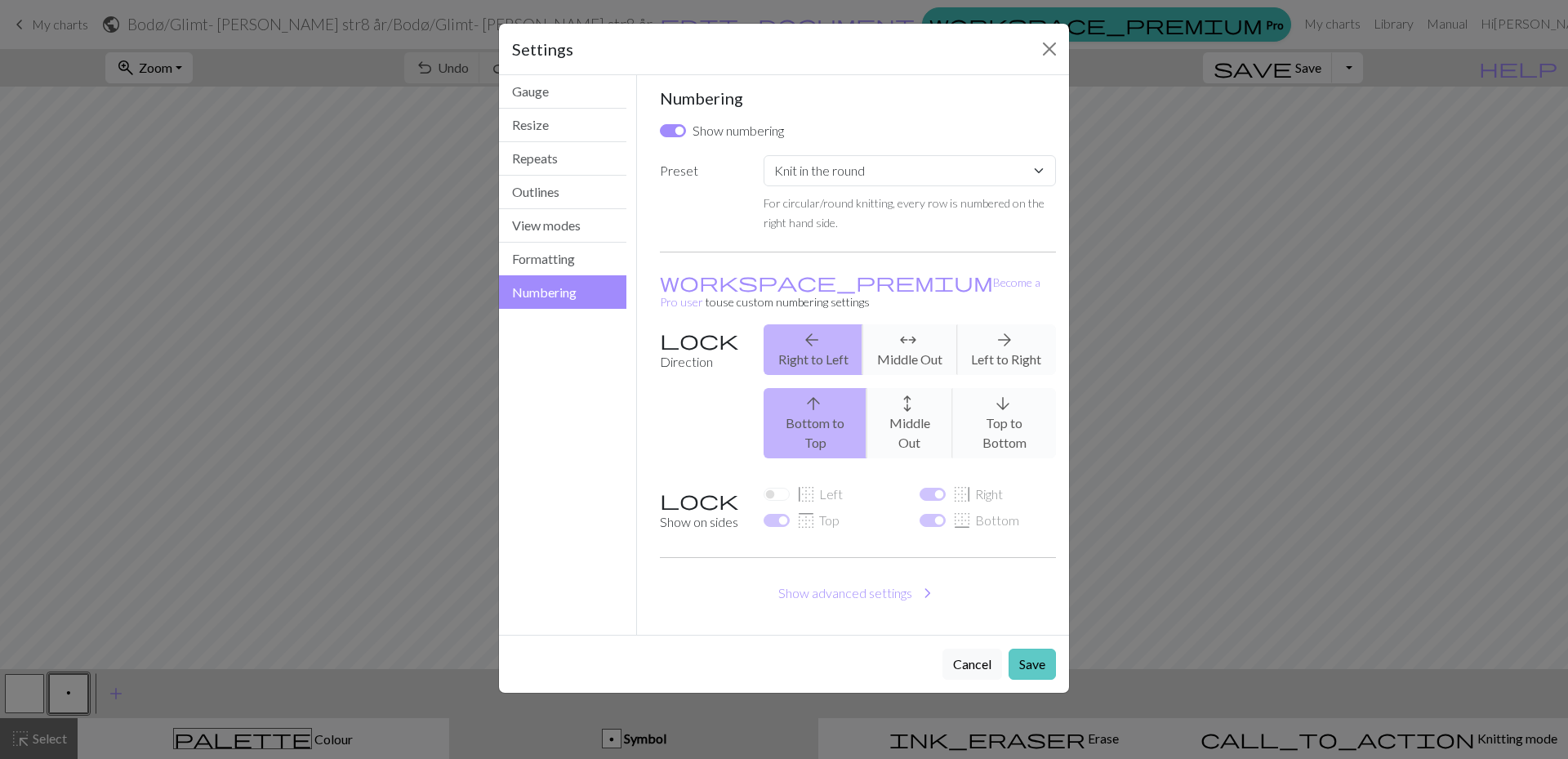
click at [1019, 648] on button "Save" at bounding box center [1032, 664] width 47 height 31
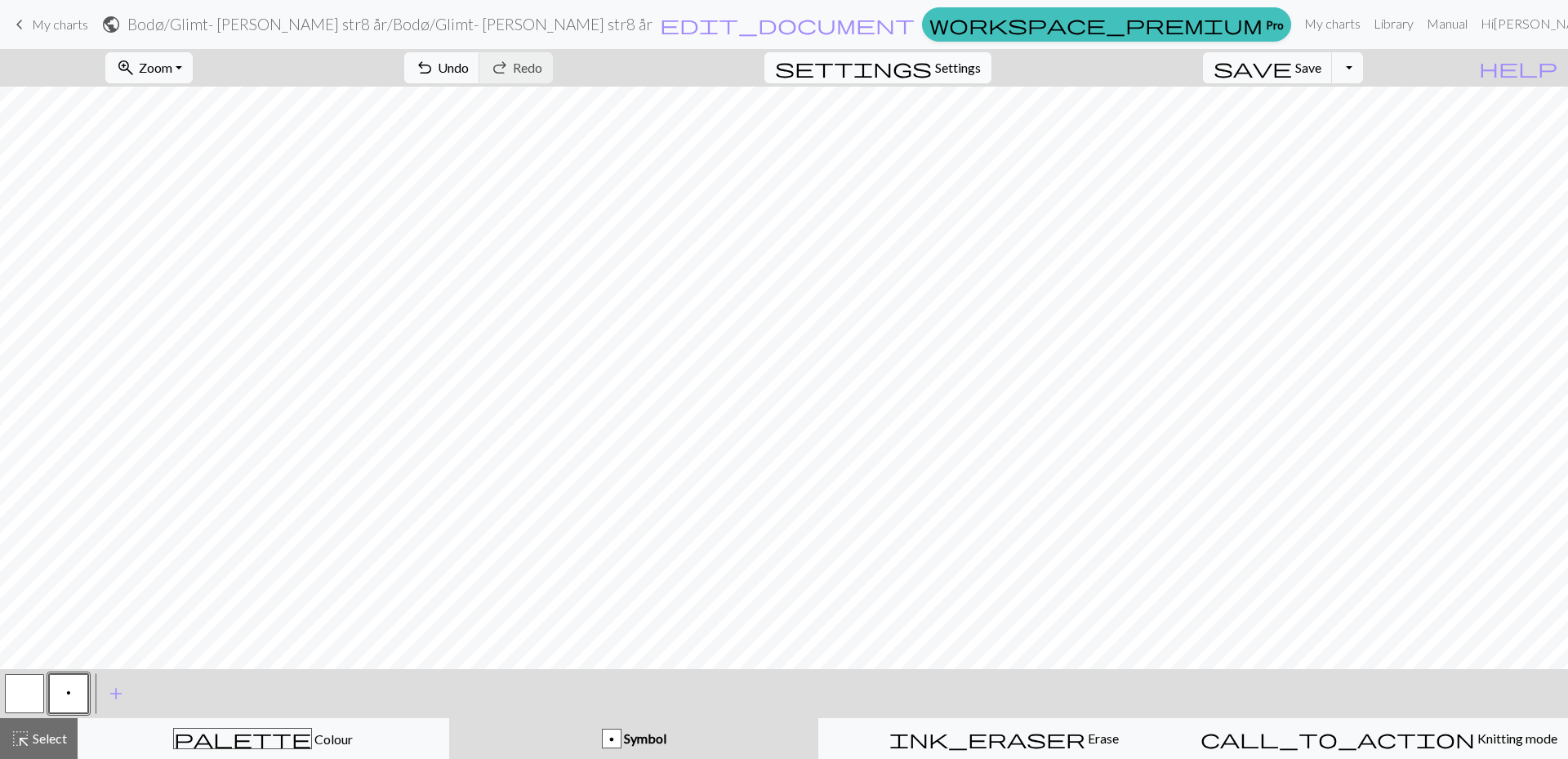
click at [981, 64] on span "Settings" at bounding box center [958, 67] width 46 height 19
select select "round"
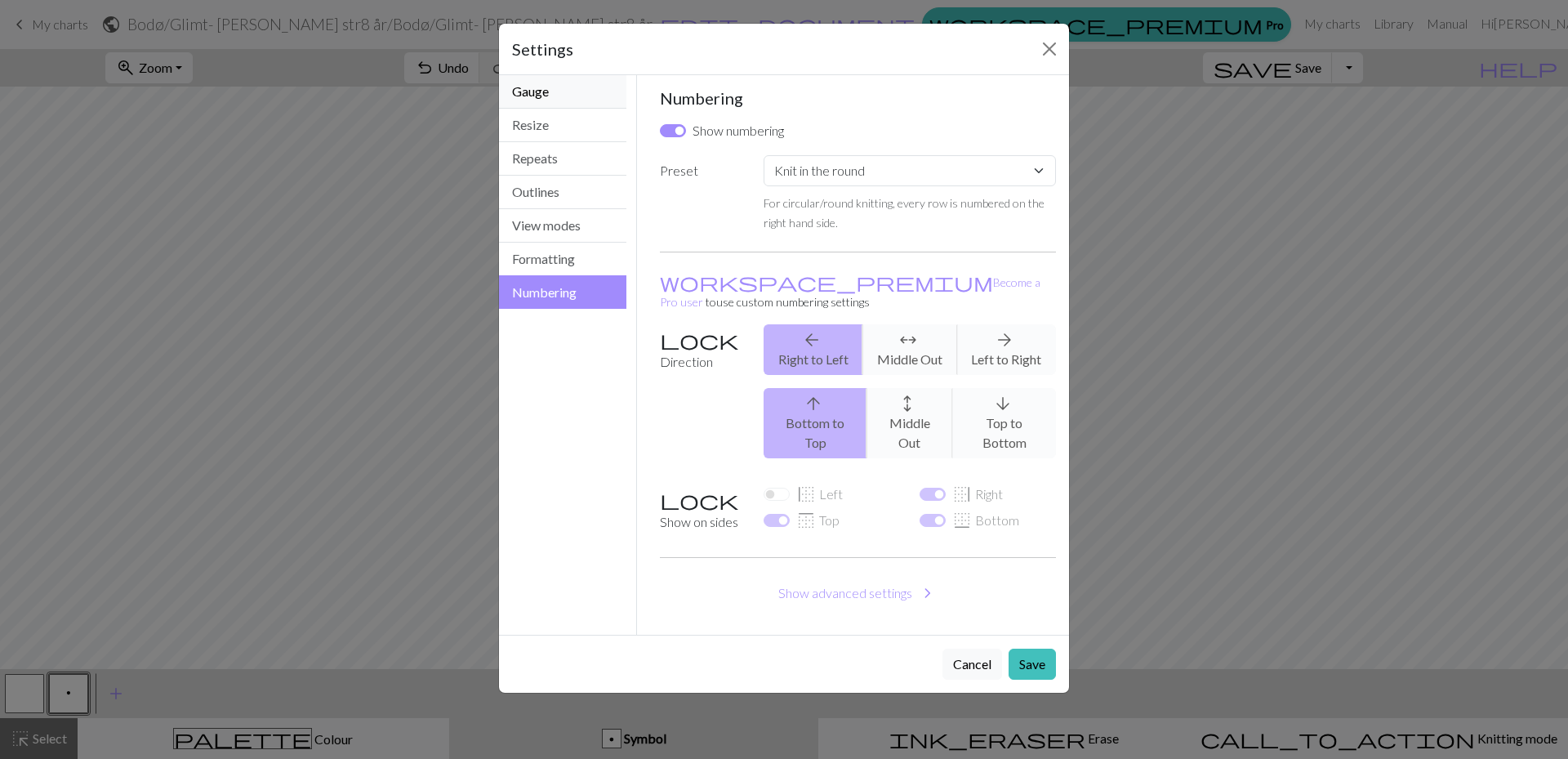
click at [548, 90] on button "Gauge" at bounding box center [563, 92] width 127 height 33
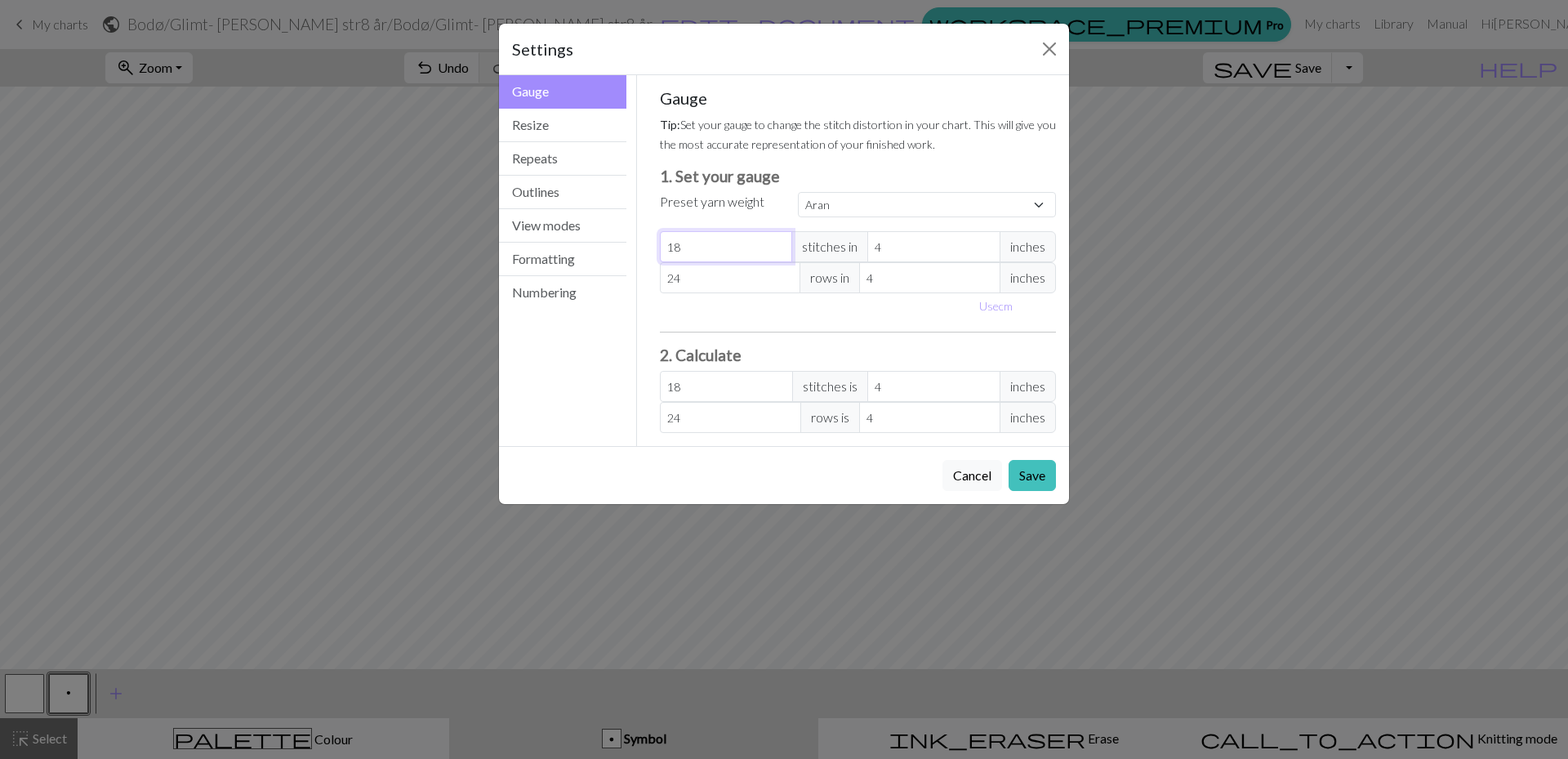
click at [711, 243] on input "18" at bounding box center [726, 247] width 134 height 31
select select "custom"
type input "1"
type input "0"
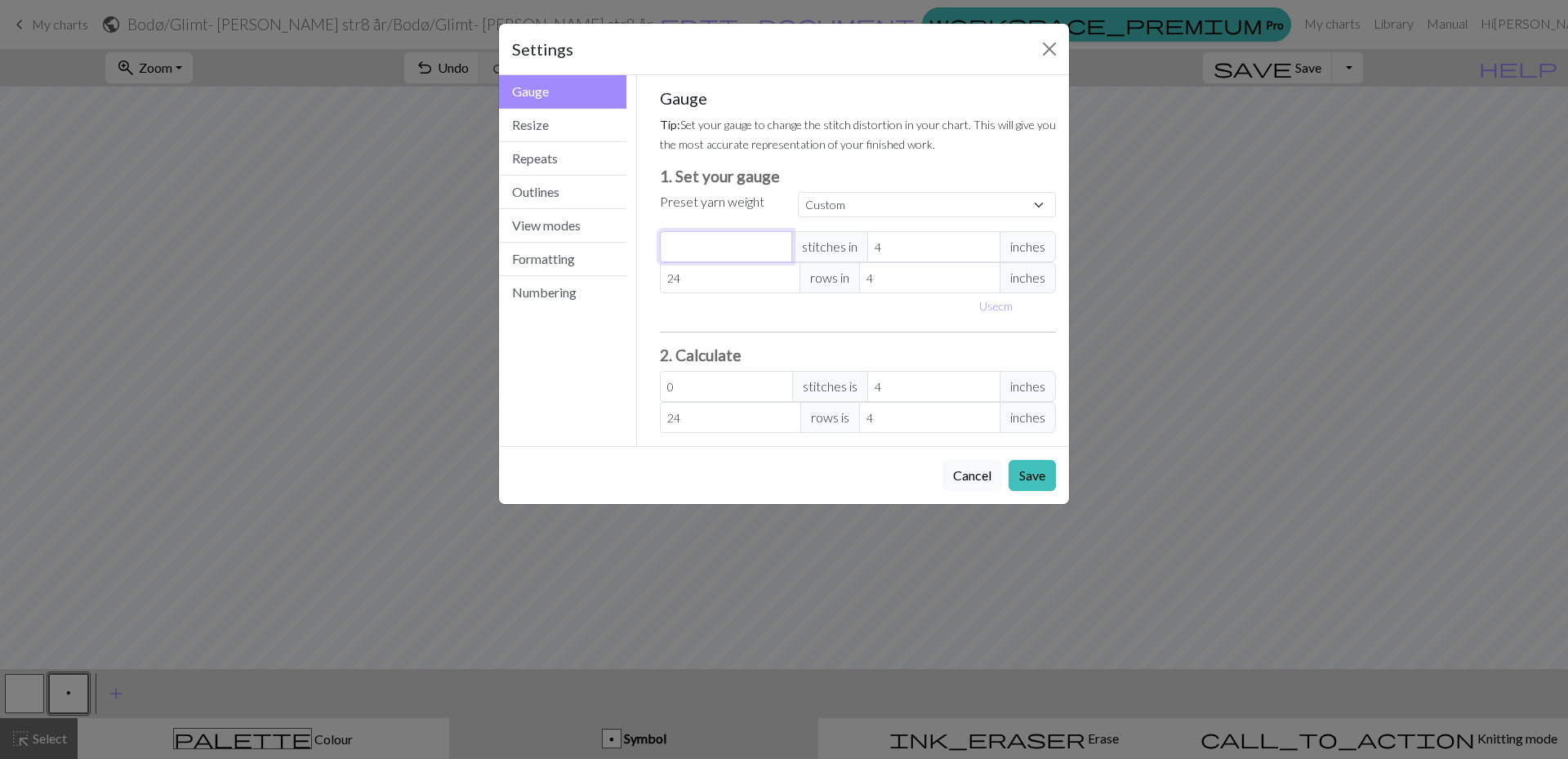
type input "6"
type input "66"
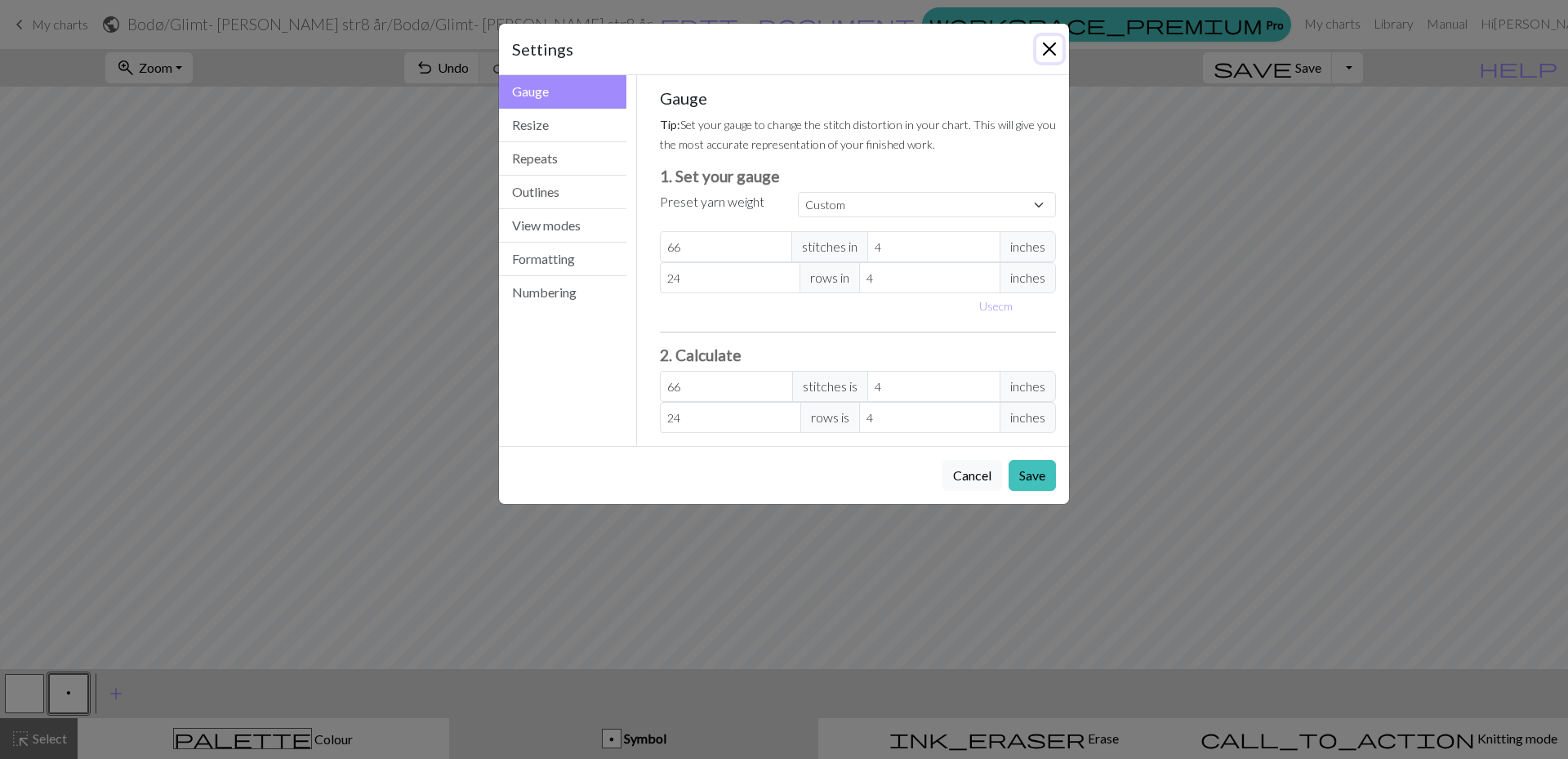
click at [1049, 47] on button "Close" at bounding box center [1049, 49] width 26 height 26
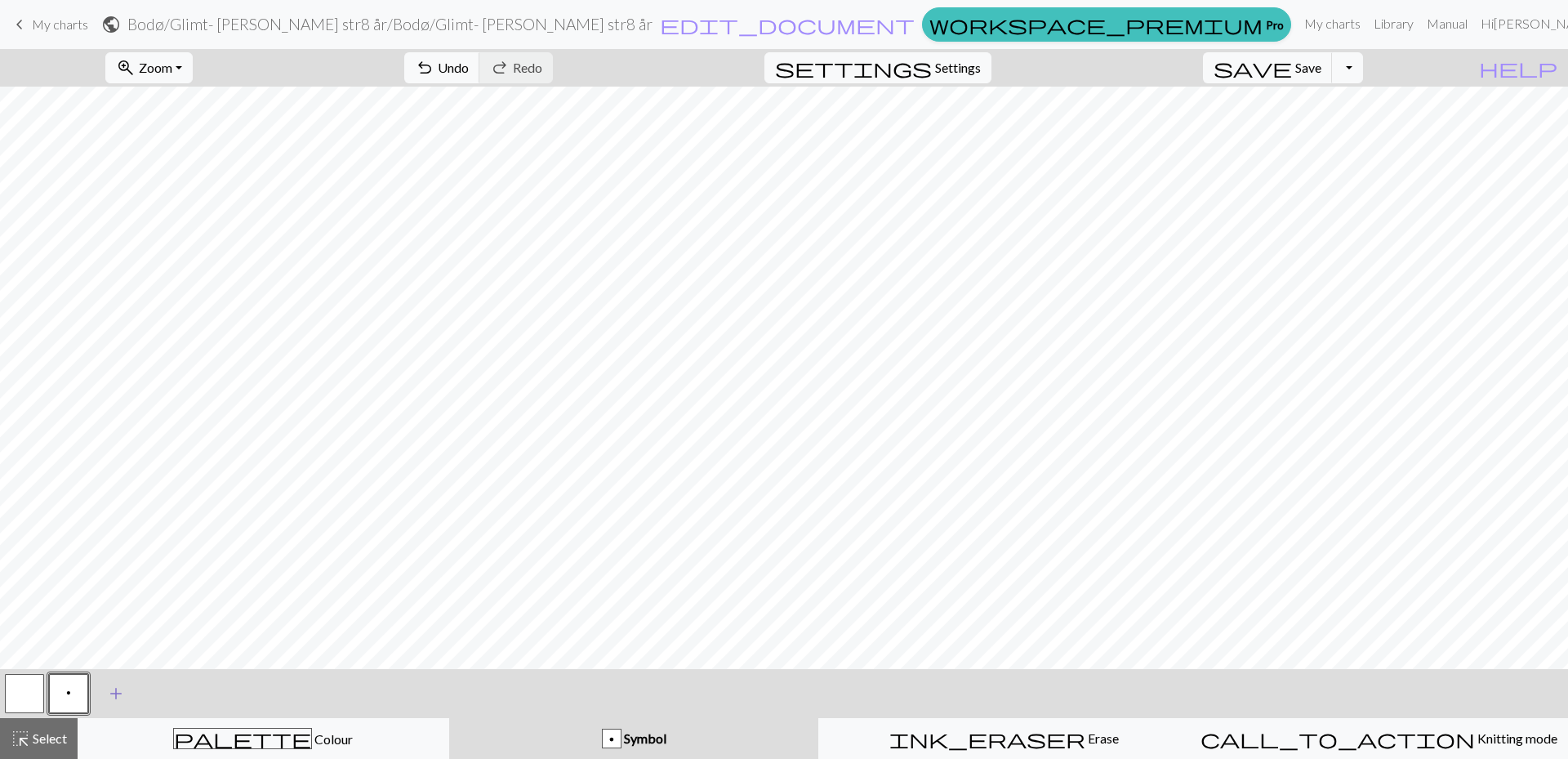
click at [111, 695] on span "add" at bounding box center [115, 693] width 19 height 23
click at [114, 699] on button "button" at bounding box center [112, 693] width 40 height 40
click at [613, 737] on div "button" at bounding box center [611, 738] width 19 height 19
click at [612, 735] on div "button" at bounding box center [611, 738] width 19 height 19
click at [435, 61] on span "undo" at bounding box center [424, 67] width 19 height 23
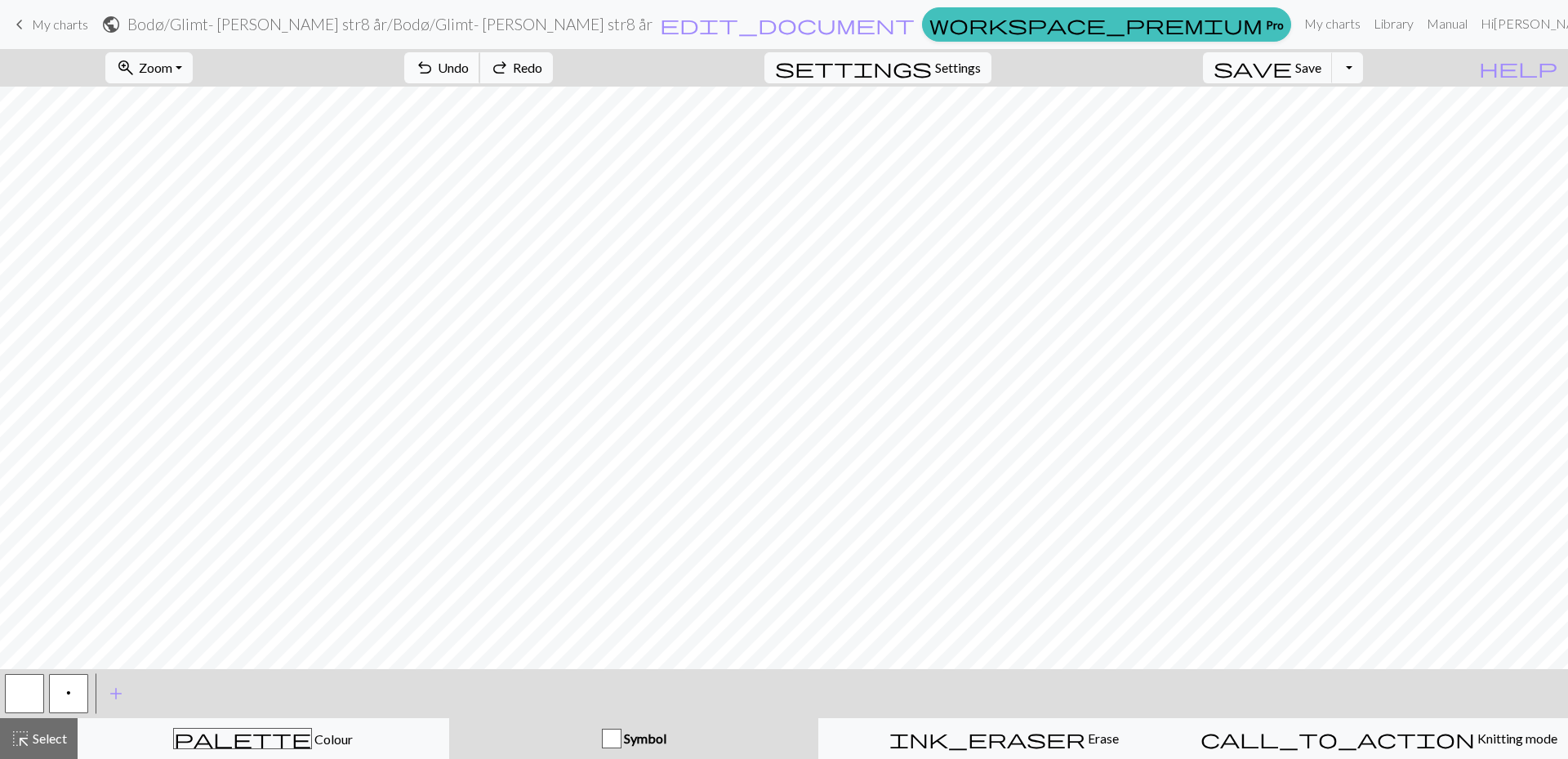
click at [435, 61] on span "undo" at bounding box center [424, 67] width 19 height 23
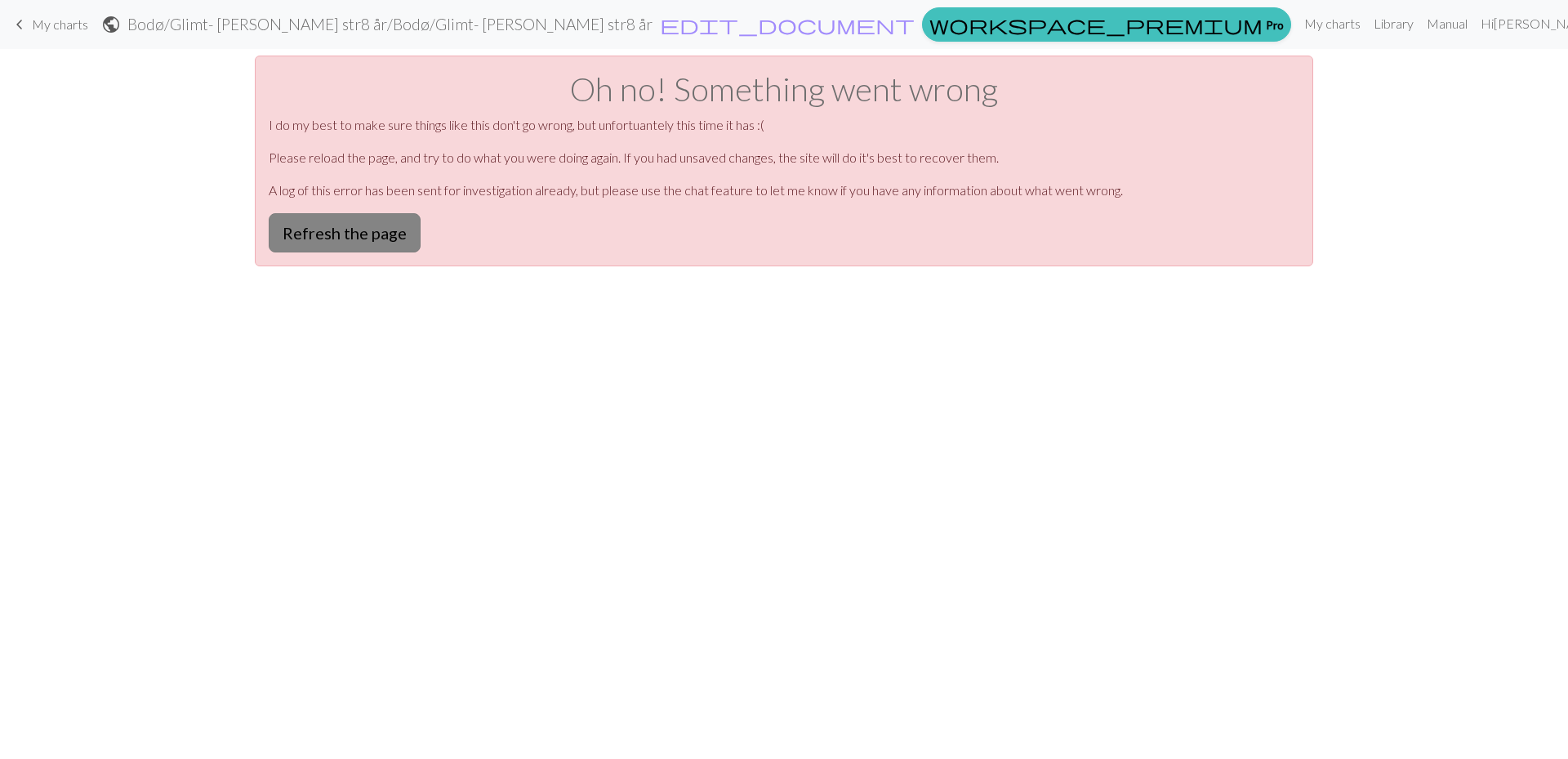
click at [351, 234] on button "Refresh the page" at bounding box center [345, 232] width 152 height 40
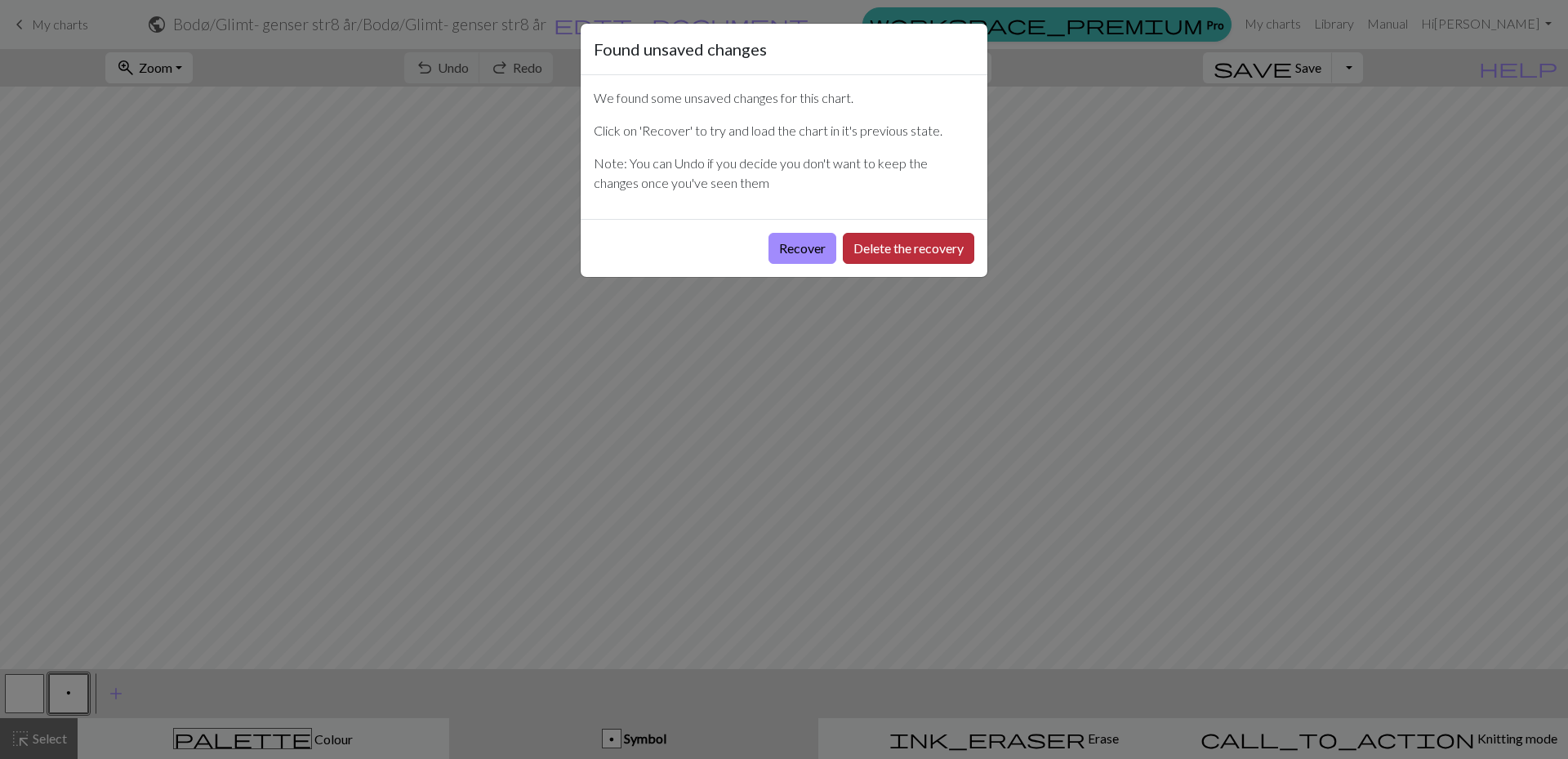
click at [929, 244] on button "Delete the recovery" at bounding box center [908, 249] width 132 height 31
